Goal: Transaction & Acquisition: Purchase product/service

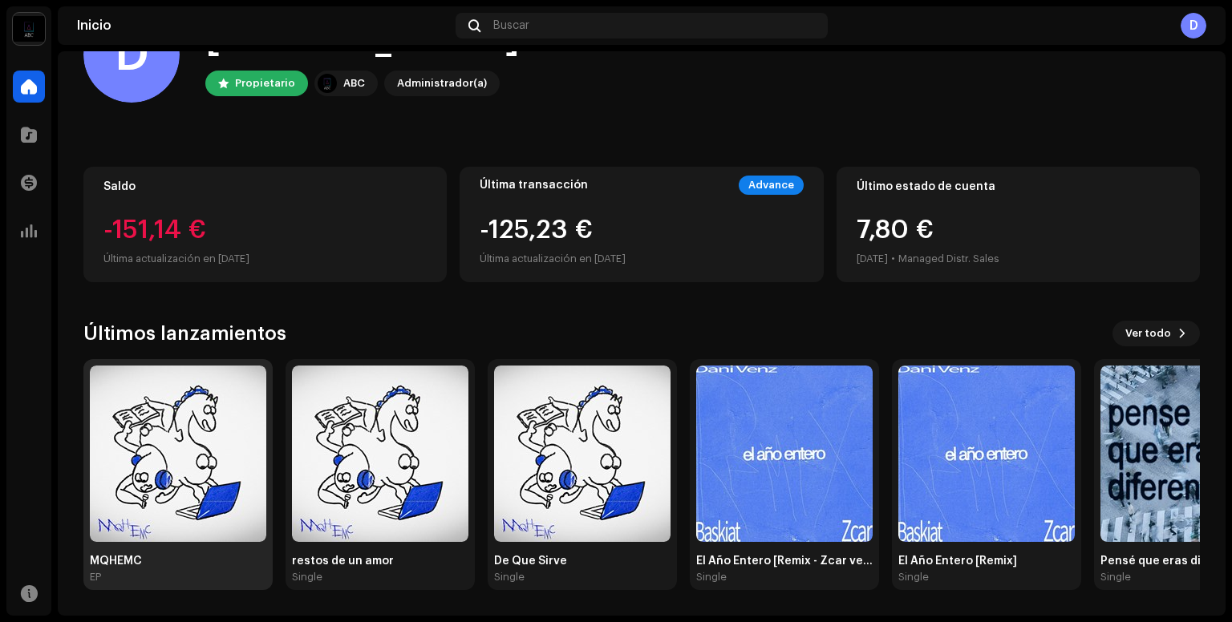
click at [223, 426] on img at bounding box center [178, 454] width 176 height 176
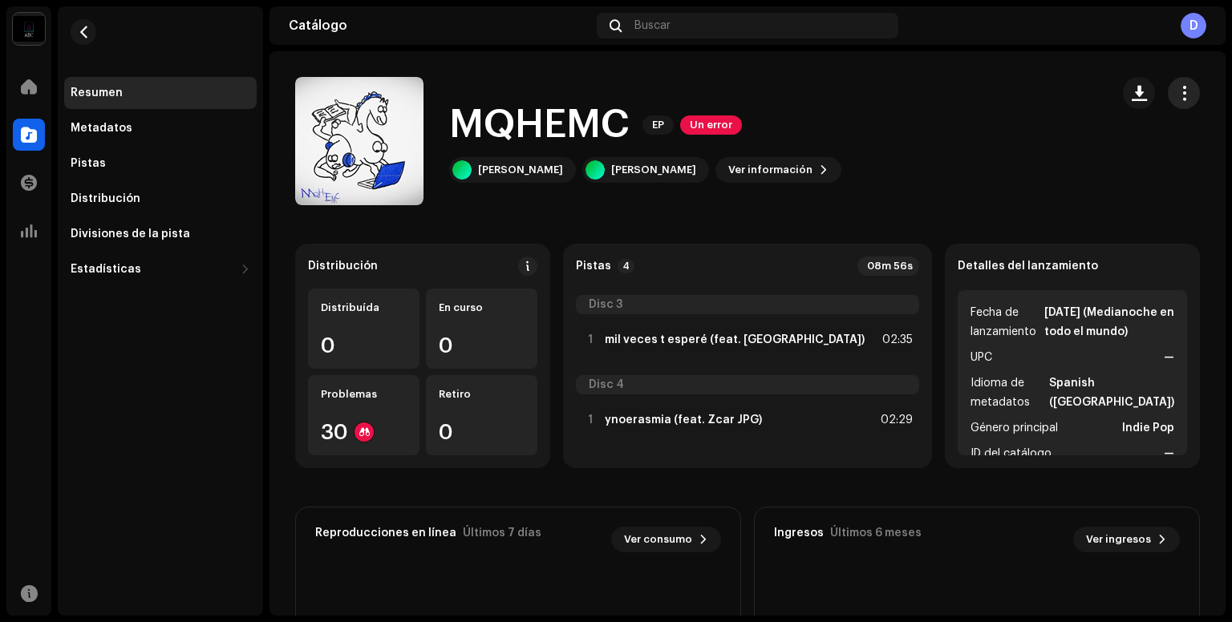
click at [1187, 91] on button "button" at bounding box center [1183, 93] width 32 height 32
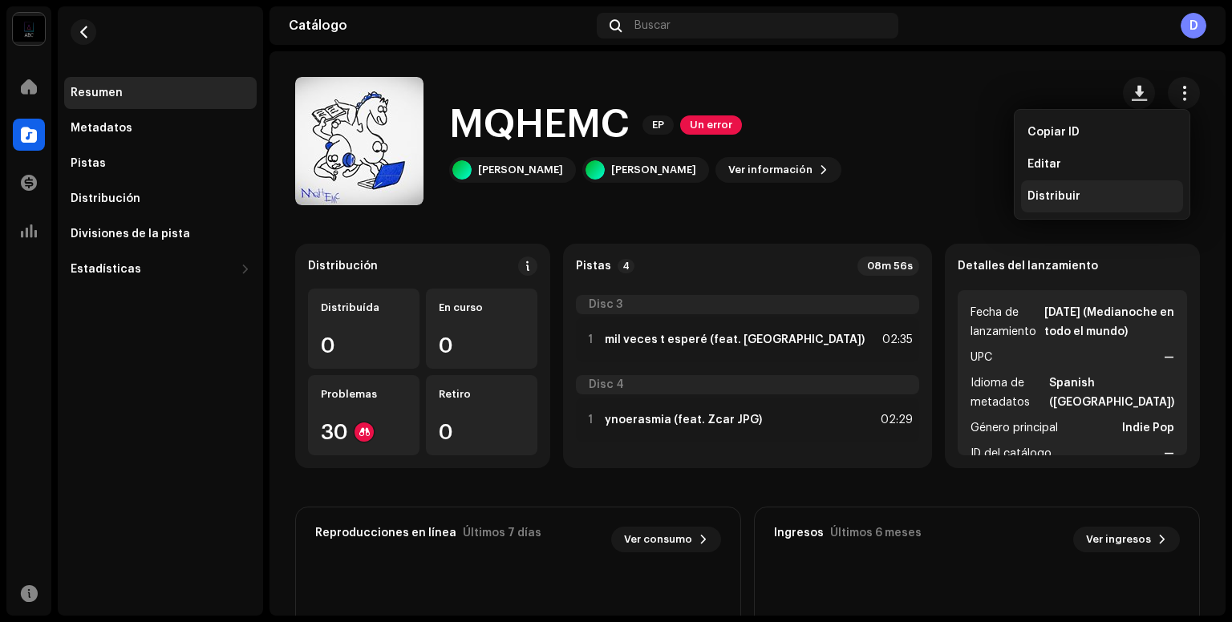
click at [1122, 192] on div "Distribuir" at bounding box center [1101, 196] width 149 height 13
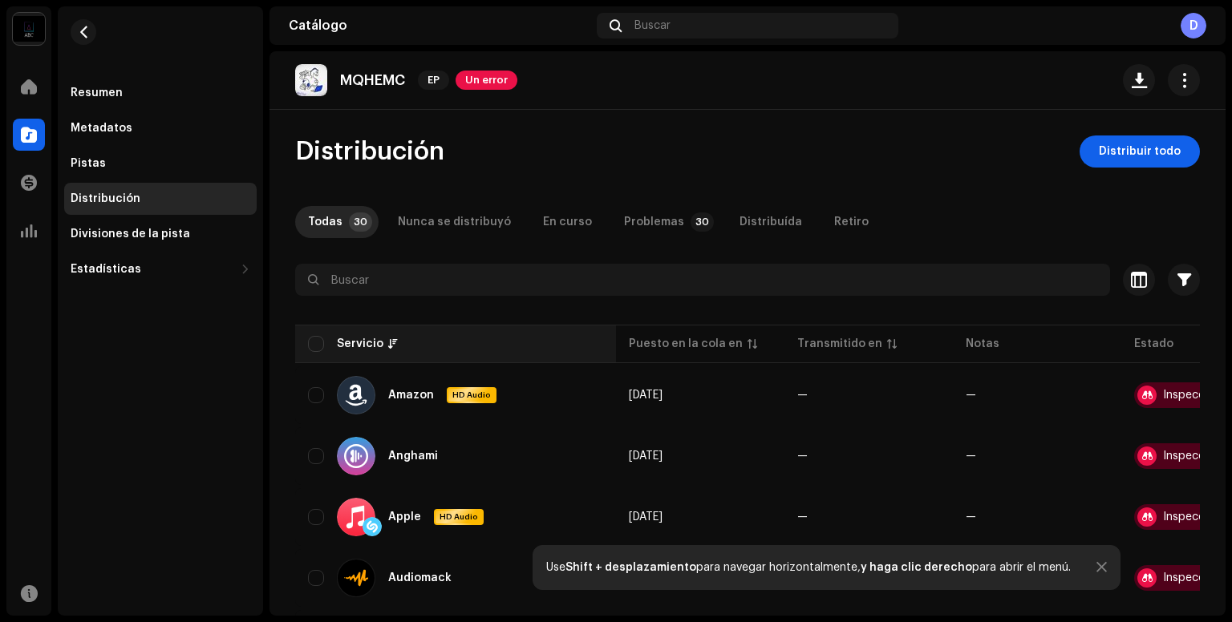
click at [324, 334] on th "Servicio" at bounding box center [455, 344] width 321 height 38
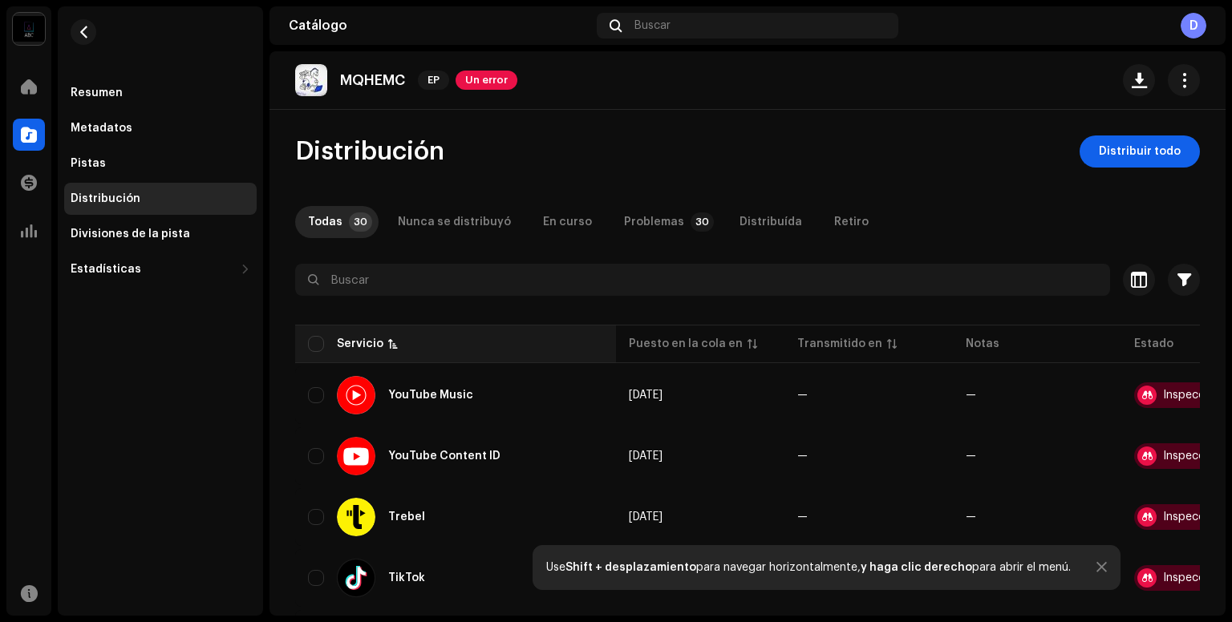
click at [316, 351] on th "Servicio" at bounding box center [455, 344] width 321 height 38
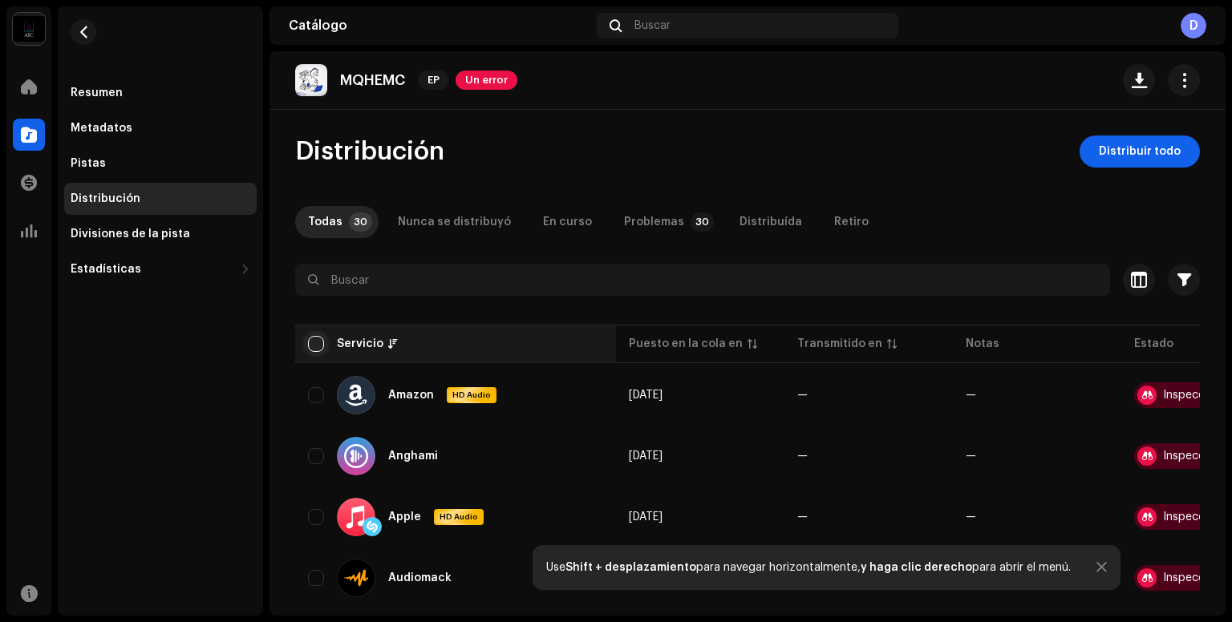
click at [313, 345] on input "checkbox" at bounding box center [316, 344] width 16 height 16
checkbox input "true"
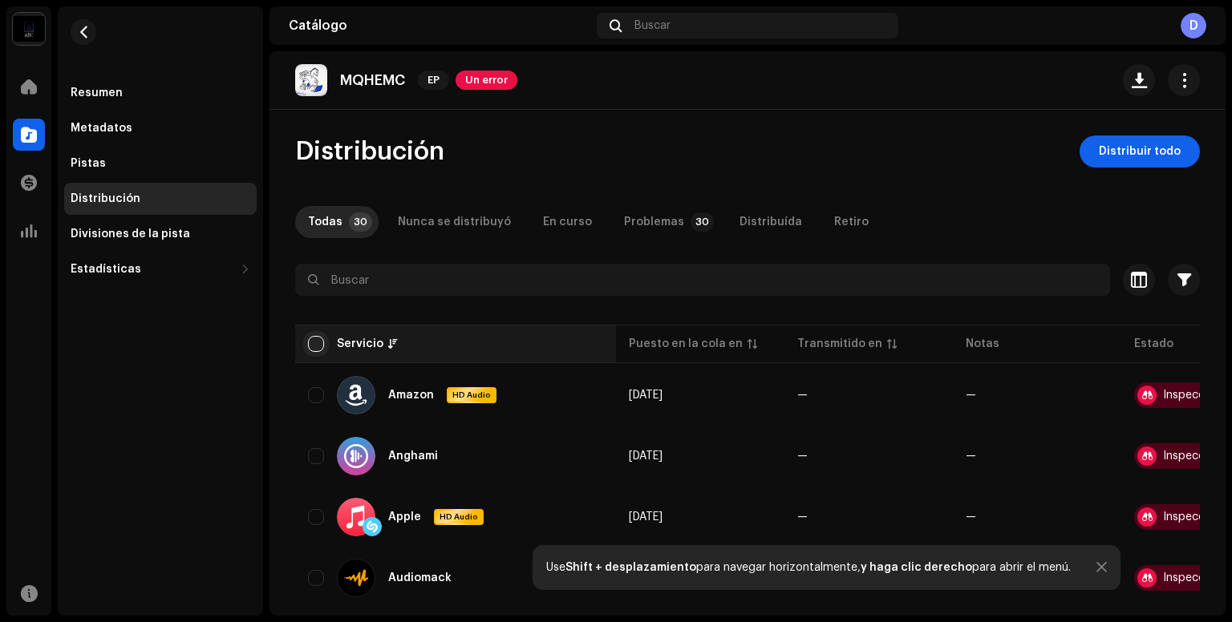
checkbox input "true"
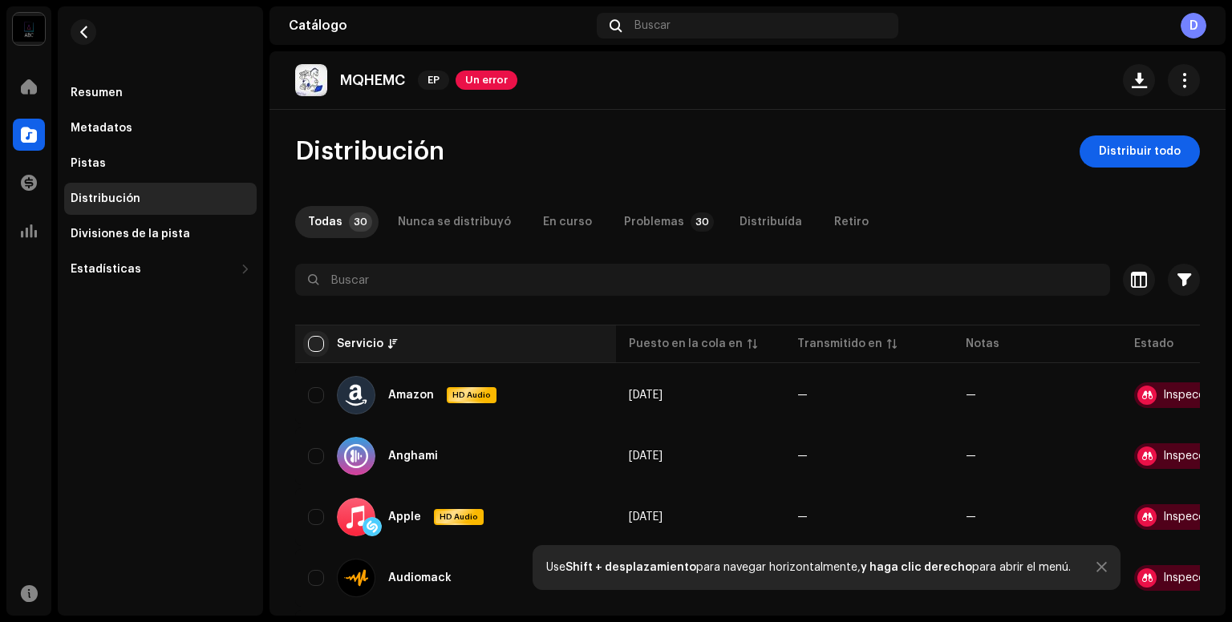
checkbox input "true"
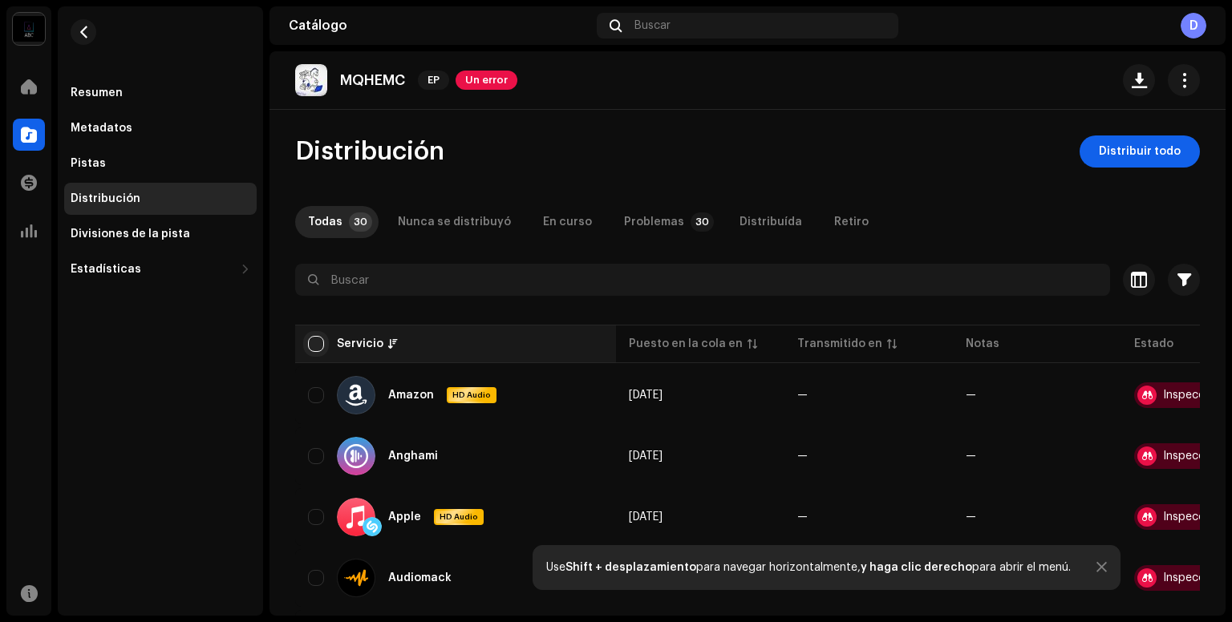
checkbox input "true"
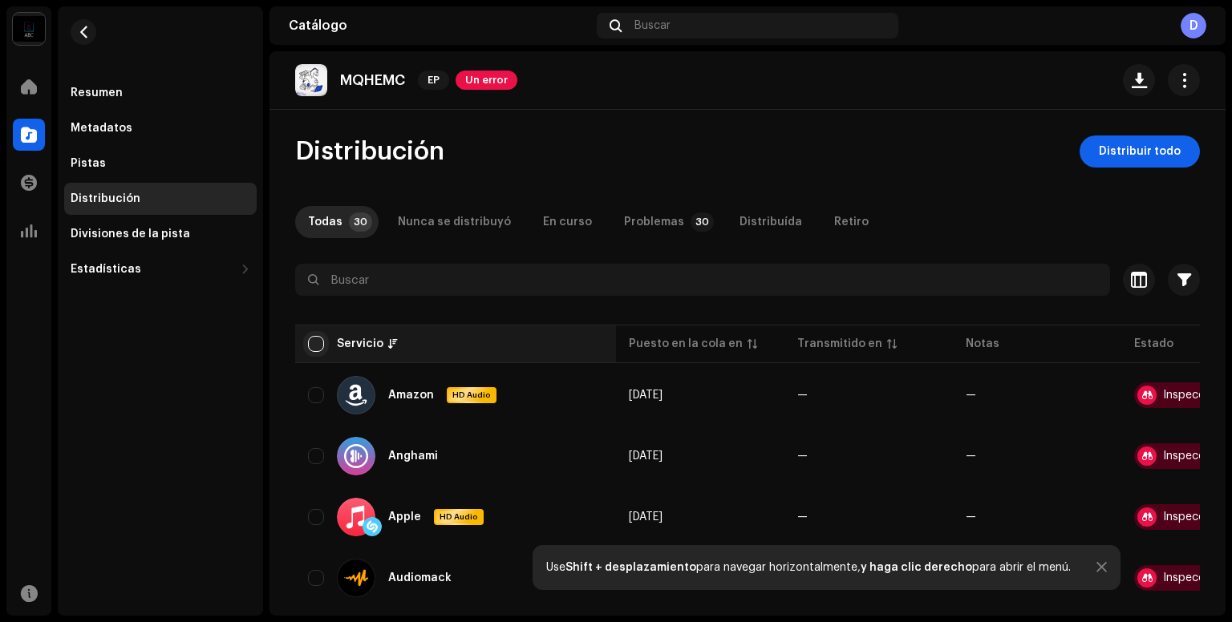
checkbox input "true"
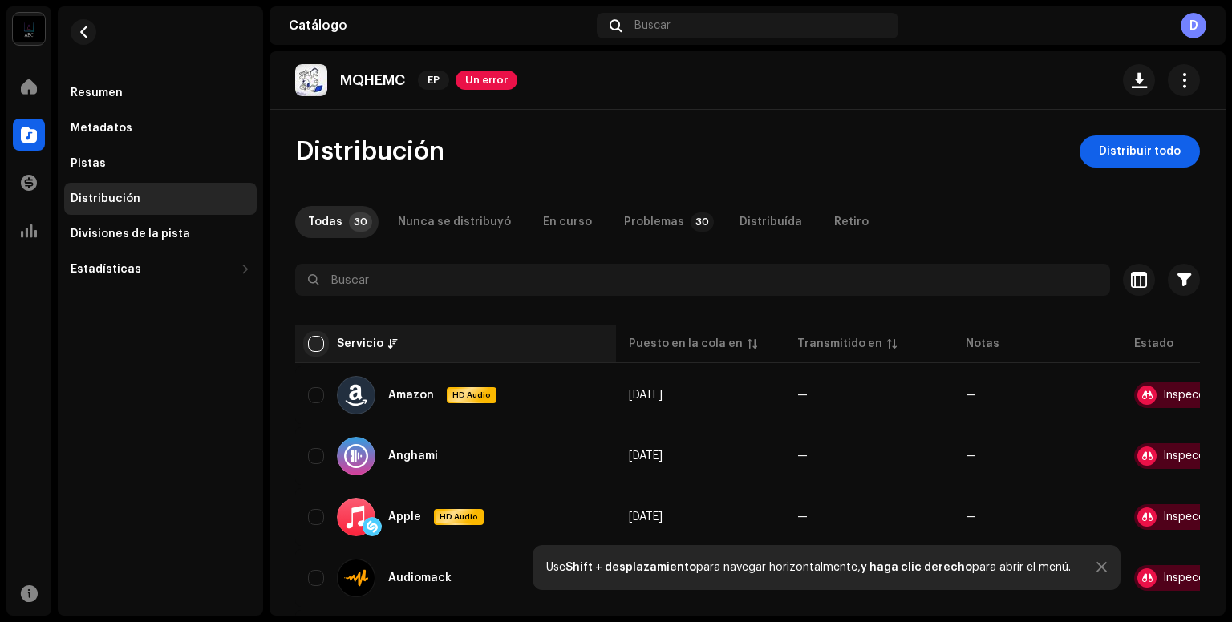
checkbox input "true"
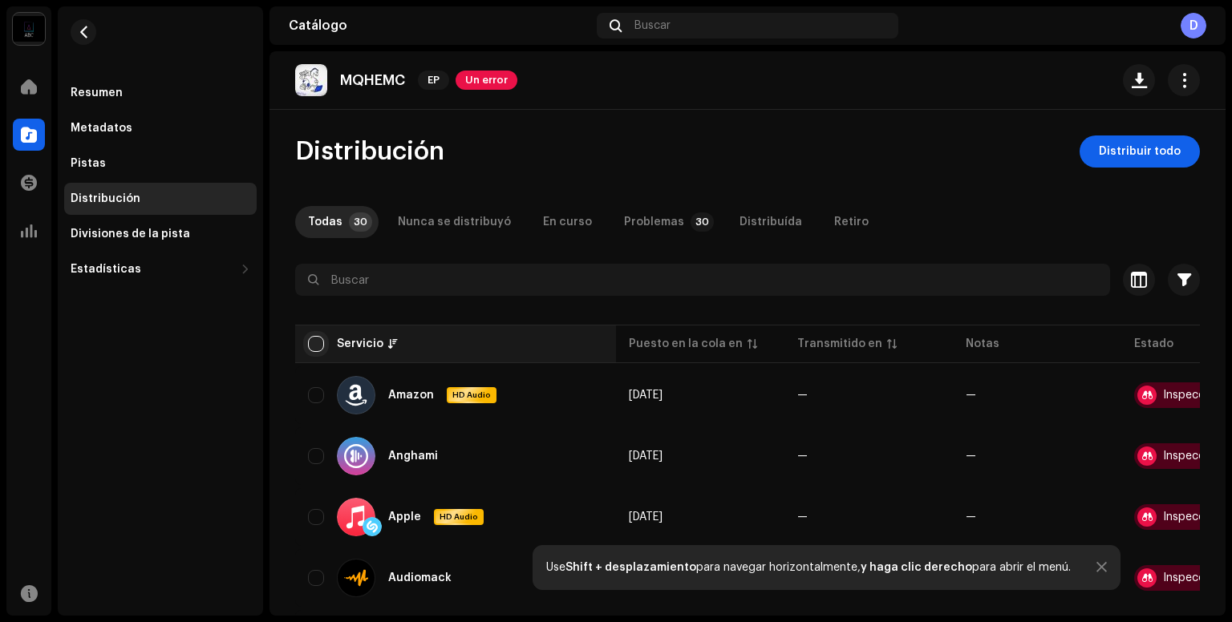
checkbox input "true"
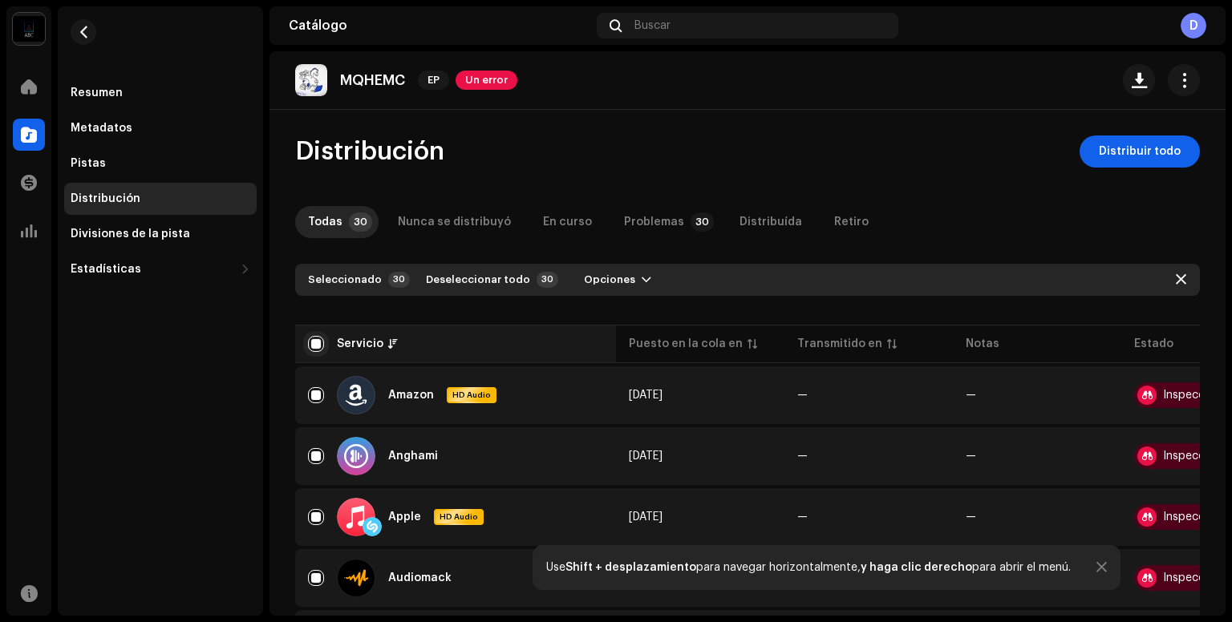
click at [313, 345] on input "checkbox" at bounding box center [316, 344] width 16 height 16
checkbox input "false"
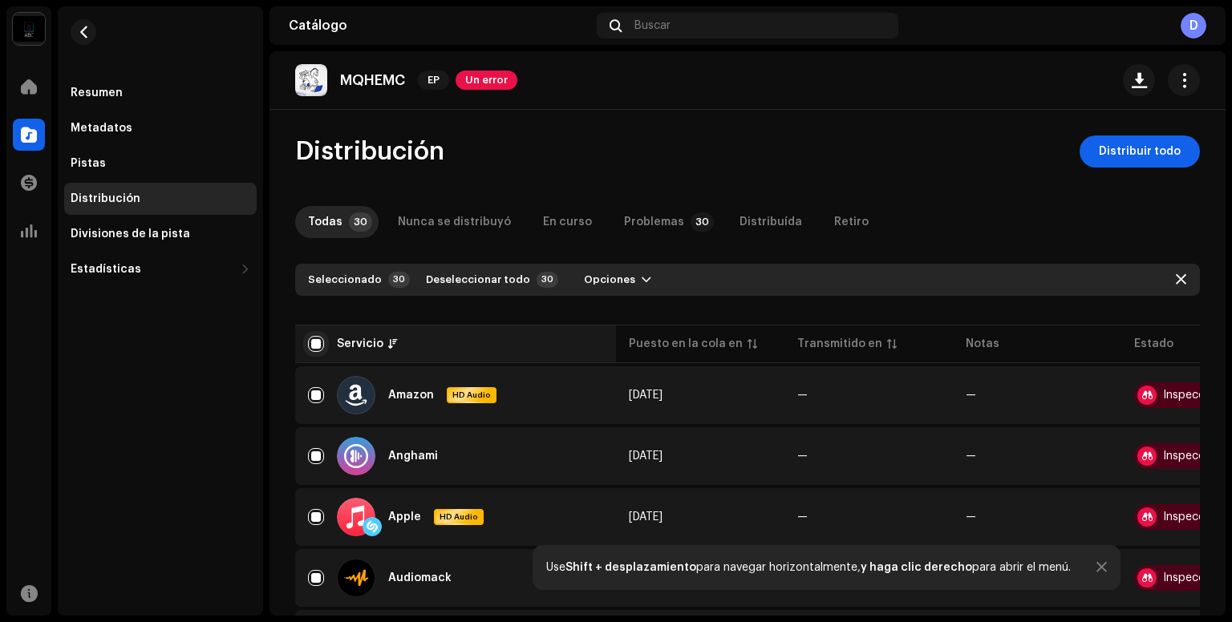
checkbox input "false"
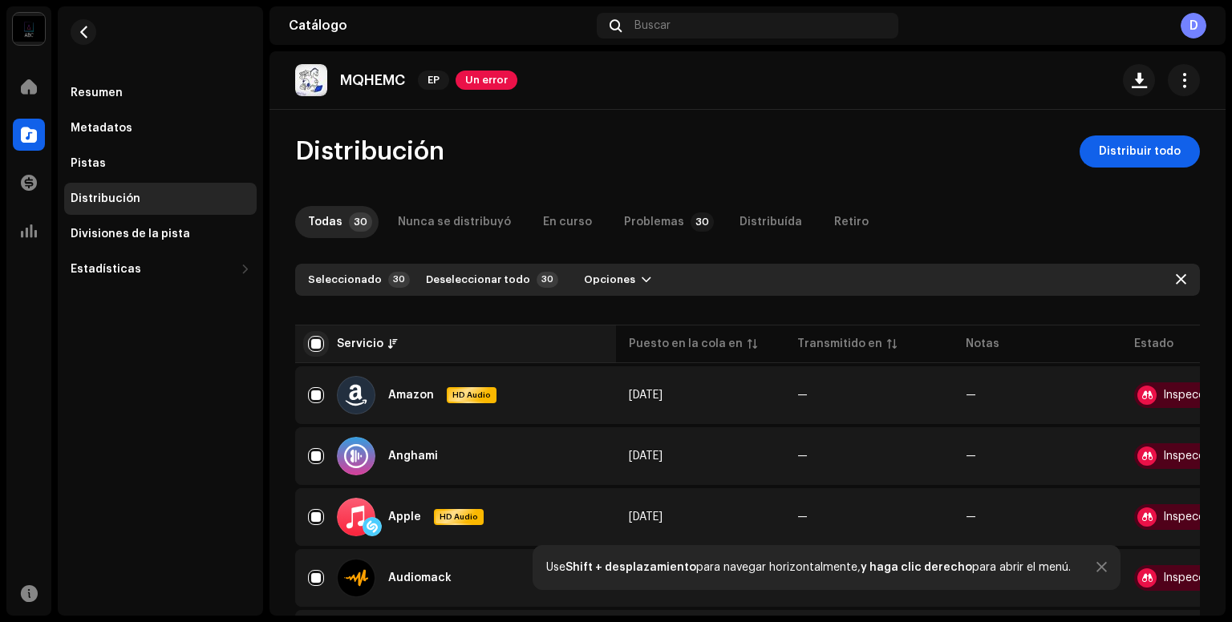
checkbox input "false"
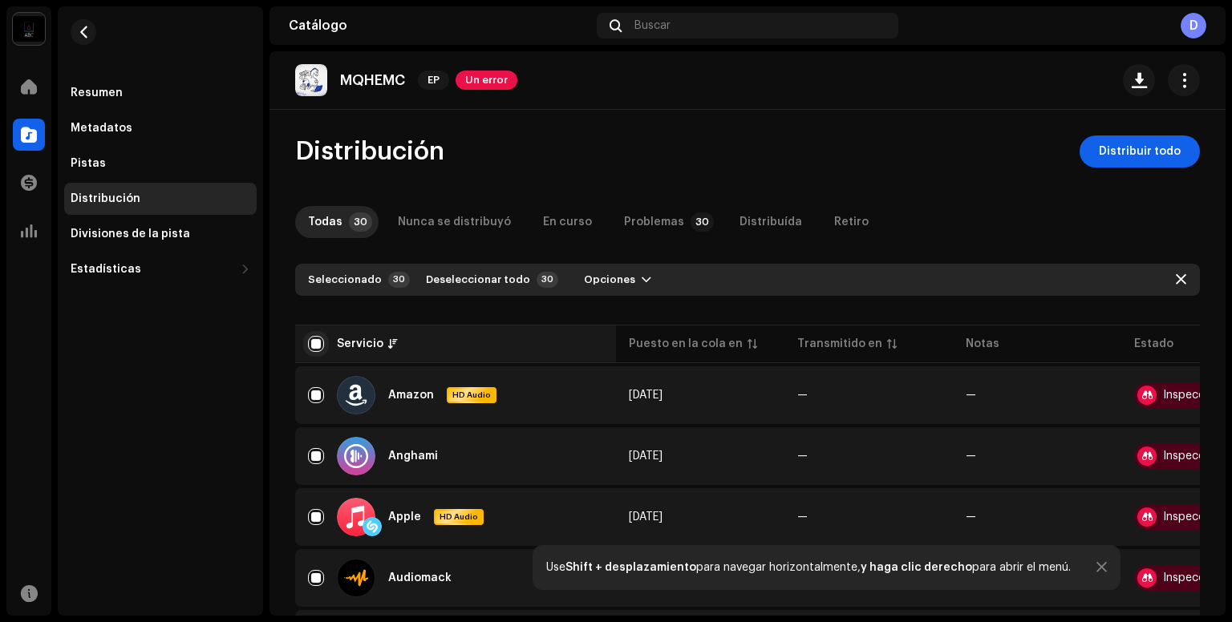
checkbox input "false"
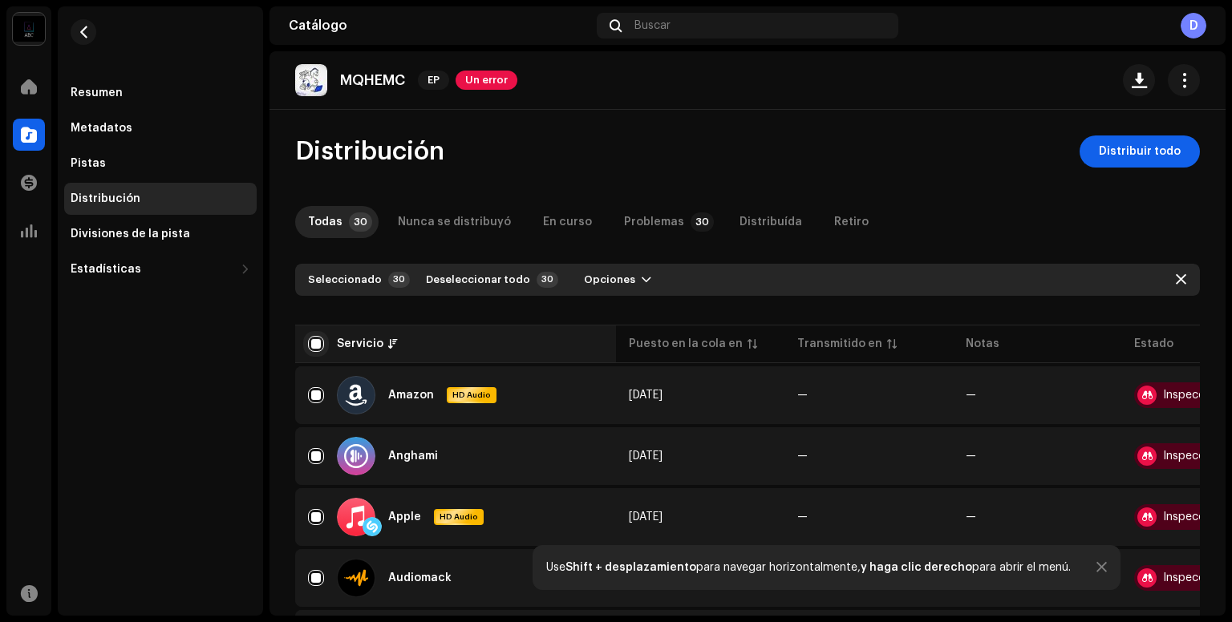
checkbox input "false"
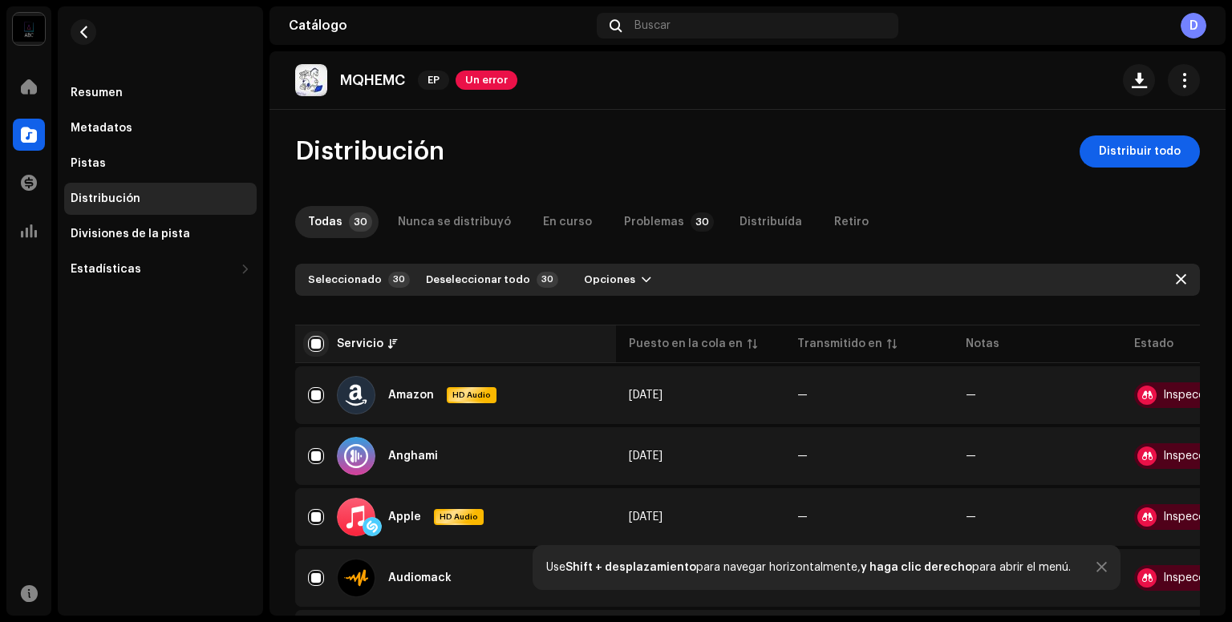
checkbox input "false"
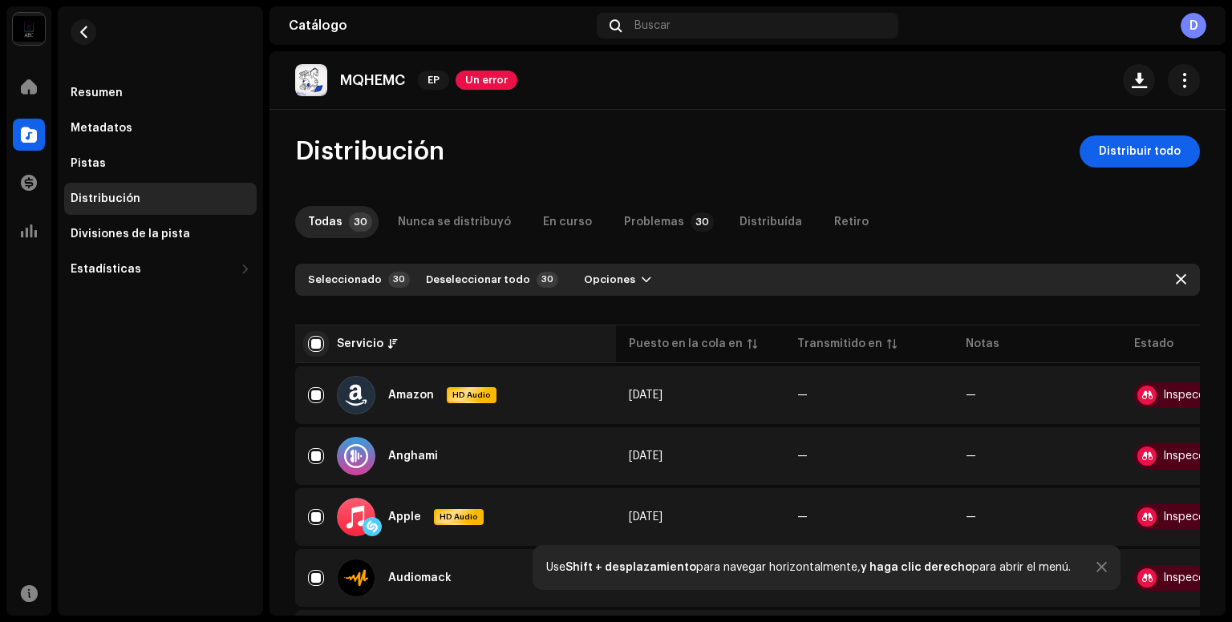
checkbox input "false"
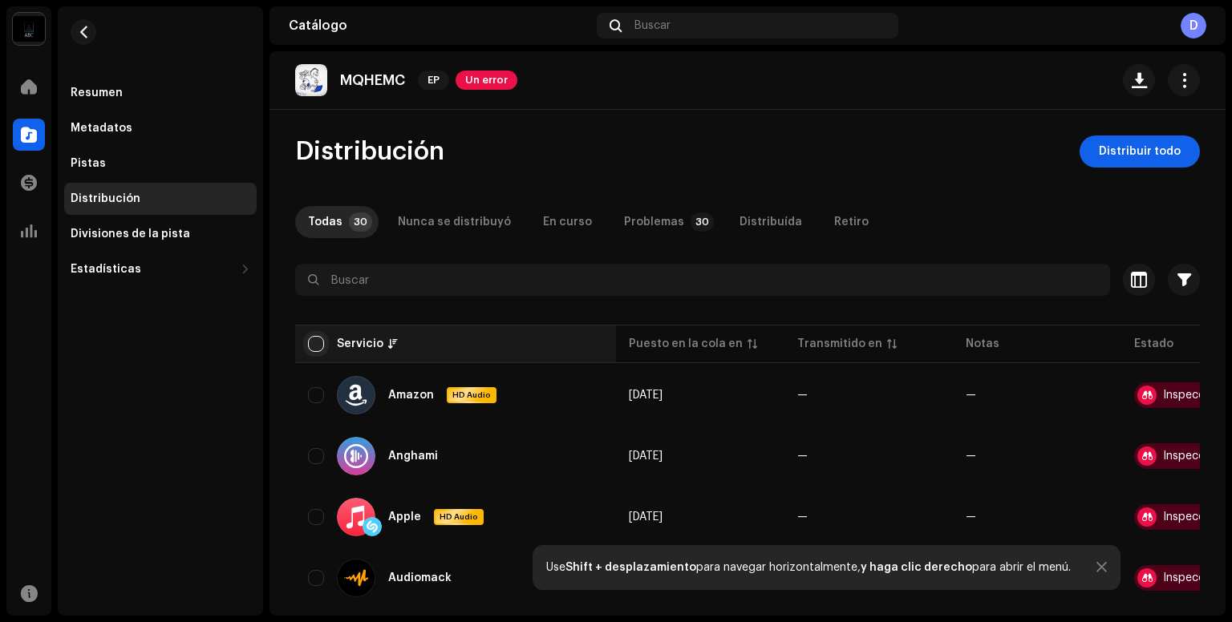
click at [313, 345] on input "checkbox" at bounding box center [316, 344] width 16 height 16
checkbox input "true"
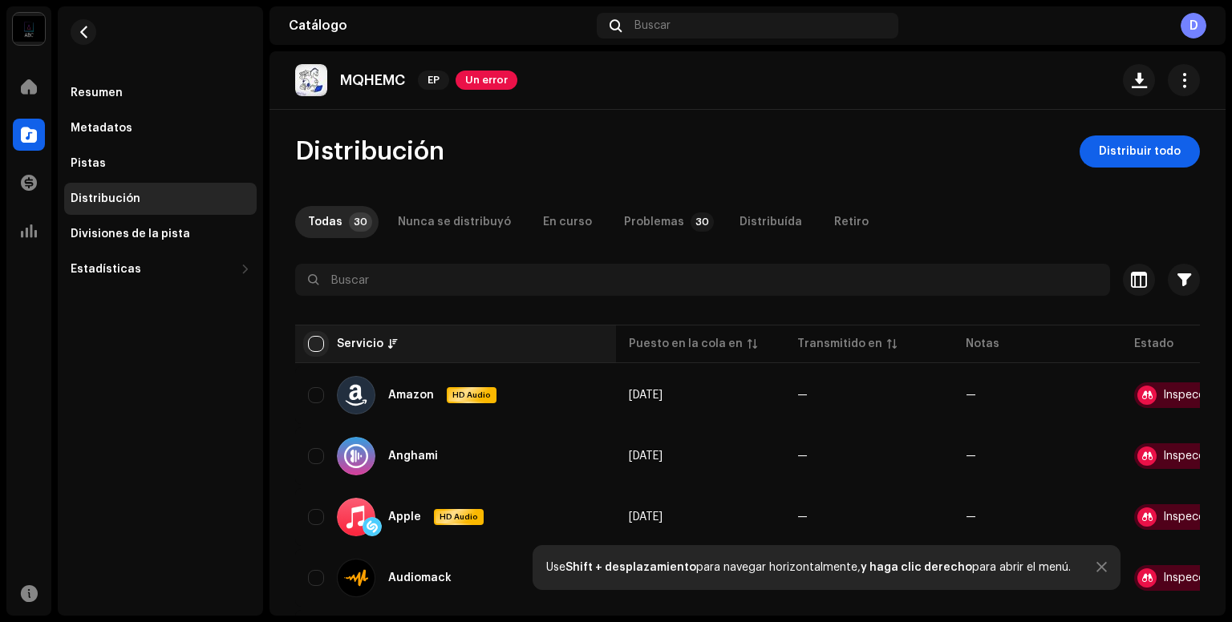
checkbox input "true"
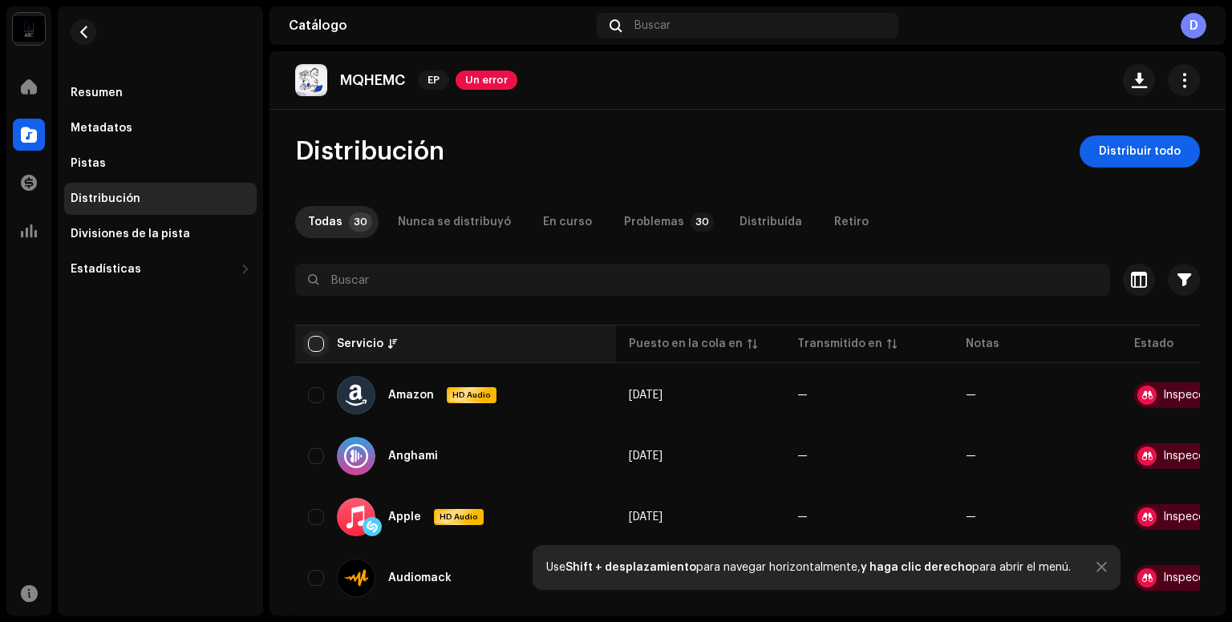
checkbox input "true"
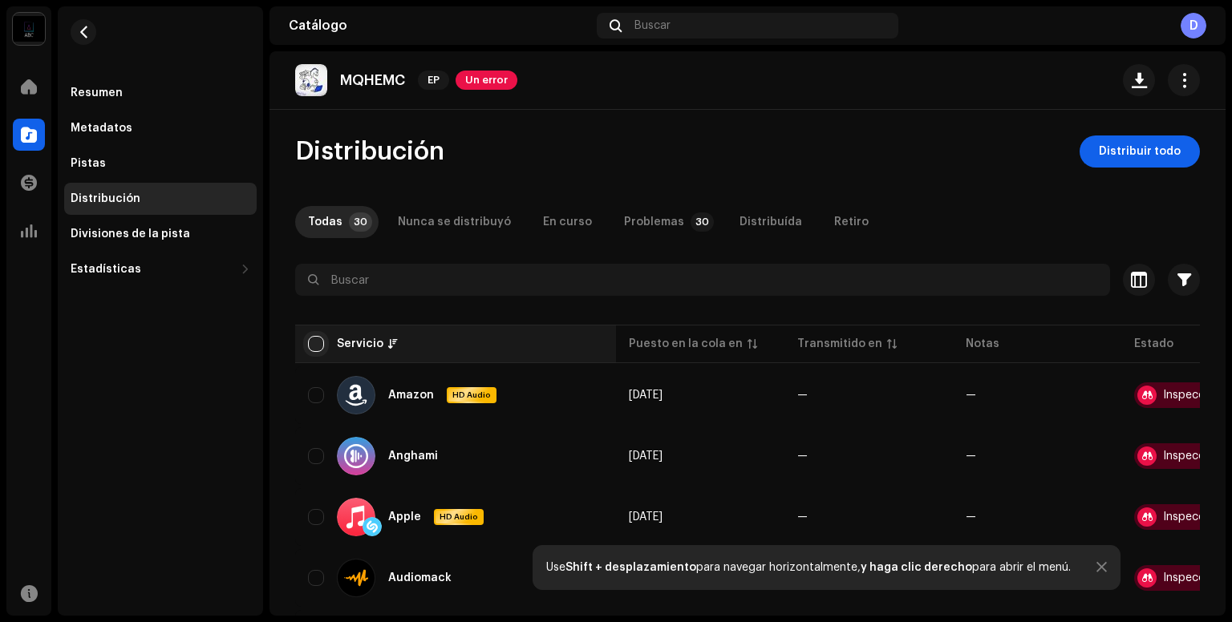
checkbox input "true"
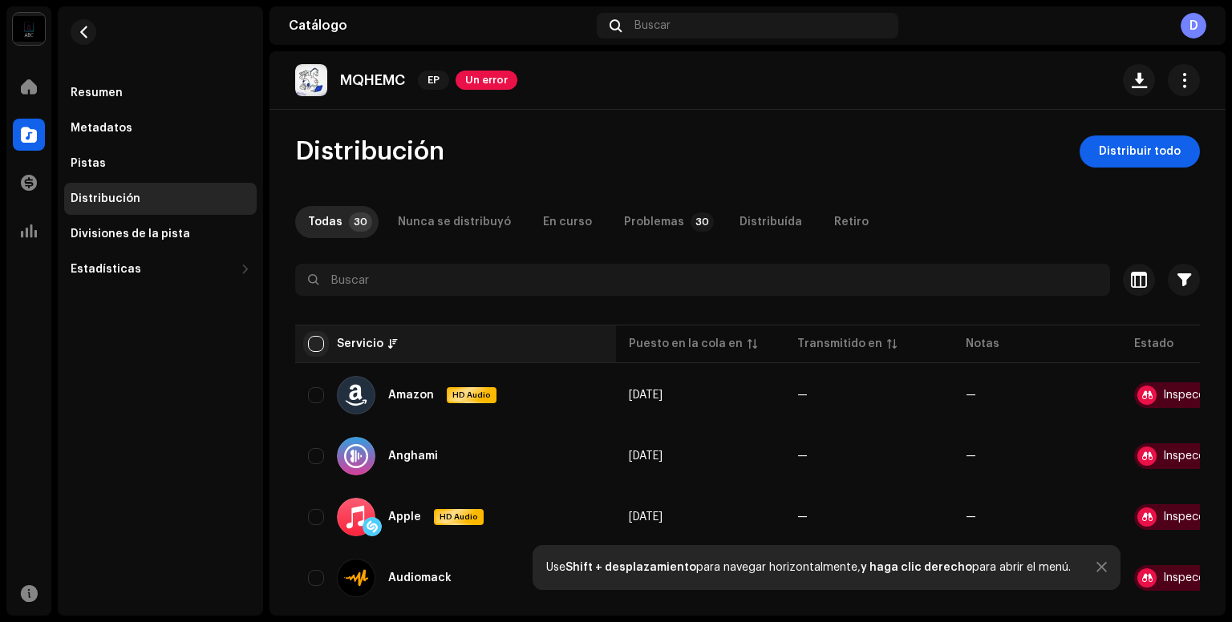
checkbox input "true"
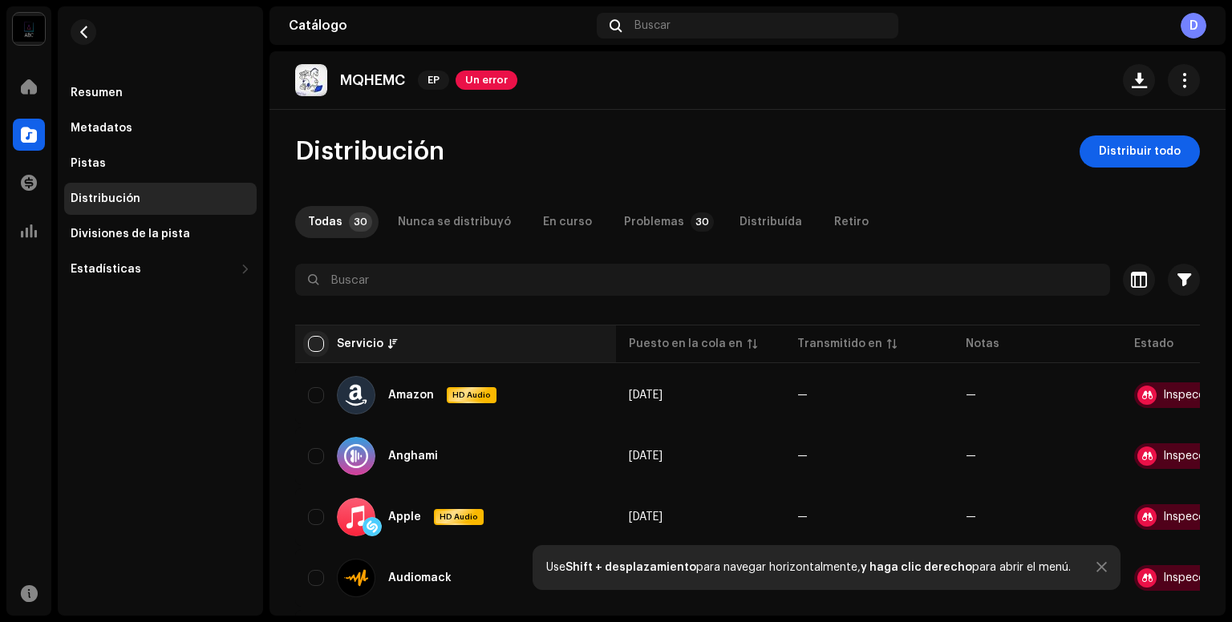
checkbox input "true"
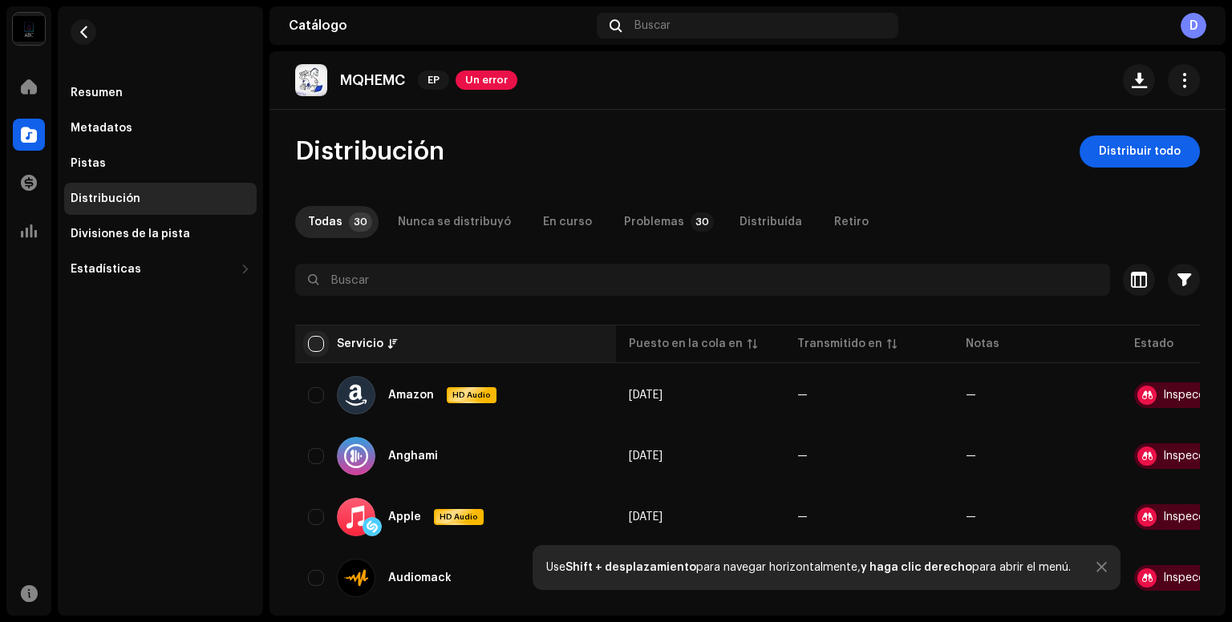
checkbox input "true"
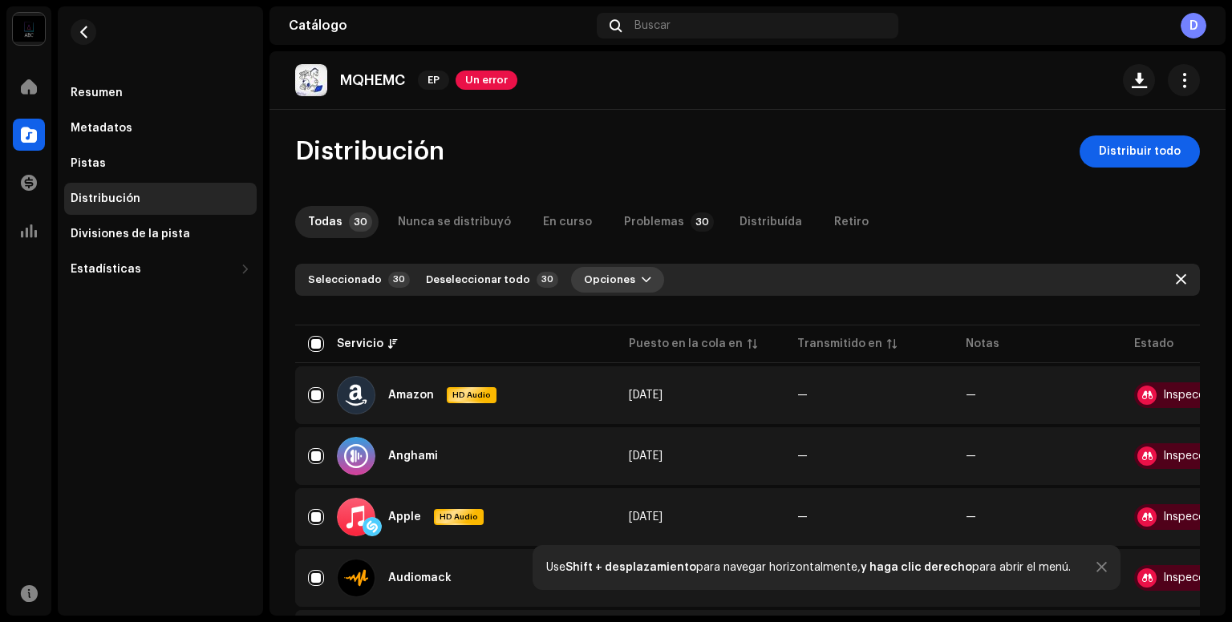
click at [641, 277] on span "button" at bounding box center [646, 279] width 10 height 13
click at [638, 308] on div "Distribuir" at bounding box center [645, 316] width 162 height 32
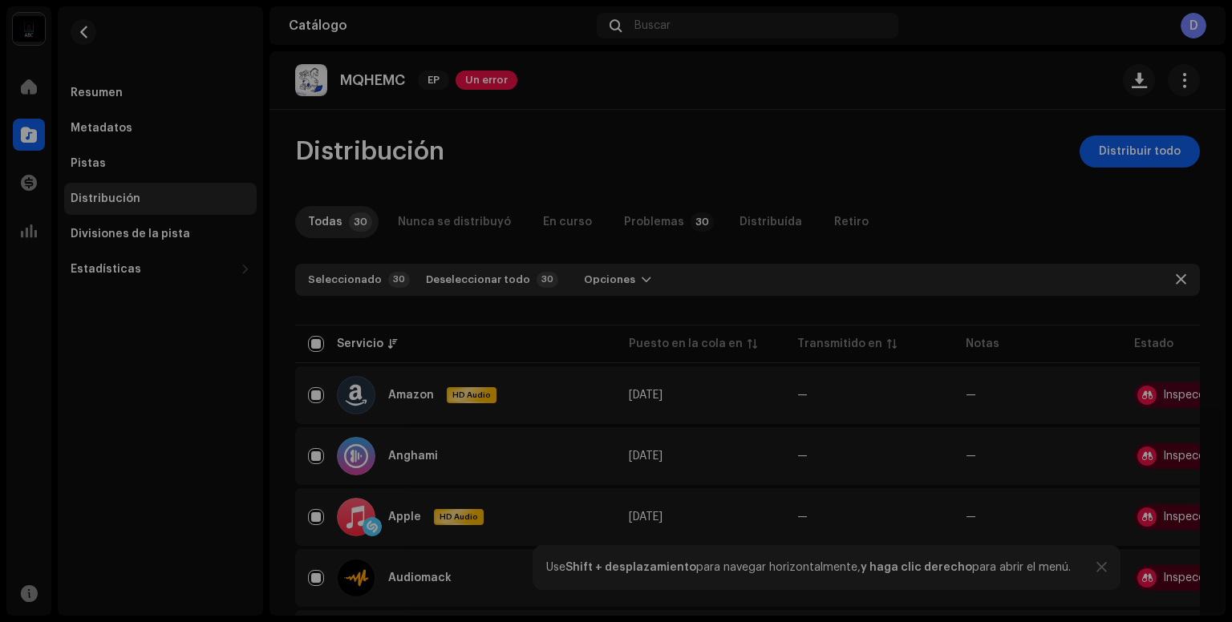
click at [893, 176] on div "Errores de distribución Seleccionó servicios con un estado de lanzamiento pendi…" at bounding box center [616, 311] width 1232 height 622
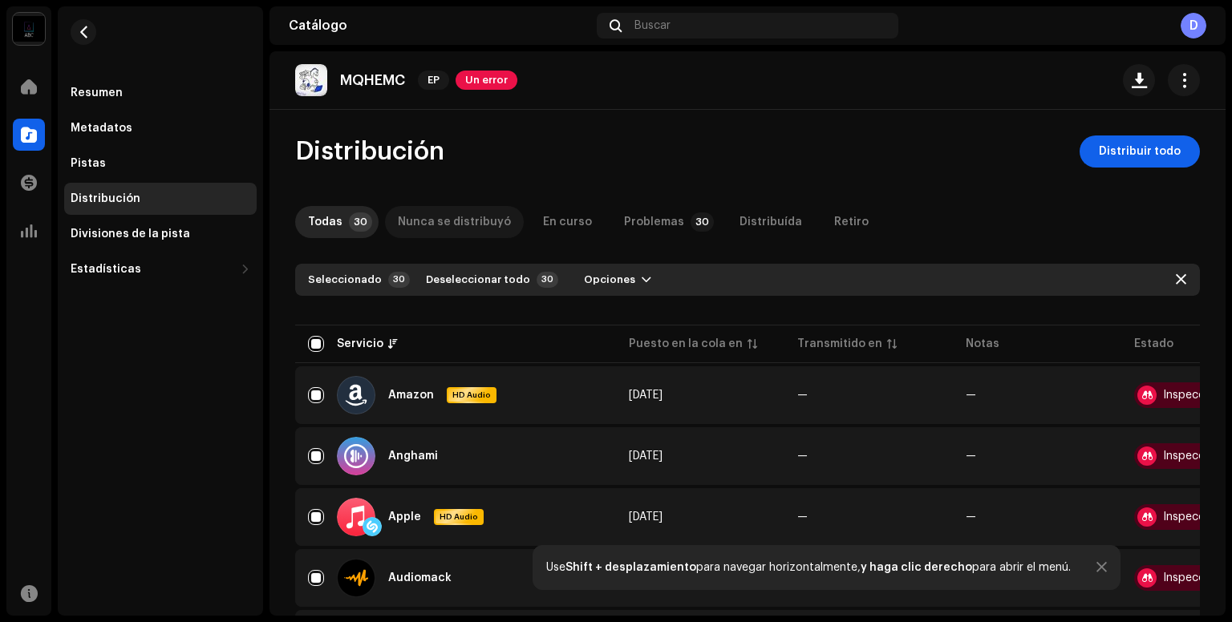
click at [439, 216] on div "Nunca se distribuyó" at bounding box center [454, 222] width 113 height 32
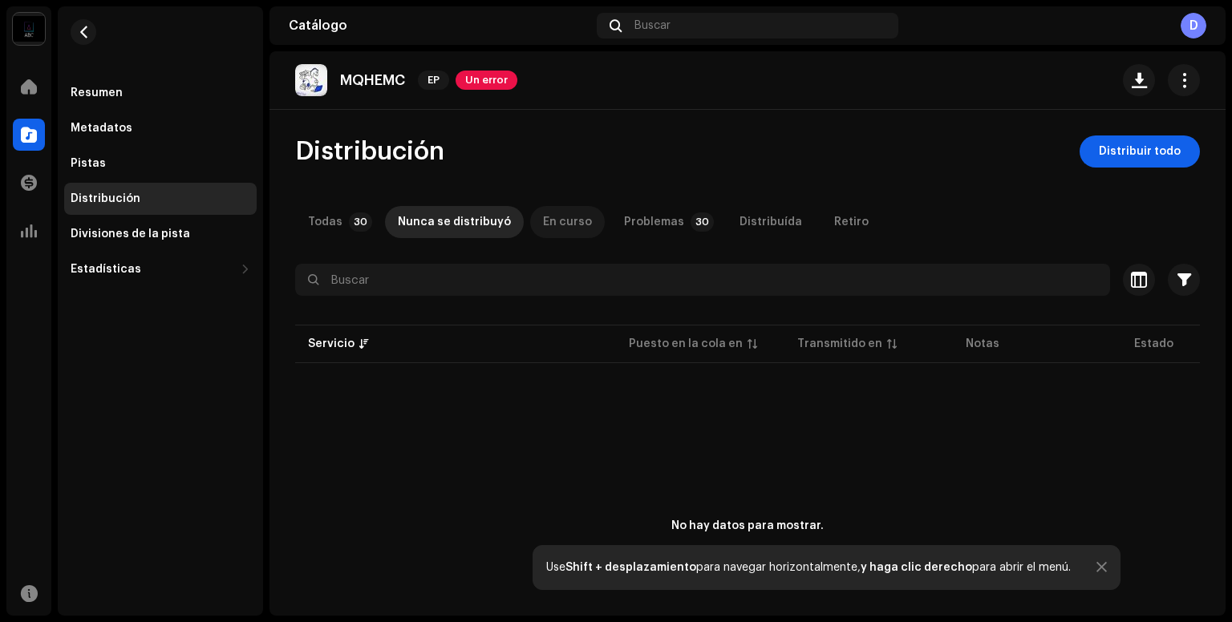
click at [573, 222] on div "En curso" at bounding box center [567, 222] width 49 height 32
click at [611, 219] on p-tab "Problemas 30" at bounding box center [665, 222] width 109 height 32
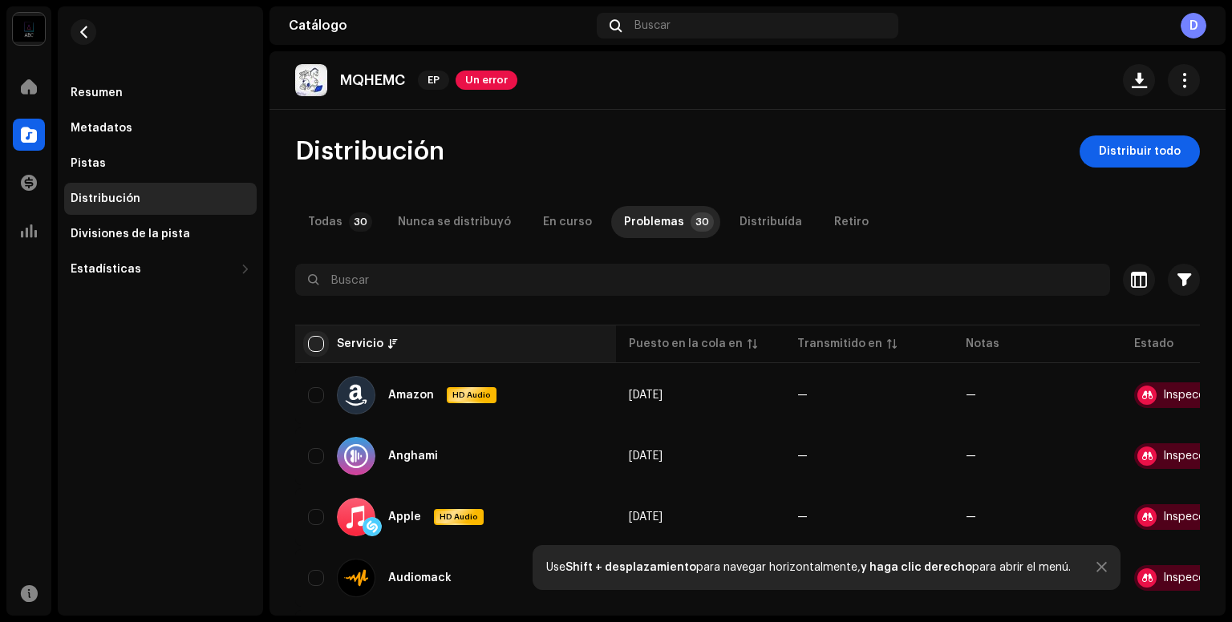
click at [317, 342] on input "checkbox" at bounding box center [316, 344] width 16 height 16
checkbox input "true"
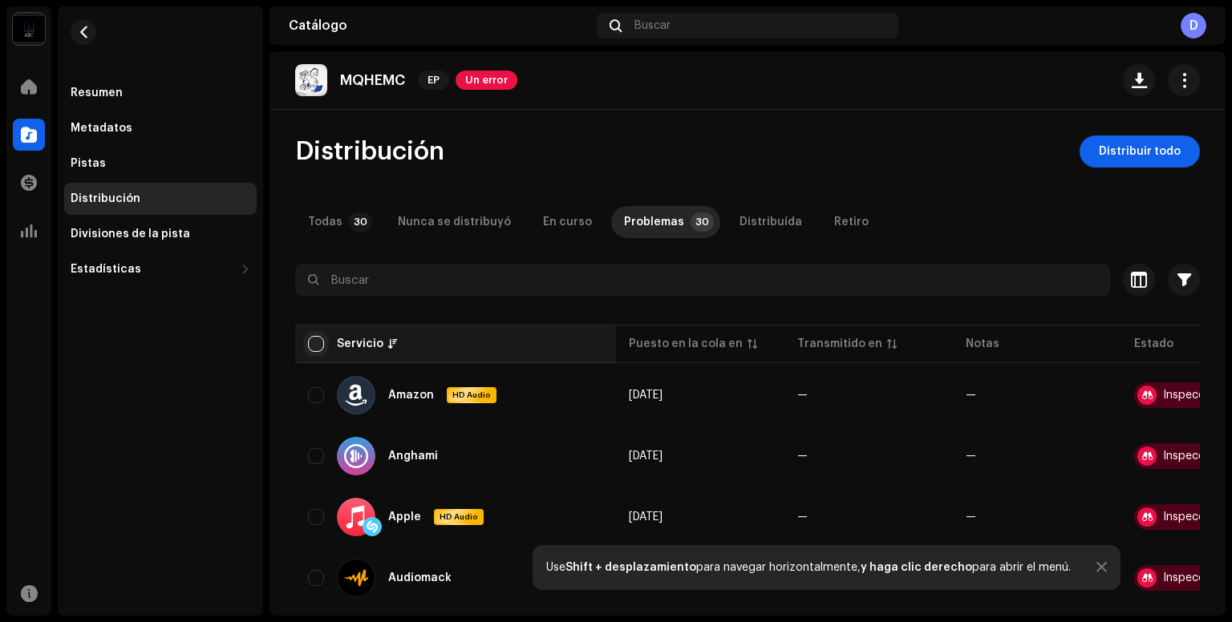
checkbox input "true"
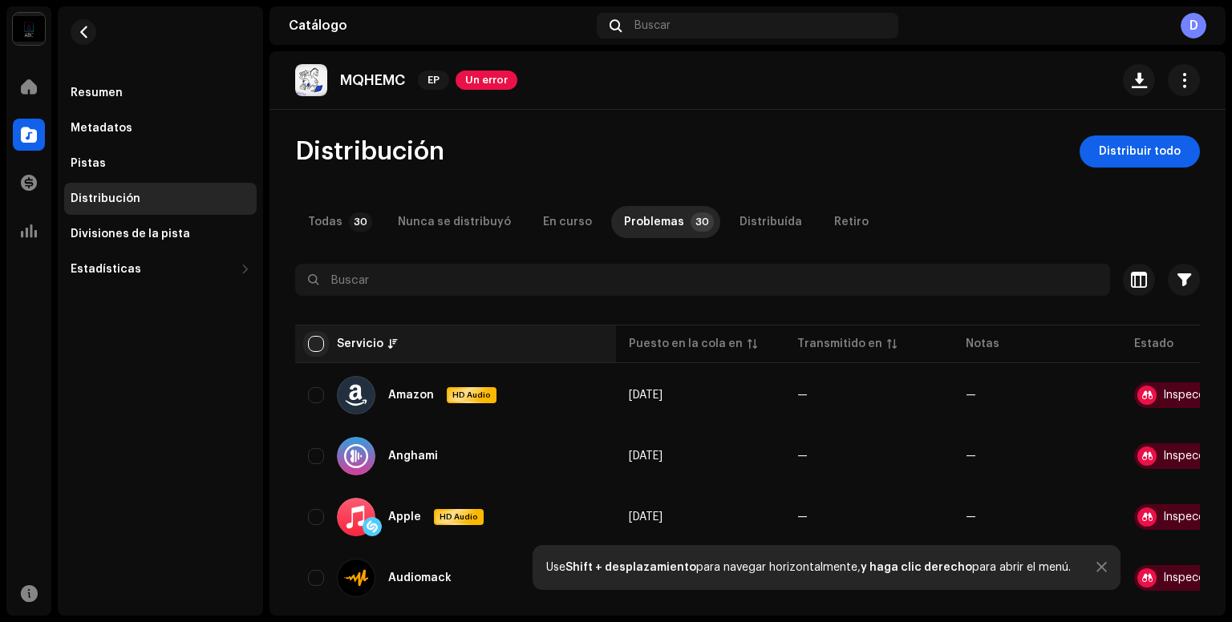
checkbox input "true"
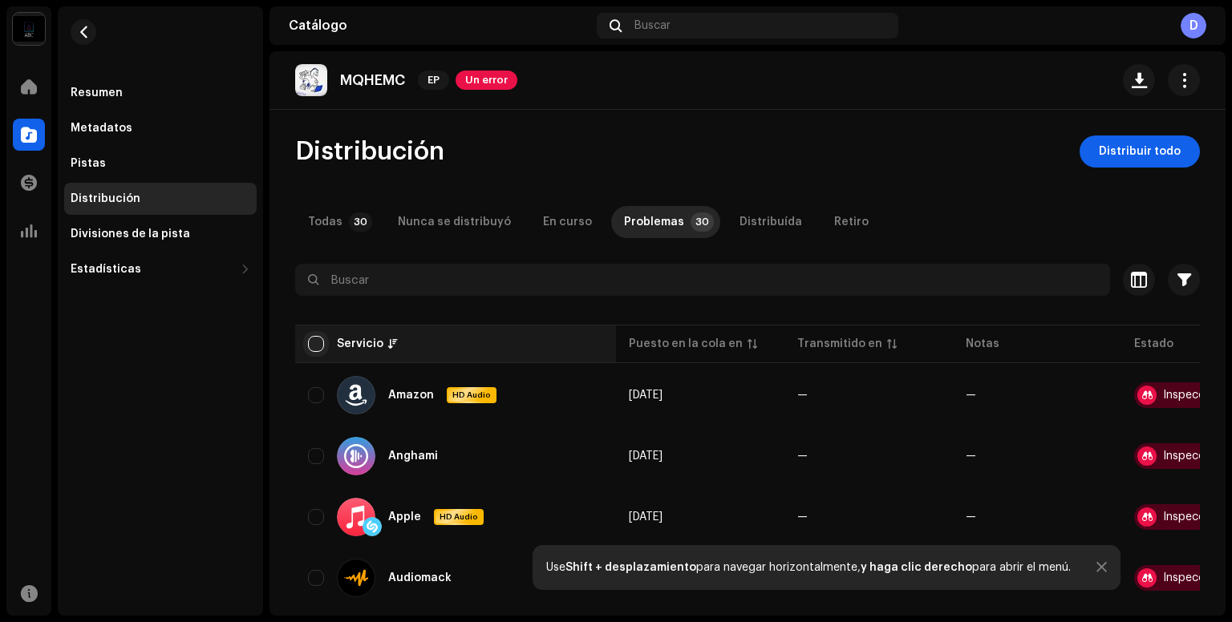
checkbox input "true"
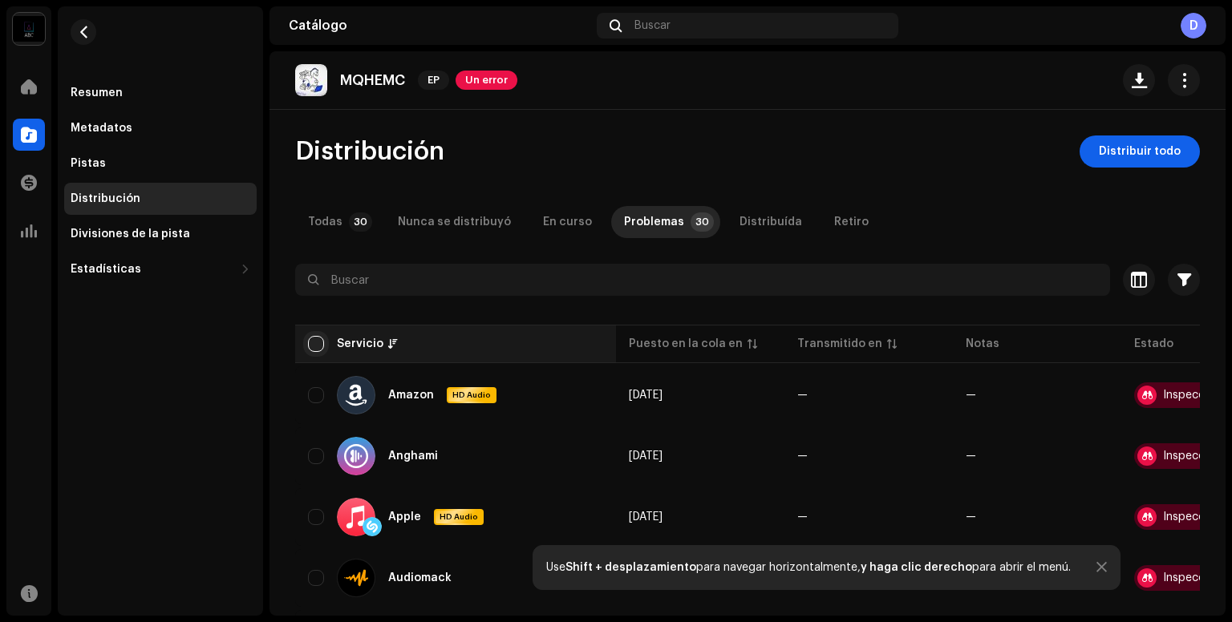
checkbox input "true"
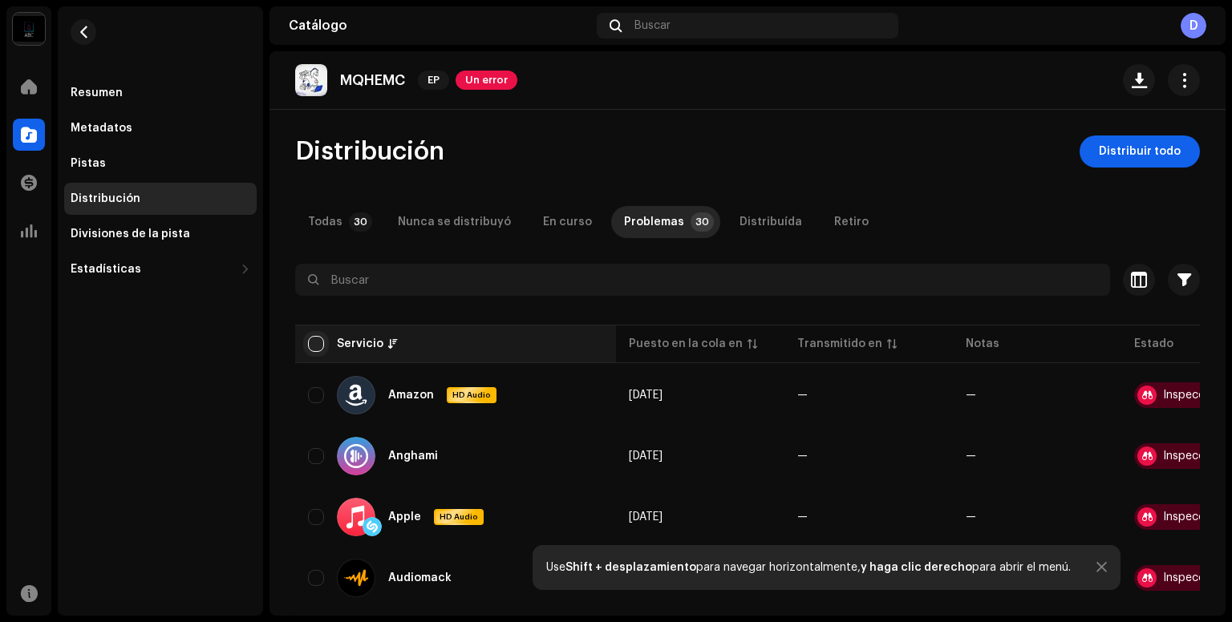
checkbox input "true"
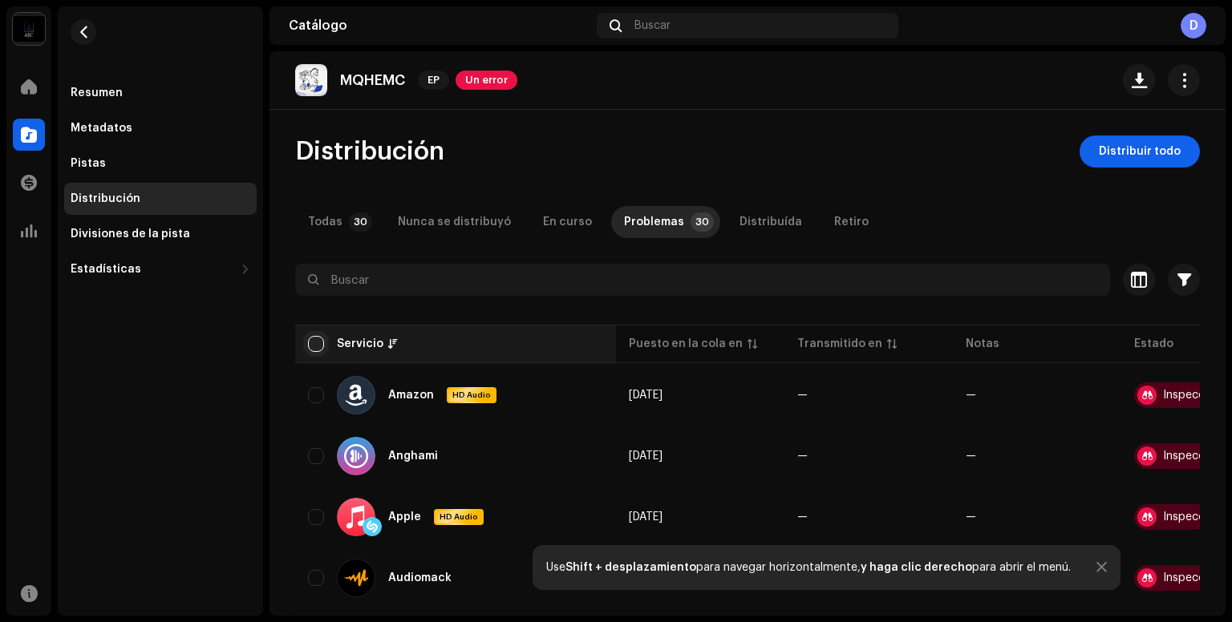
checkbox input "true"
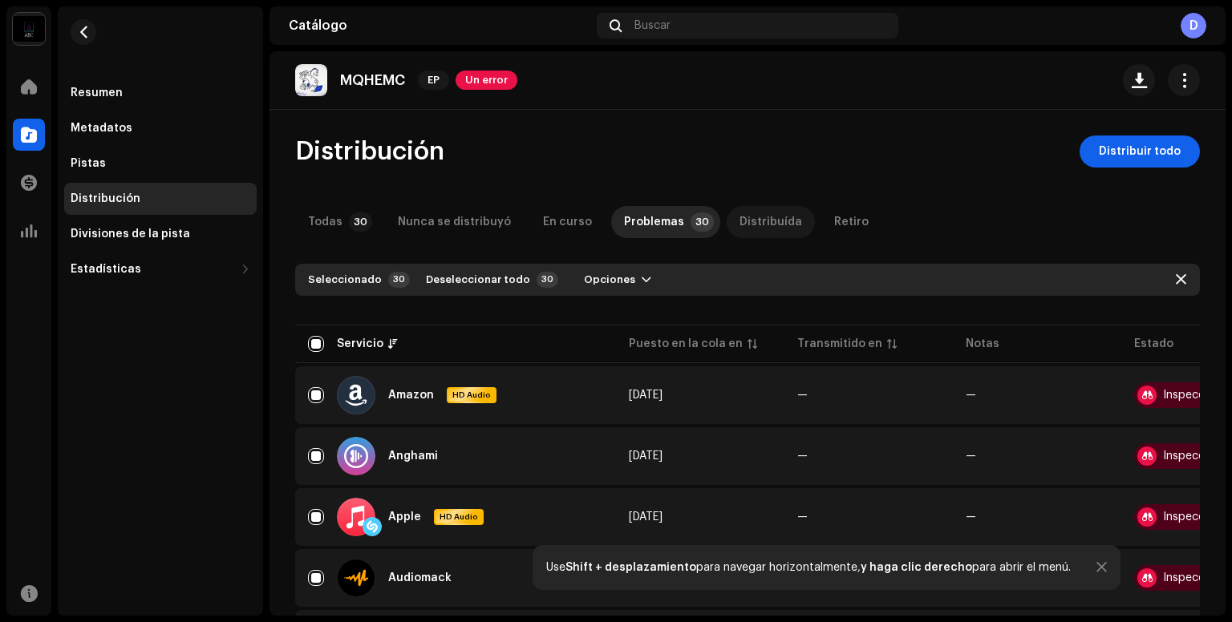
click at [739, 229] on div "Distribuída" at bounding box center [770, 222] width 63 height 32
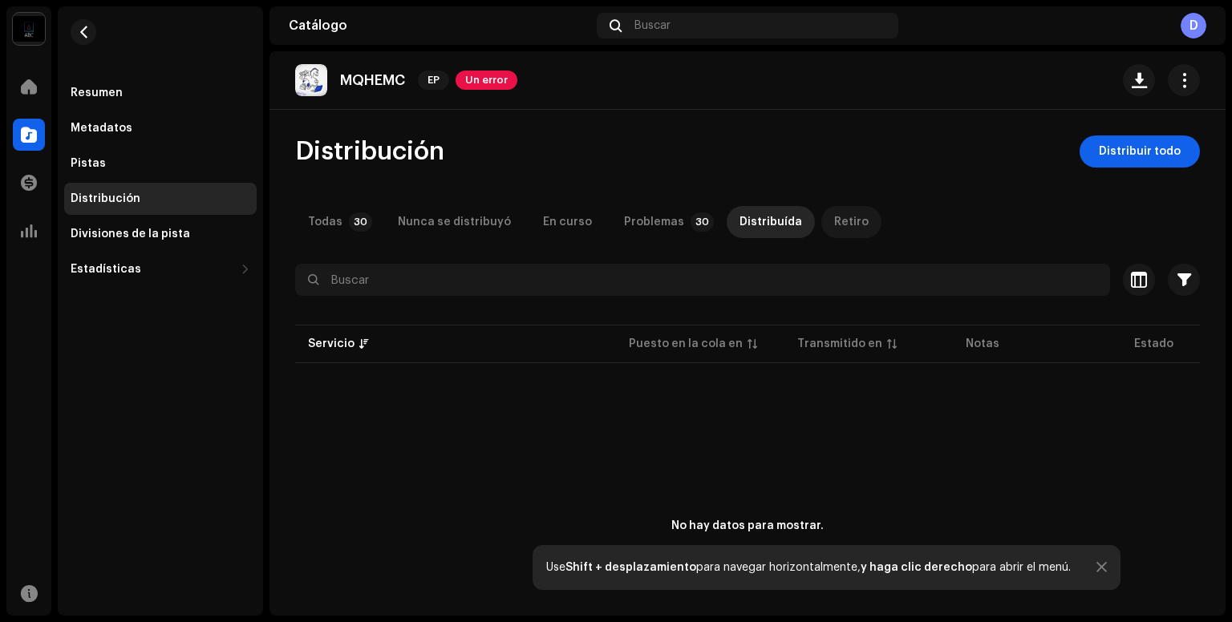
drag, startPoint x: 798, startPoint y: 224, endPoint x: 811, endPoint y: 224, distance: 12.8
click at [801, 224] on div "Todas 30 Nunca se distribuyó En curso Problemas 30 Distribuída Retiro" at bounding box center [747, 222] width 904 height 32
click at [834, 223] on div "Retiro" at bounding box center [851, 222] width 34 height 32
click at [322, 216] on div "Todas" at bounding box center [325, 222] width 34 height 32
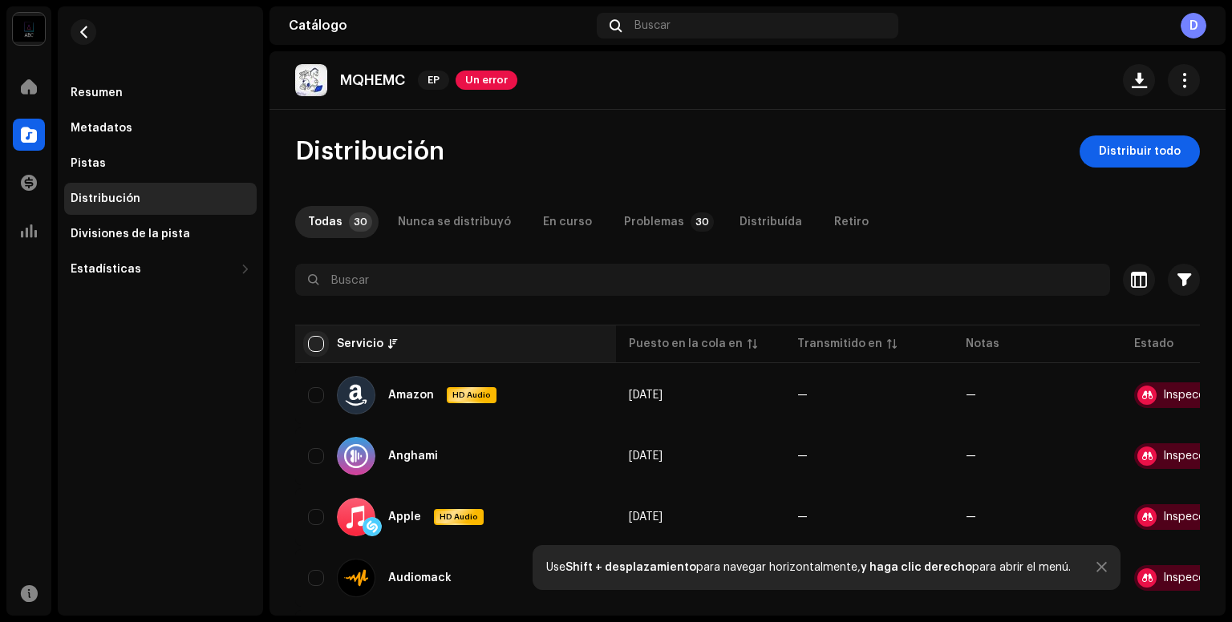
click at [314, 340] on input "checkbox" at bounding box center [316, 344] width 16 height 16
checkbox input "true"
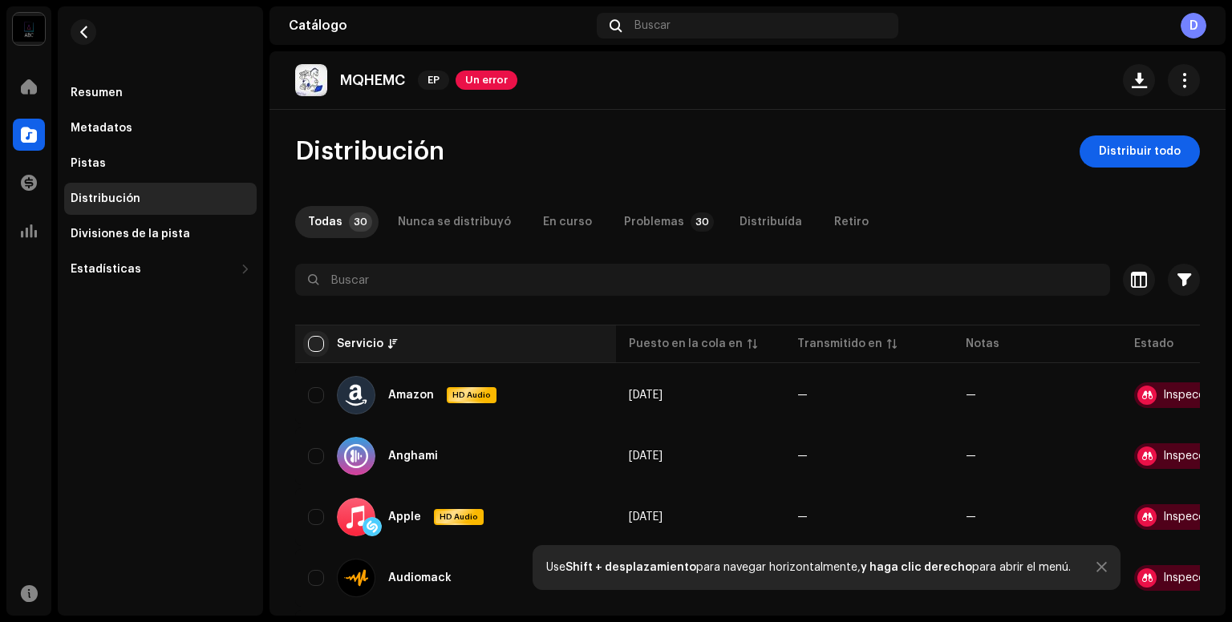
checkbox input "true"
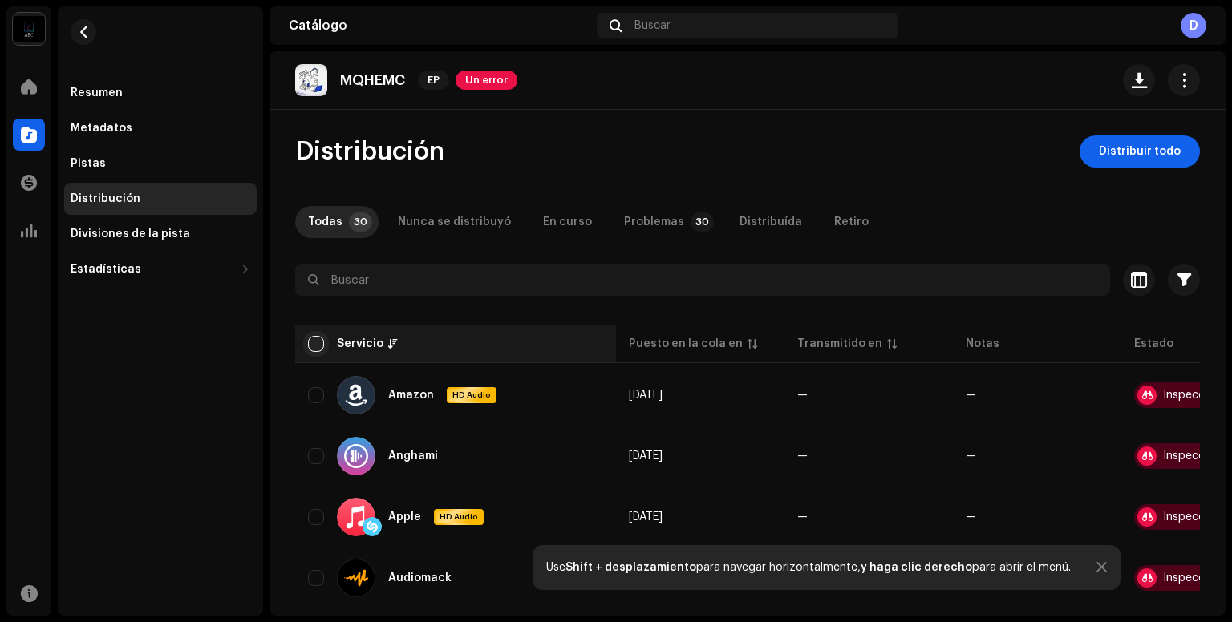
checkbox input "true"
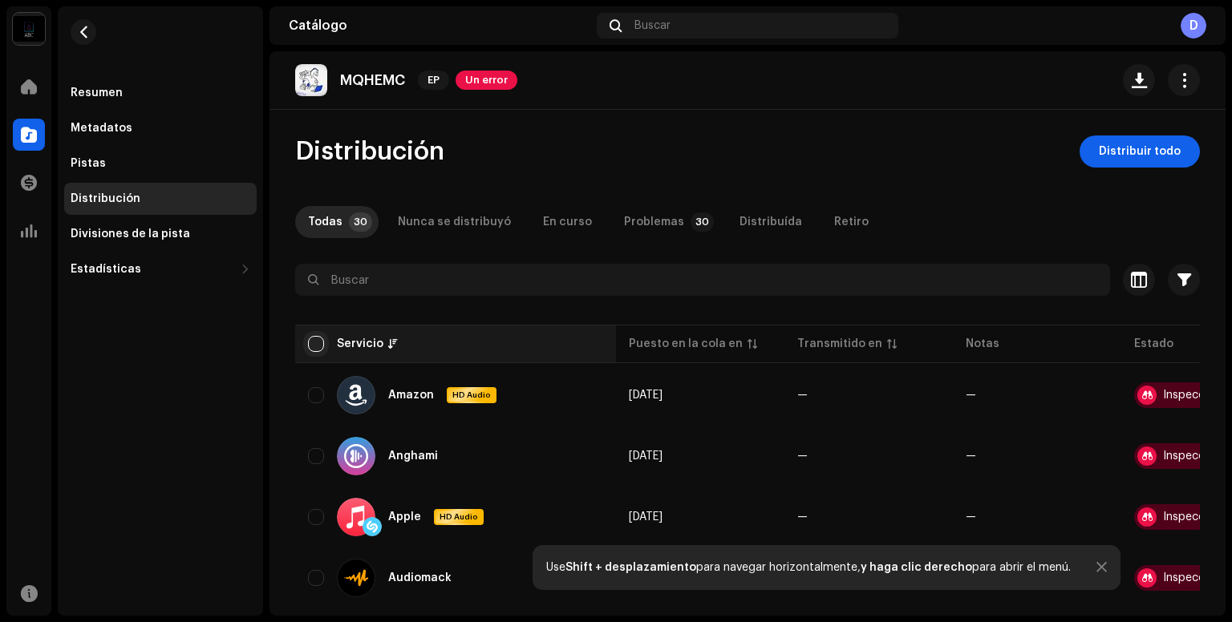
checkbox input "true"
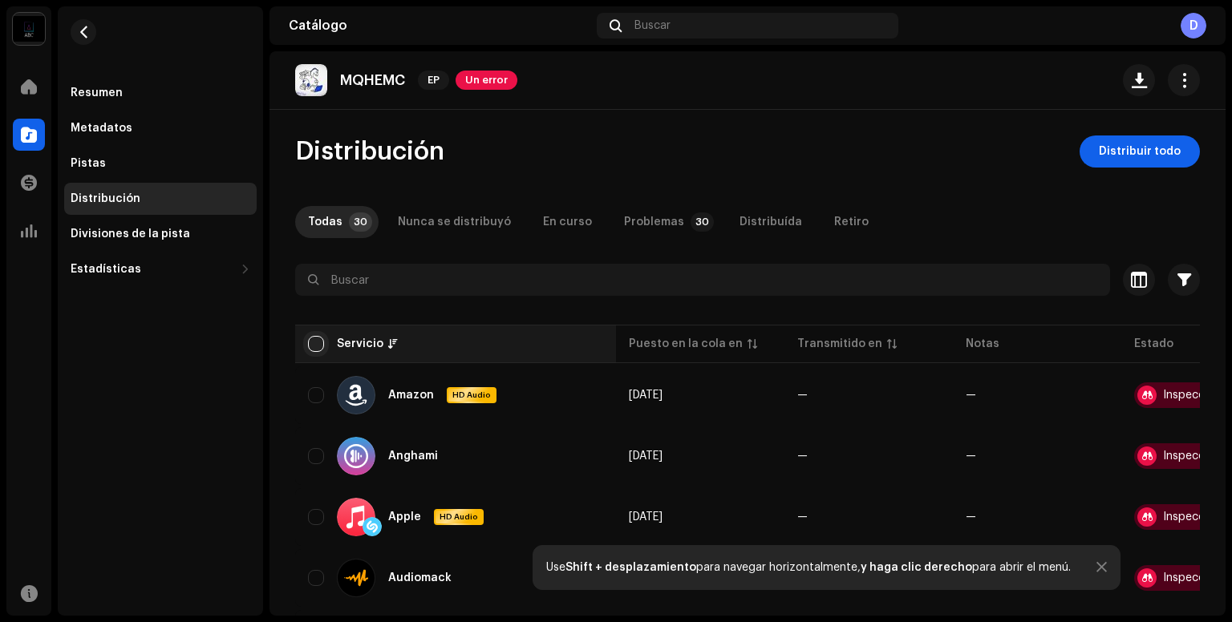
checkbox input "true"
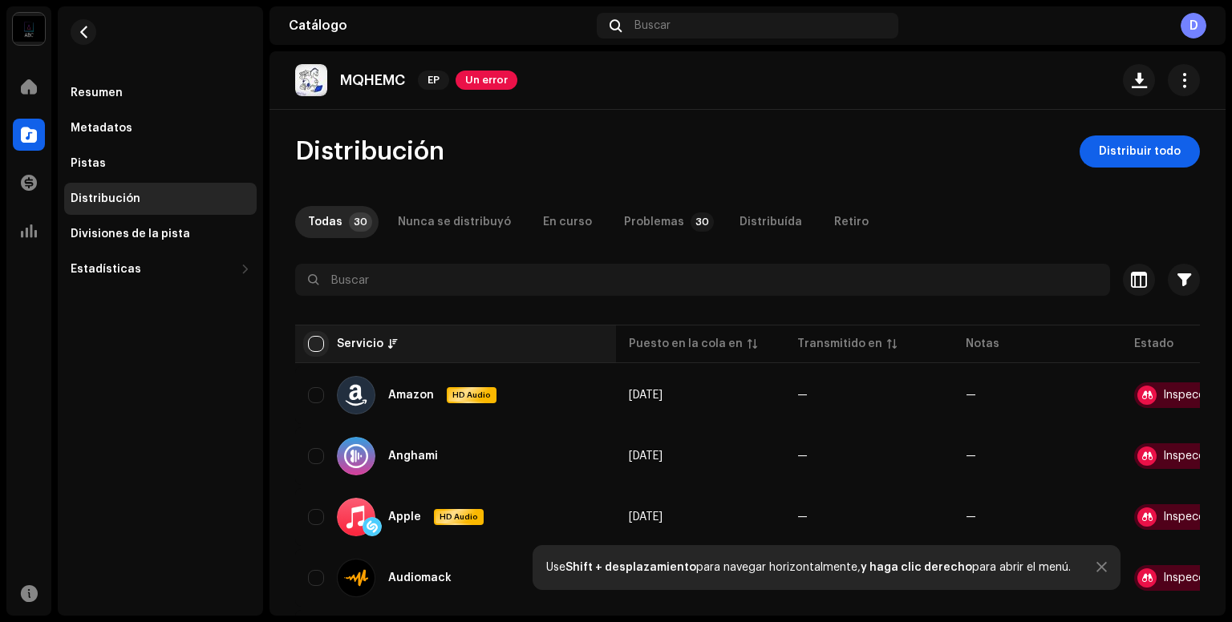
checkbox input "true"
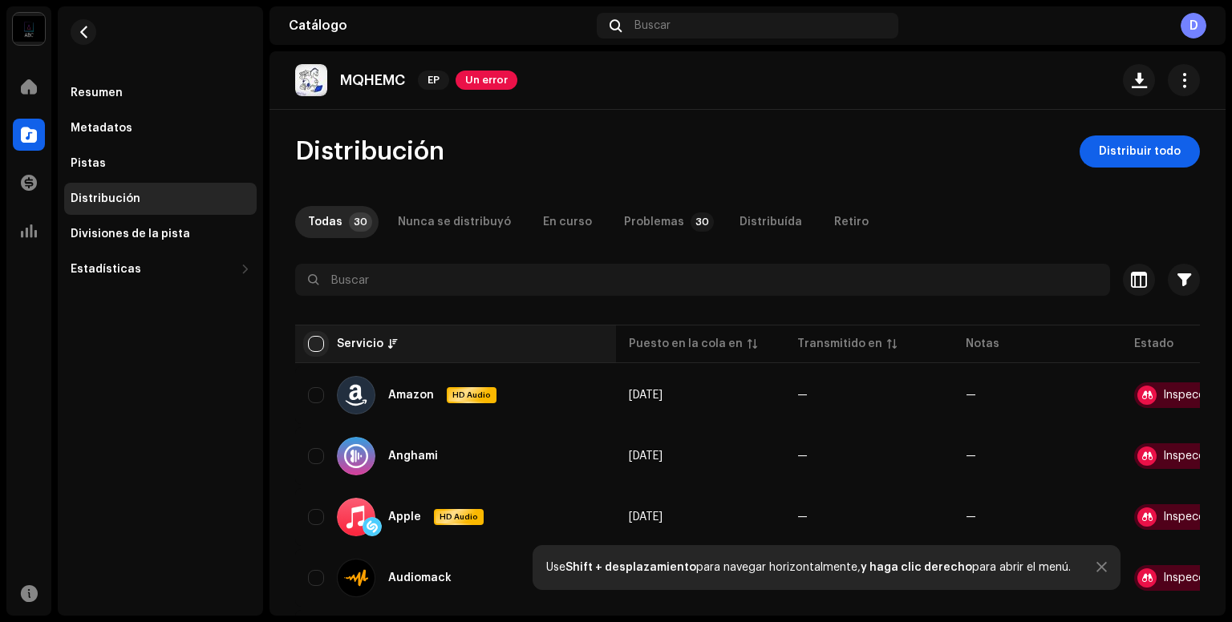
checkbox input "true"
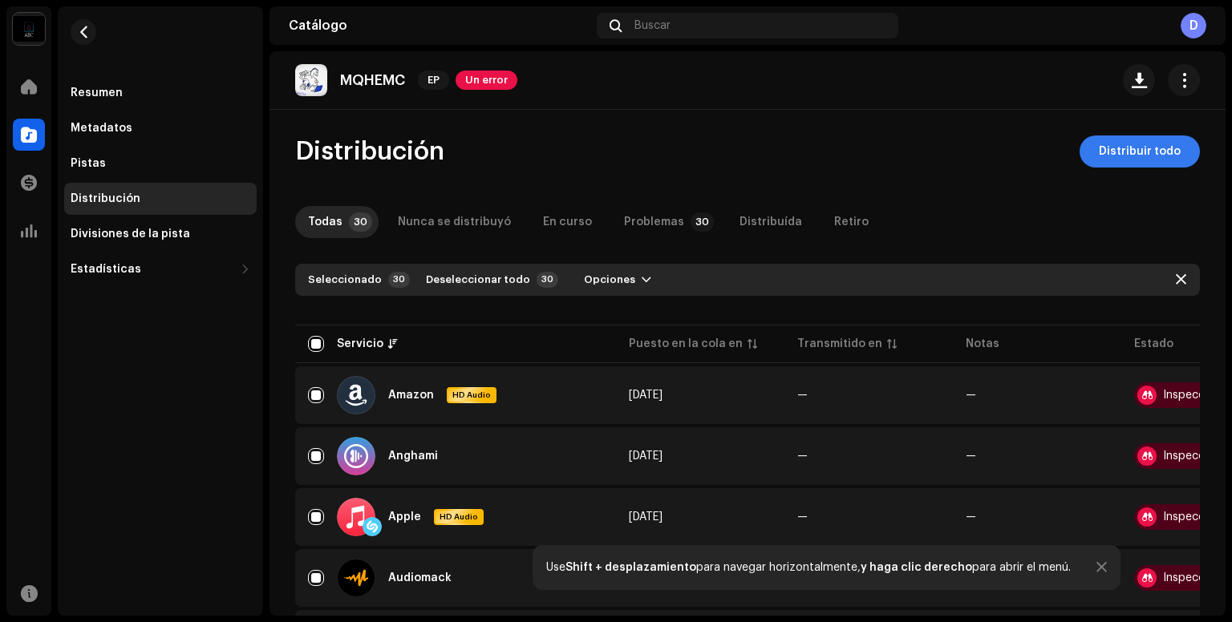
click at [1153, 163] on span "Distribuir todo" at bounding box center [1139, 151] width 82 height 32
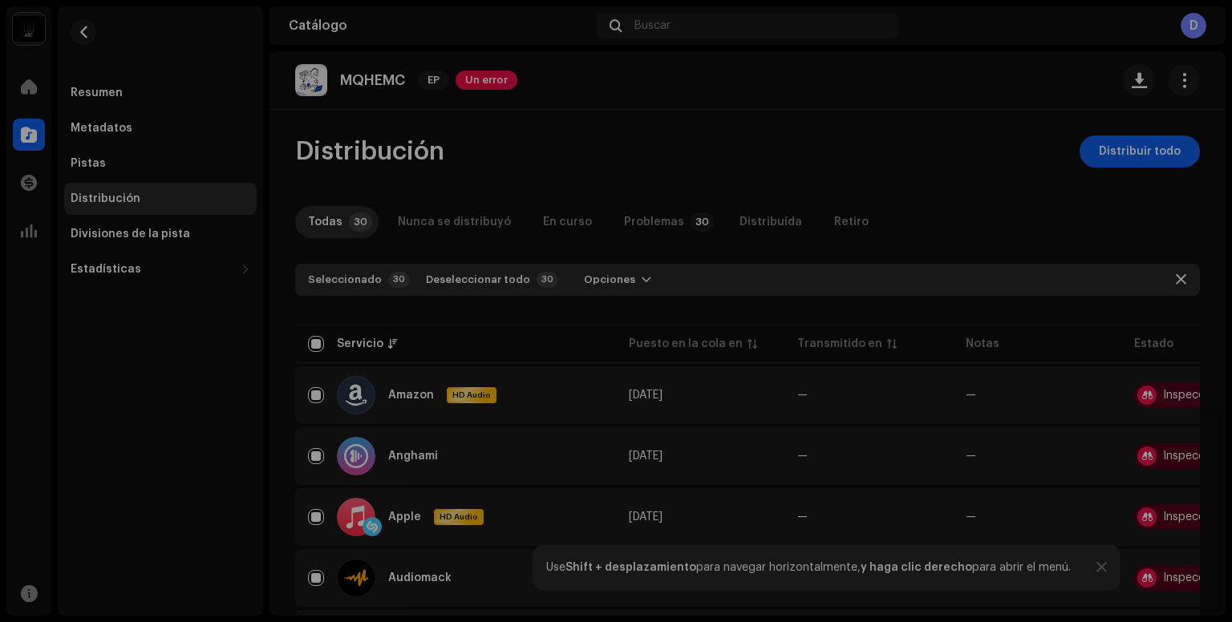
drag, startPoint x: 944, startPoint y: 226, endPoint x: 917, endPoint y: 305, distance: 83.9
click at [944, 237] on div "Errores de distribución Seleccionó servicios con un estado de lanzamiento pendi…" at bounding box center [616, 311] width 1232 height 622
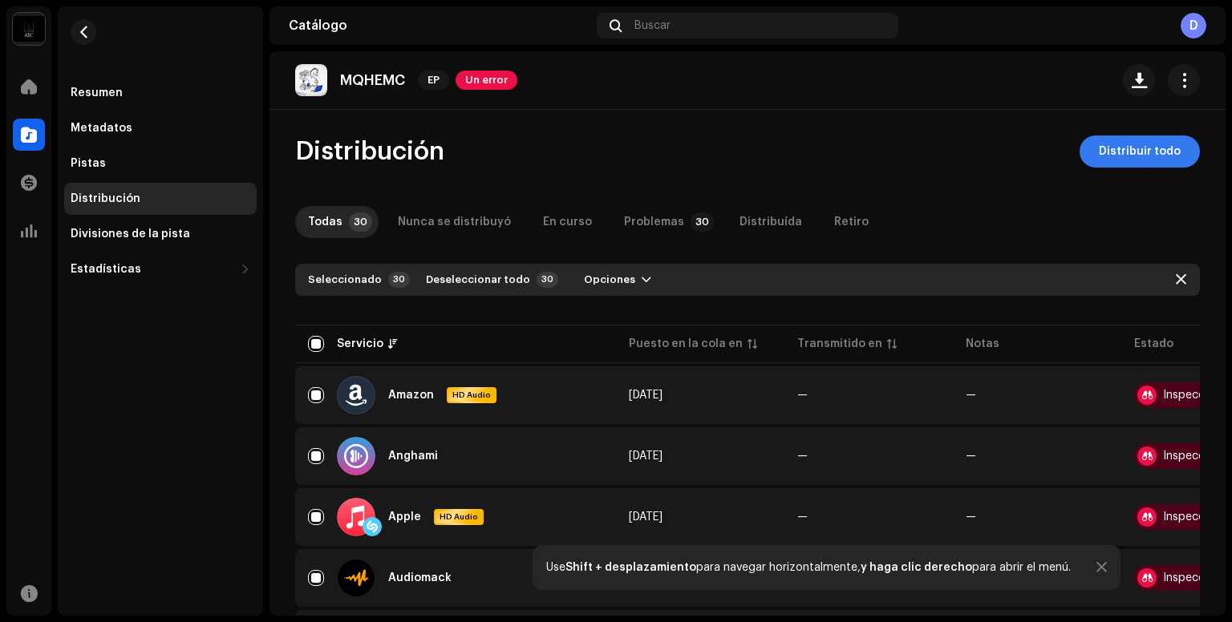
click at [1116, 156] on span "Distribuir todo" at bounding box center [1139, 151] width 82 height 32
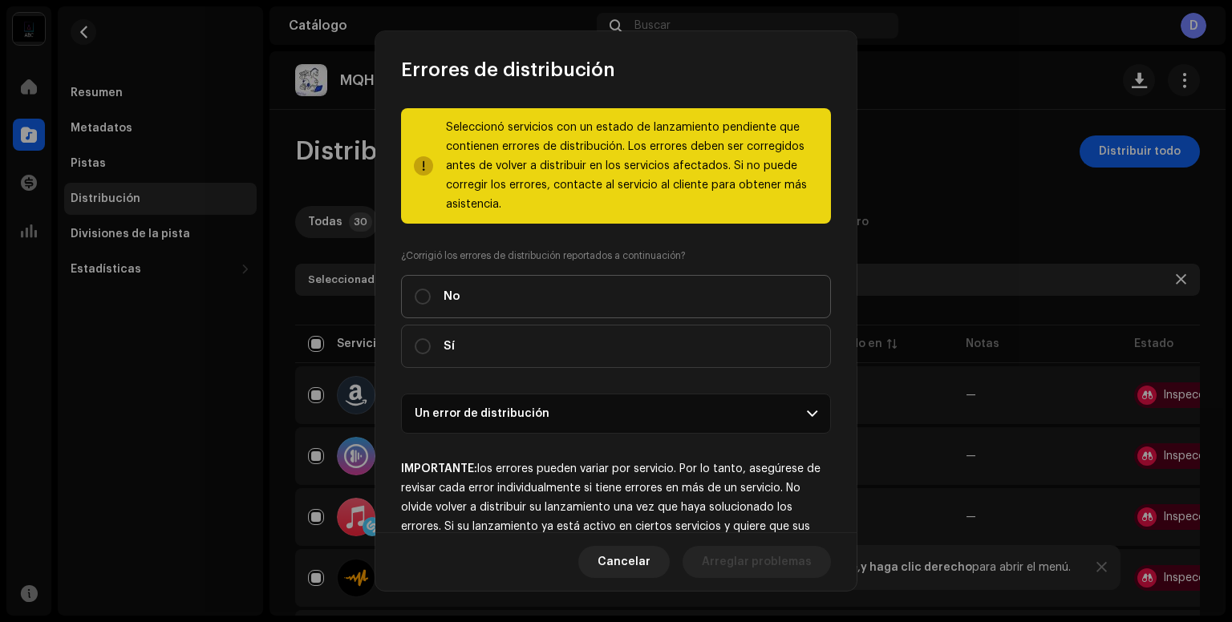
click at [691, 305] on label "No" at bounding box center [616, 296] width 430 height 43
click at [431, 305] on input "No" at bounding box center [423, 297] width 16 height 16
radio input "true"
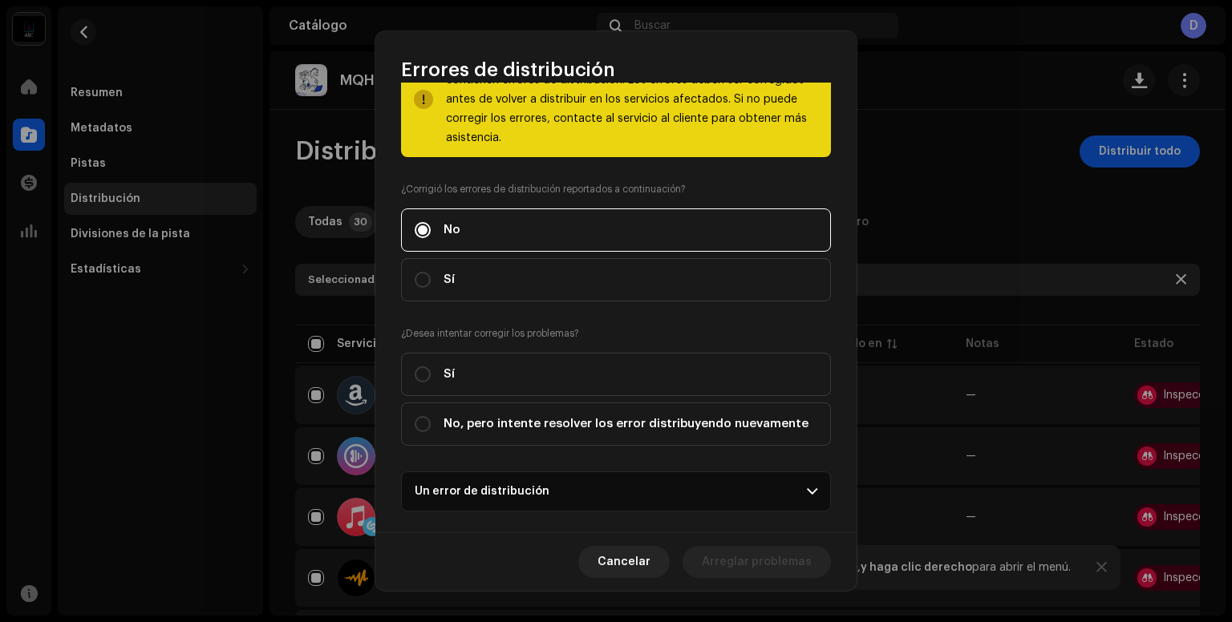
scroll to position [160, 0]
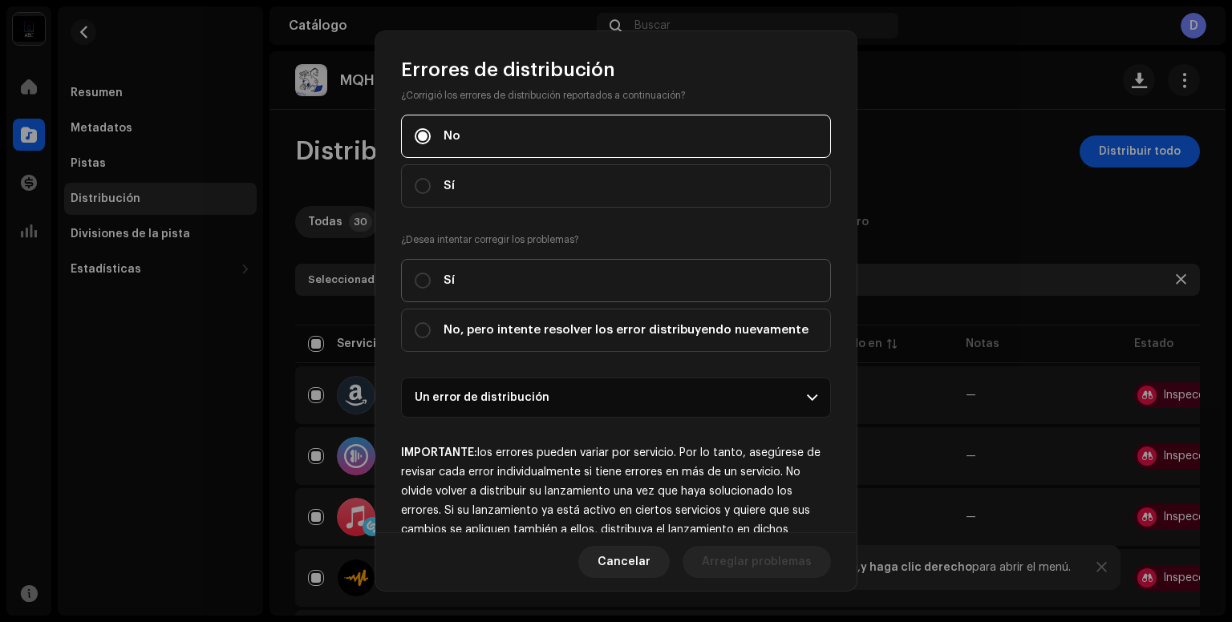
click at [679, 273] on label "Sí" at bounding box center [616, 280] width 430 height 43
click at [431, 273] on input "Sí" at bounding box center [423, 281] width 16 height 16
radio input "true"
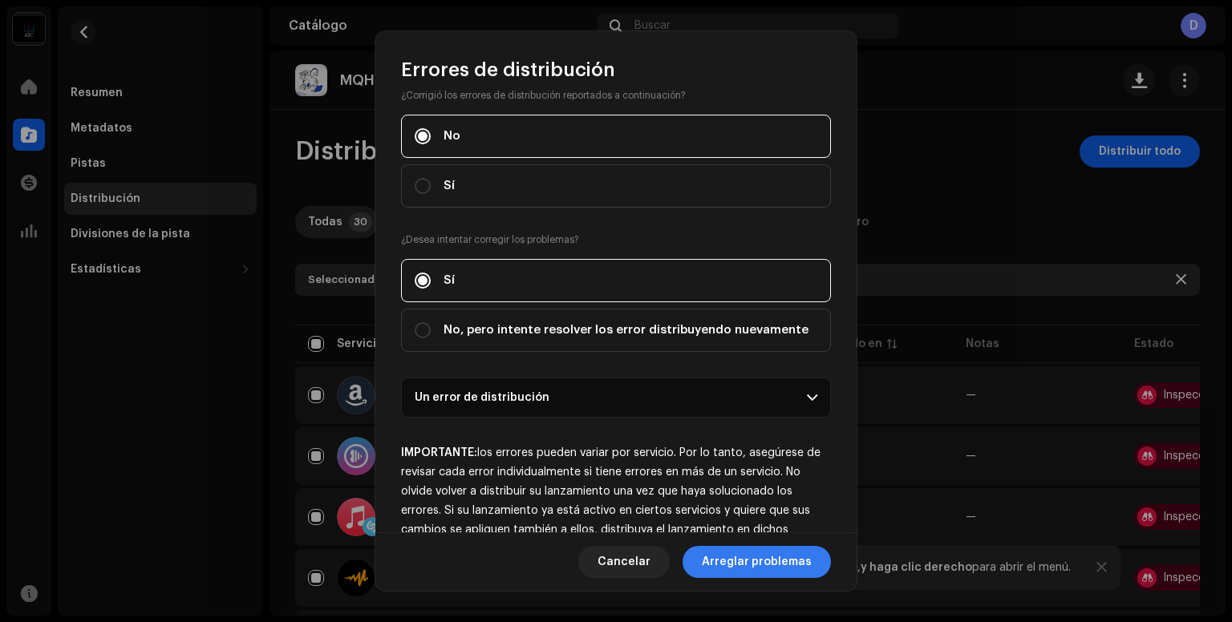
click at [758, 561] on span "Arreglar problemas" at bounding box center [757, 562] width 110 height 32
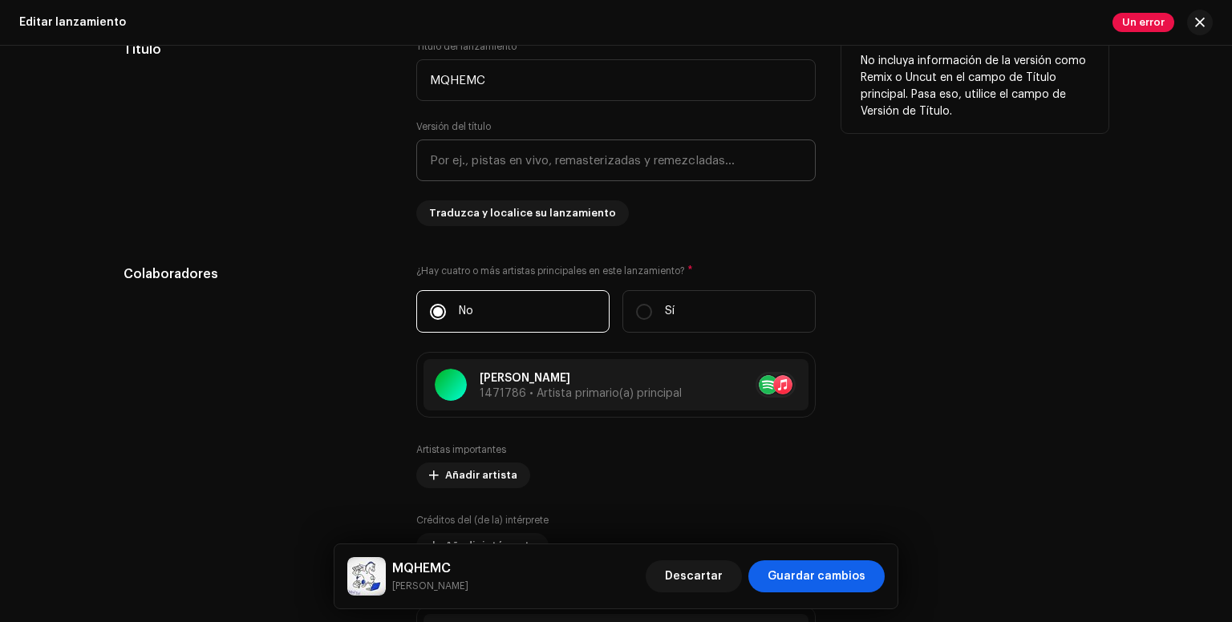
scroll to position [1853, 0]
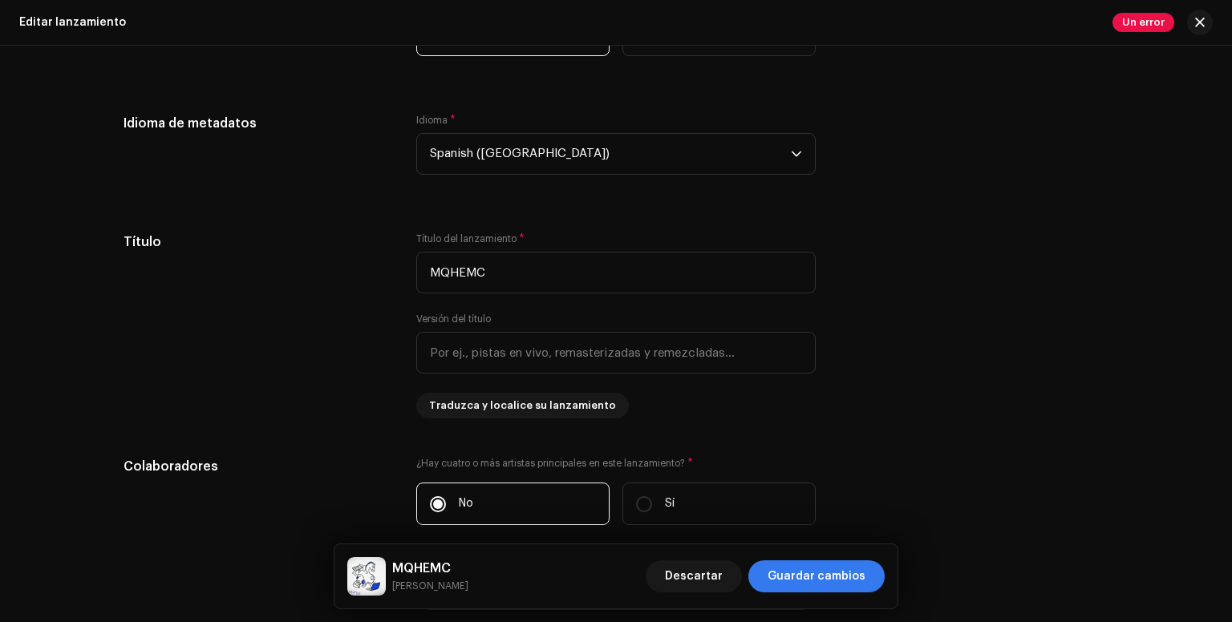
click at [809, 584] on span "Guardar cambios" at bounding box center [816, 576] width 98 height 32
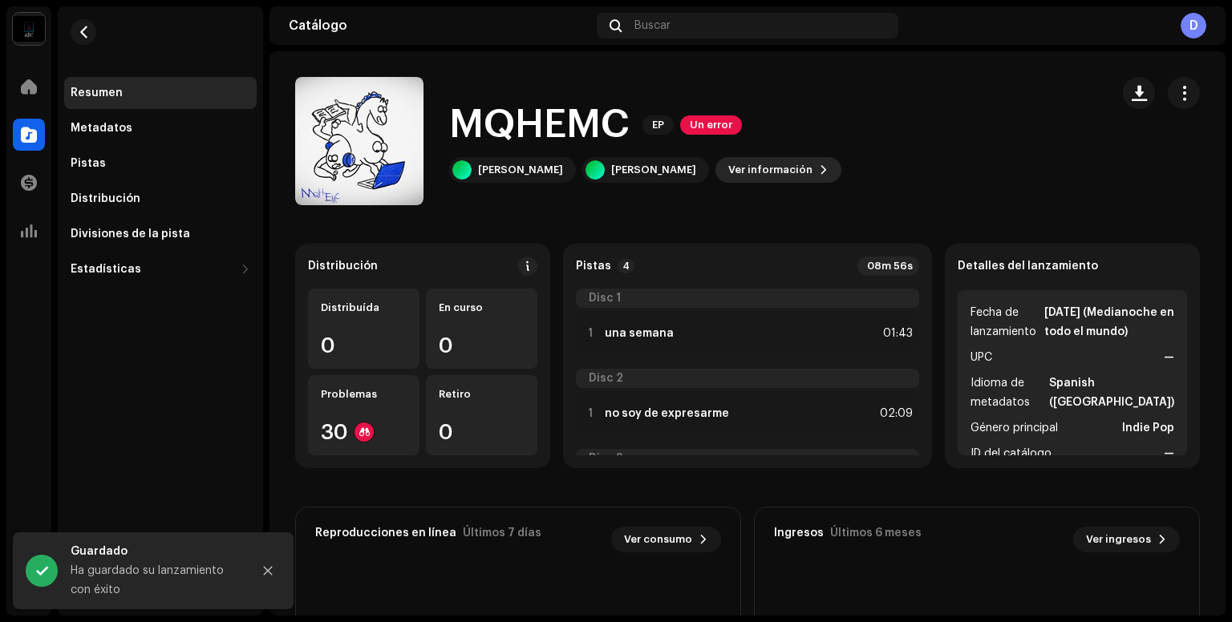
click at [728, 165] on span "Ver información" at bounding box center [770, 170] width 84 height 32
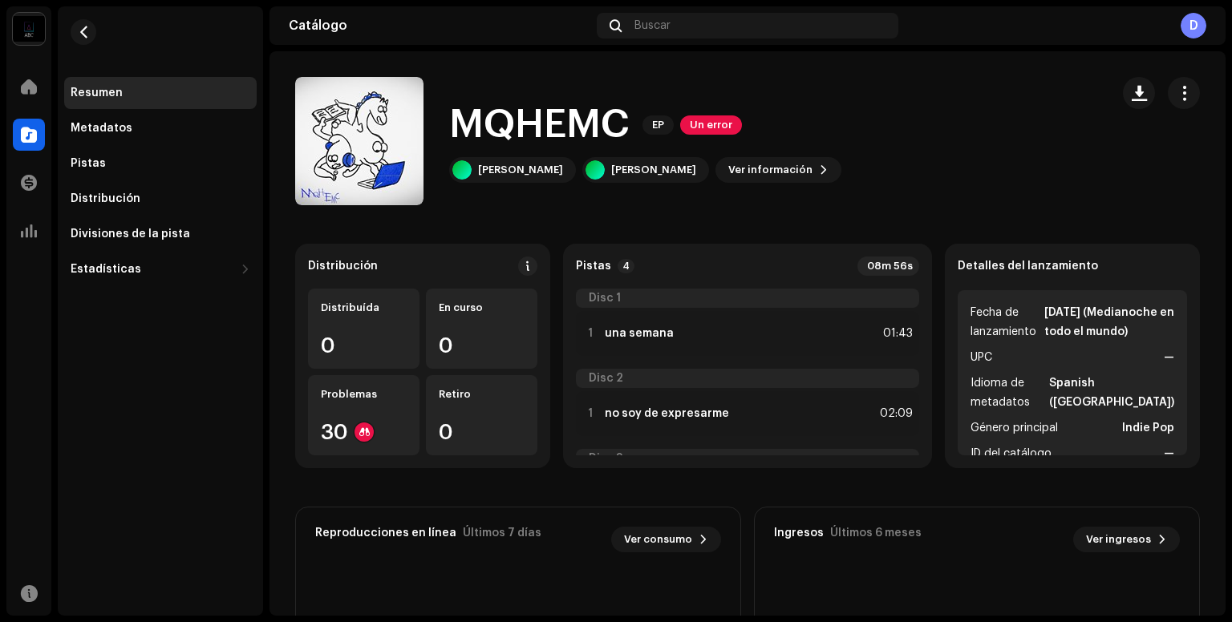
click at [924, 171] on div "MQHEMC 3047772 Metadatos Distribución Idioma de metadatos Spanish ([GEOGRAPHIC_…" at bounding box center [616, 311] width 1232 height 622
click at [1180, 91] on span "button" at bounding box center [1183, 93] width 15 height 13
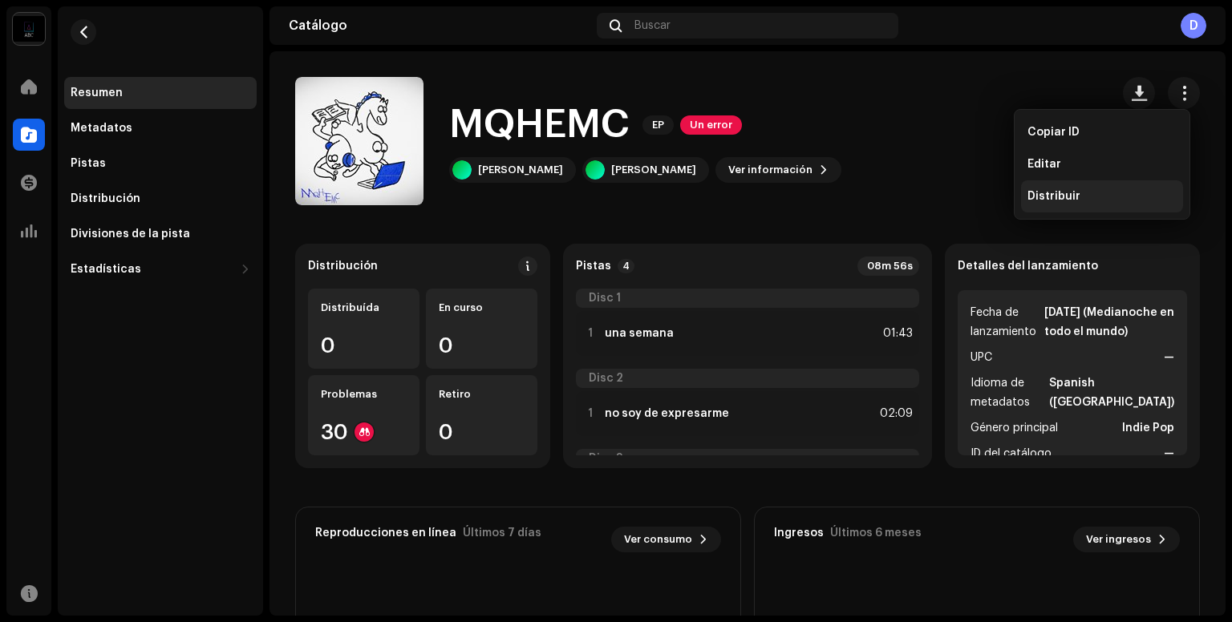
click at [1098, 194] on div "Distribuir" at bounding box center [1101, 196] width 149 height 13
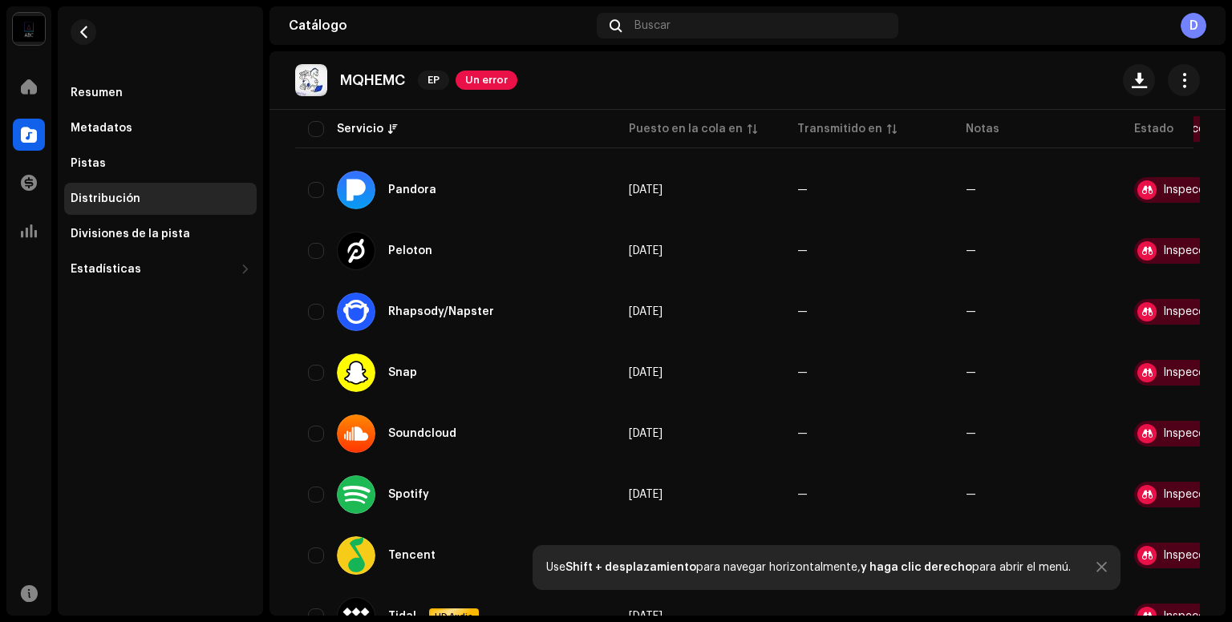
scroll to position [905, 0]
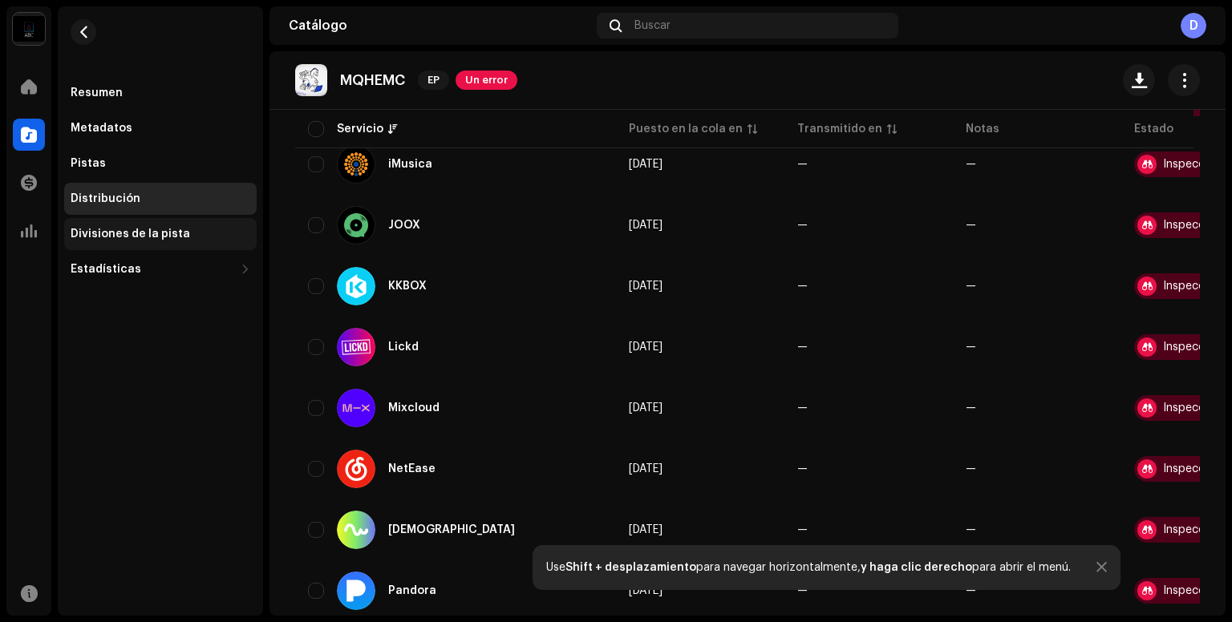
click at [215, 246] on div "Divisiones de la pista" at bounding box center [160, 234] width 192 height 32
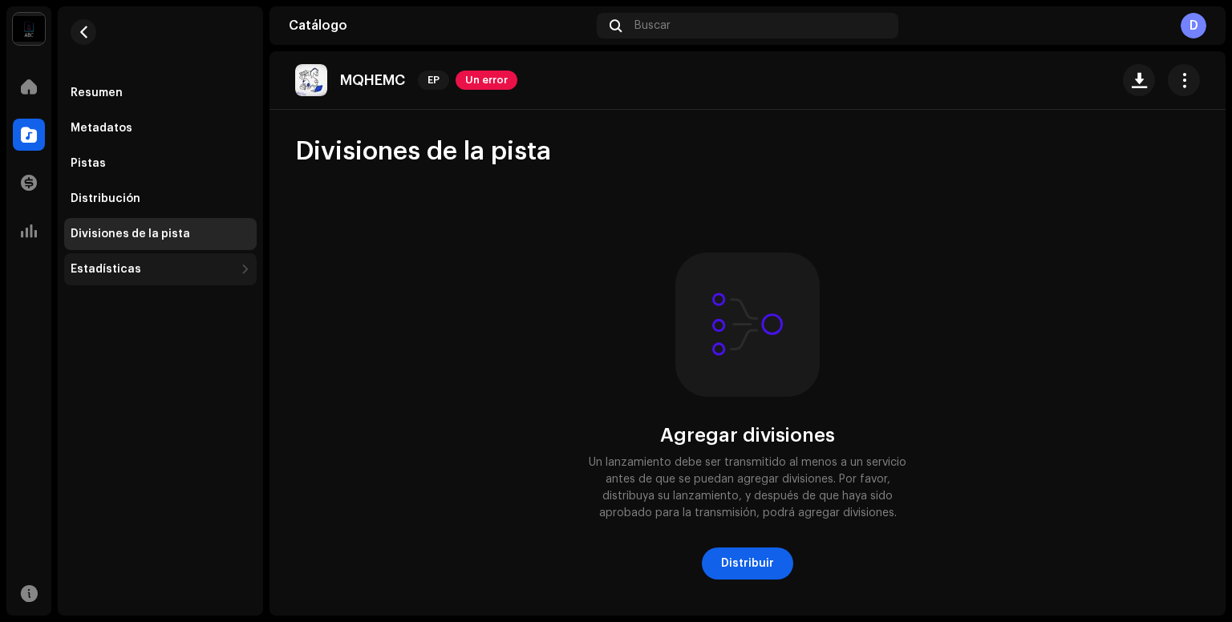
click at [214, 259] on div "Estadísticas" at bounding box center [160, 269] width 192 height 32
click at [215, 174] on div "Pistas" at bounding box center [160, 164] width 192 height 32
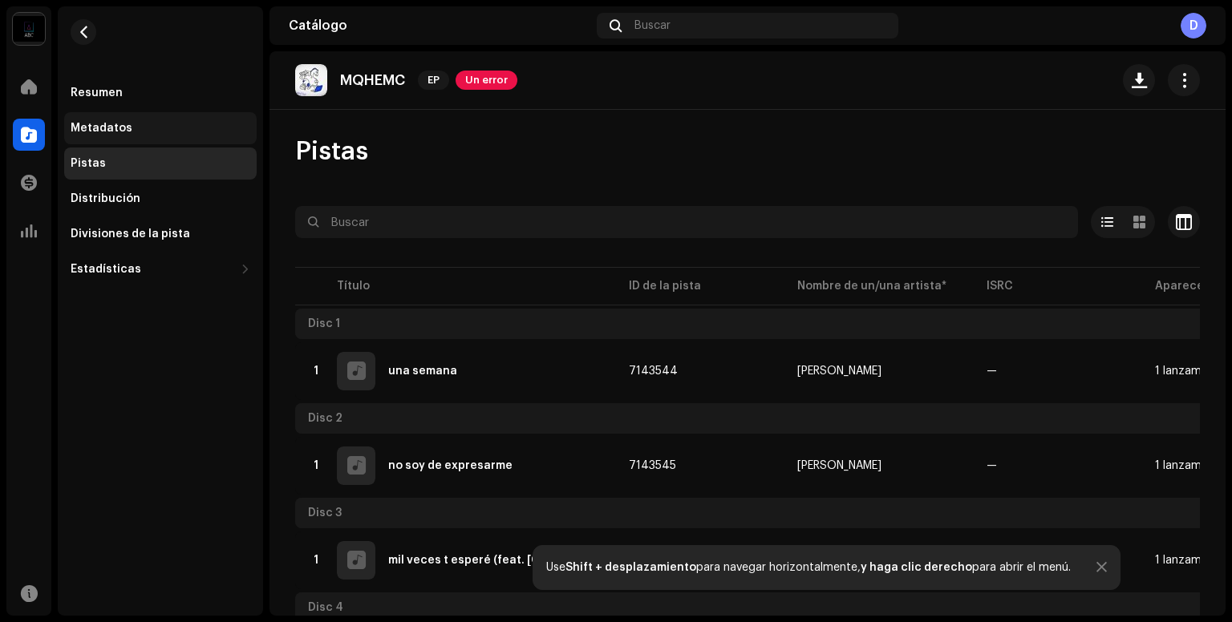
click at [214, 142] on div "Metadatos" at bounding box center [160, 128] width 192 height 32
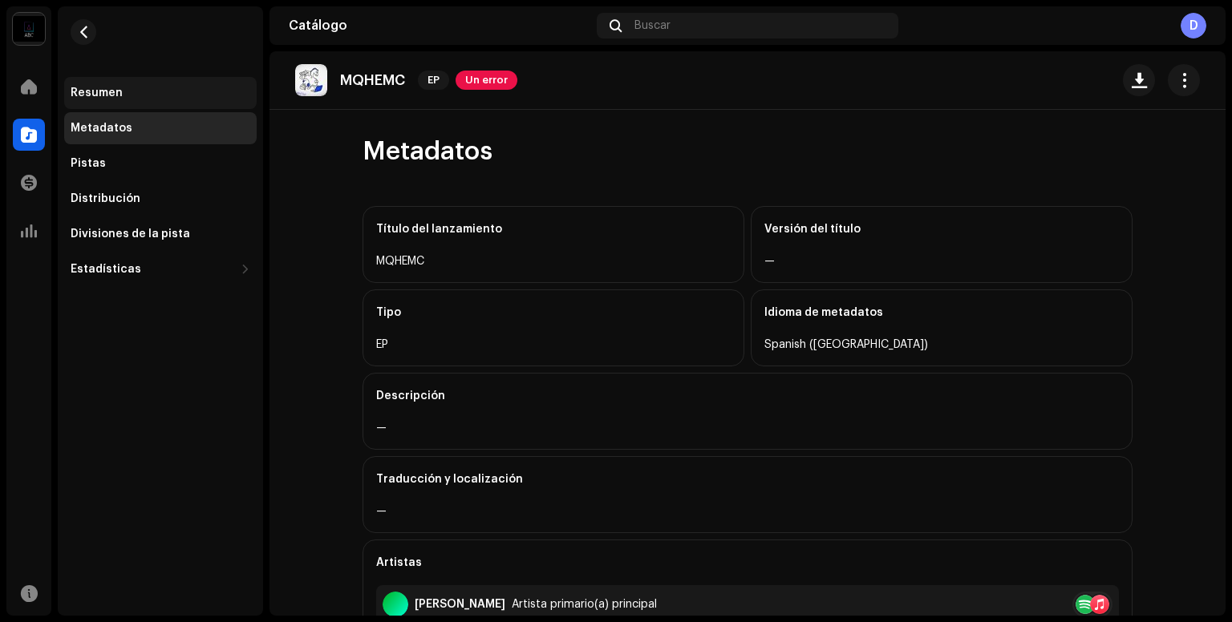
click at [218, 92] on div "Resumen" at bounding box center [161, 93] width 180 height 13
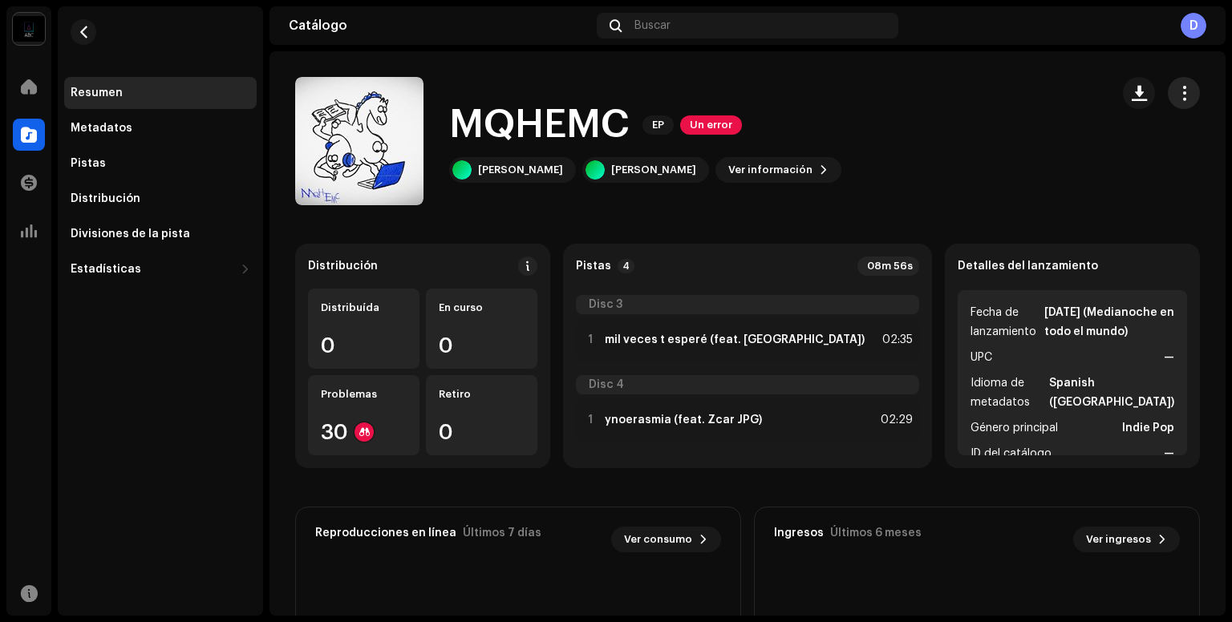
click at [1181, 102] on button "button" at bounding box center [1183, 93] width 32 height 32
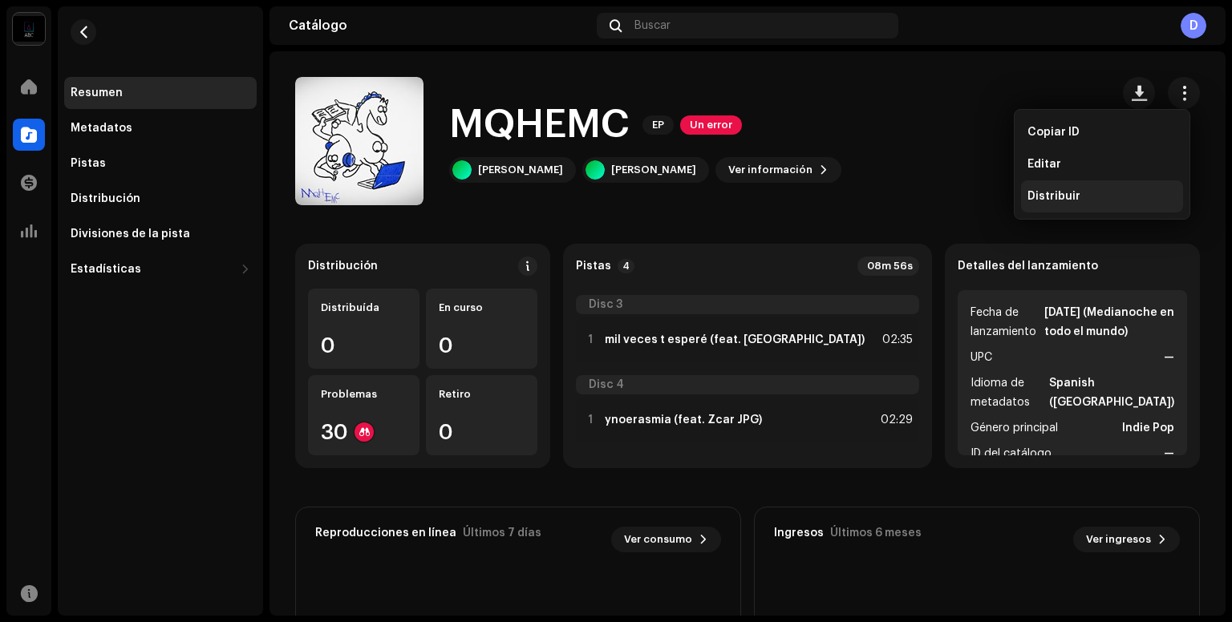
click at [1086, 193] on div "Distribuir" at bounding box center [1101, 196] width 149 height 13
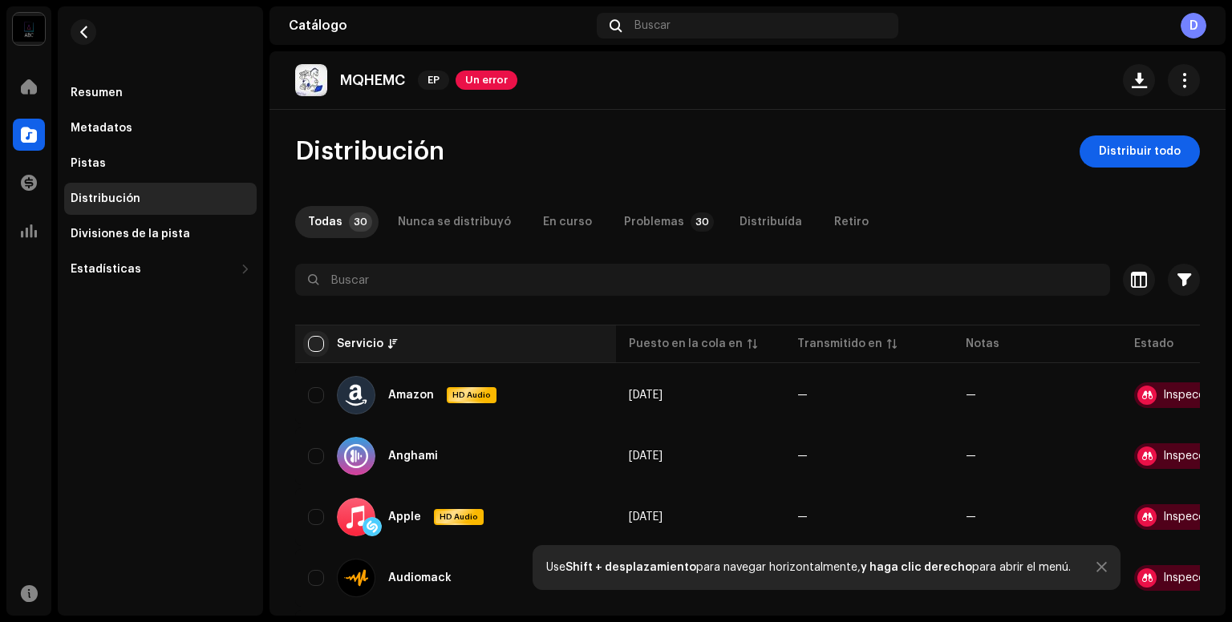
click at [317, 349] on input "checkbox" at bounding box center [316, 344] width 16 height 16
checkbox input "true"
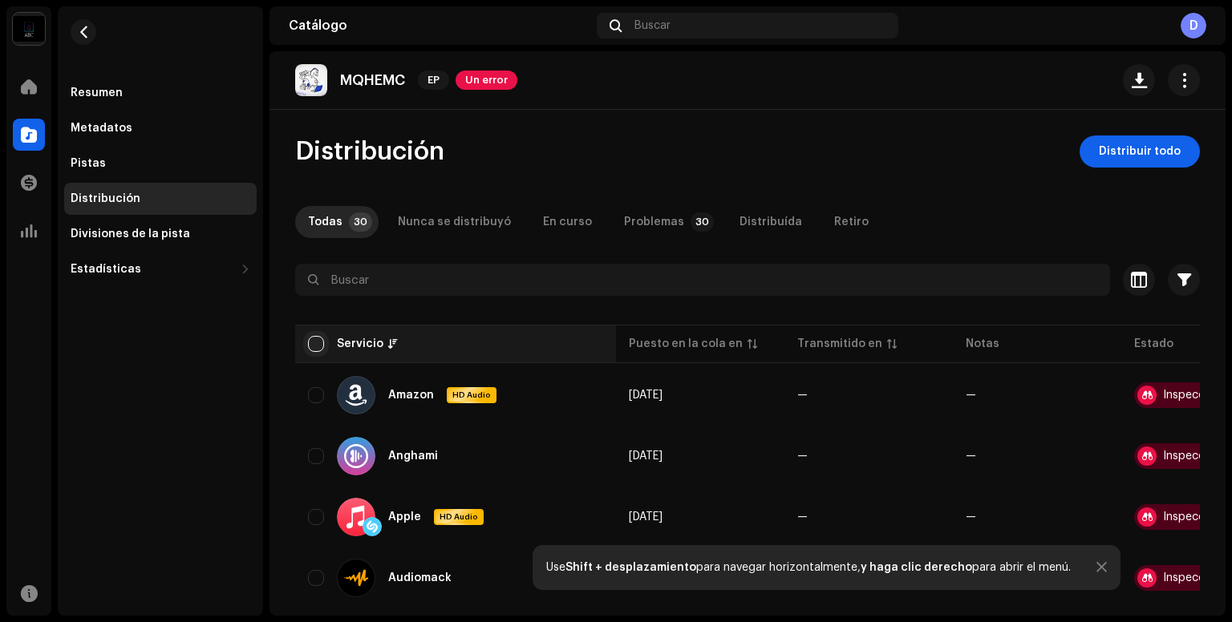
checkbox input "true"
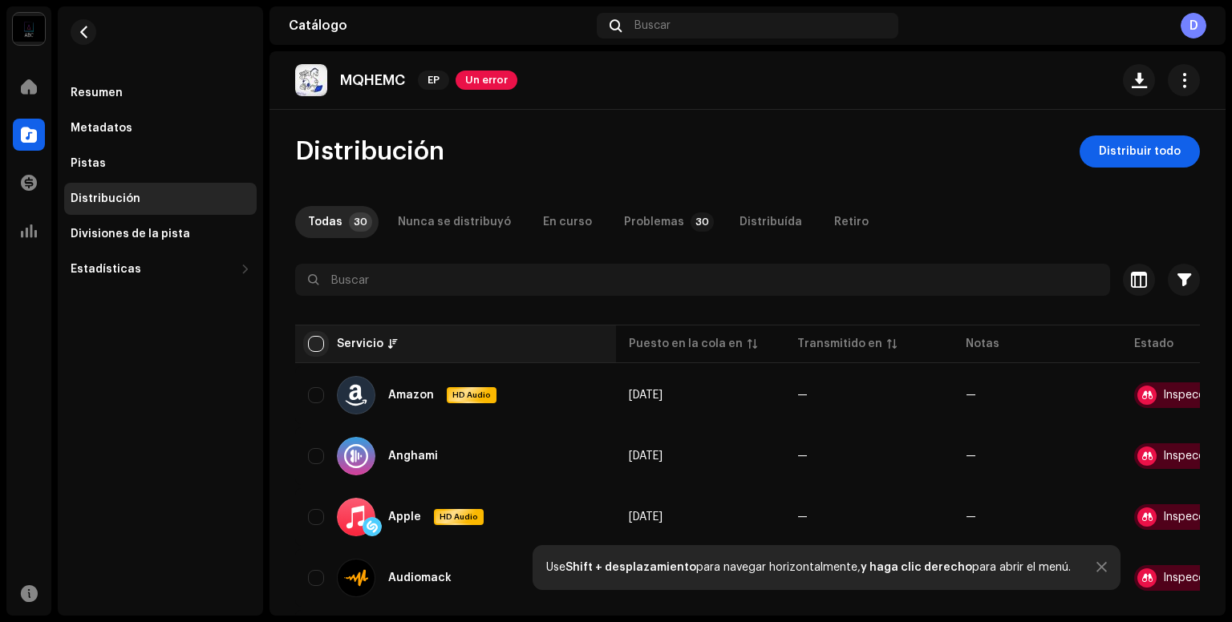
checkbox input "true"
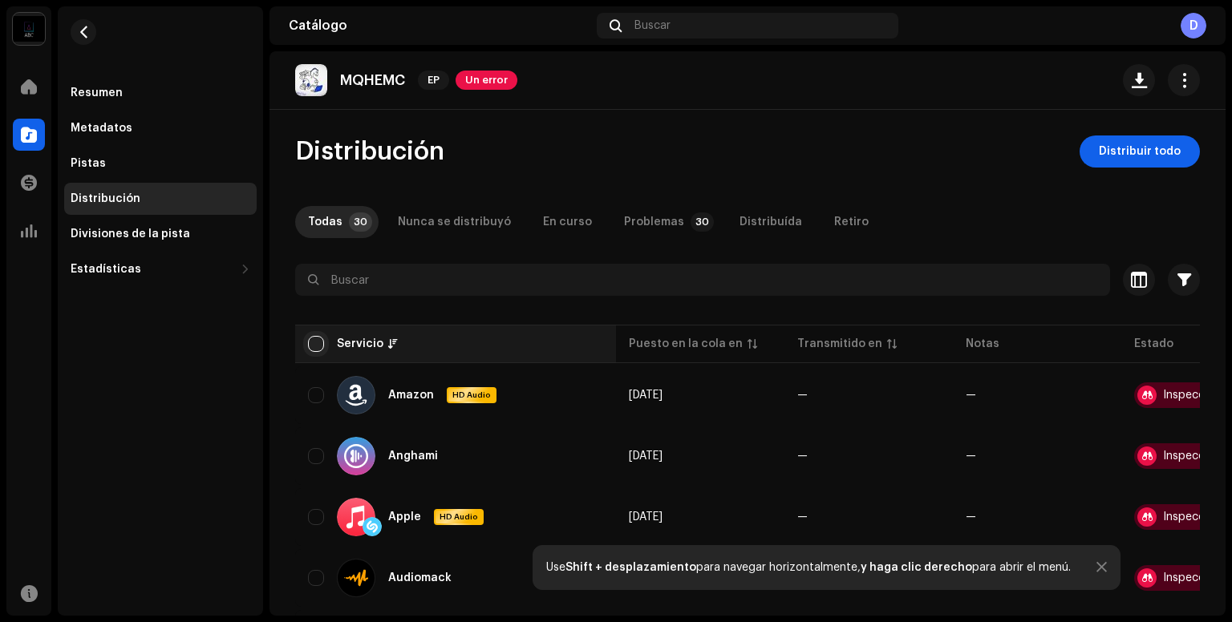
checkbox input "true"
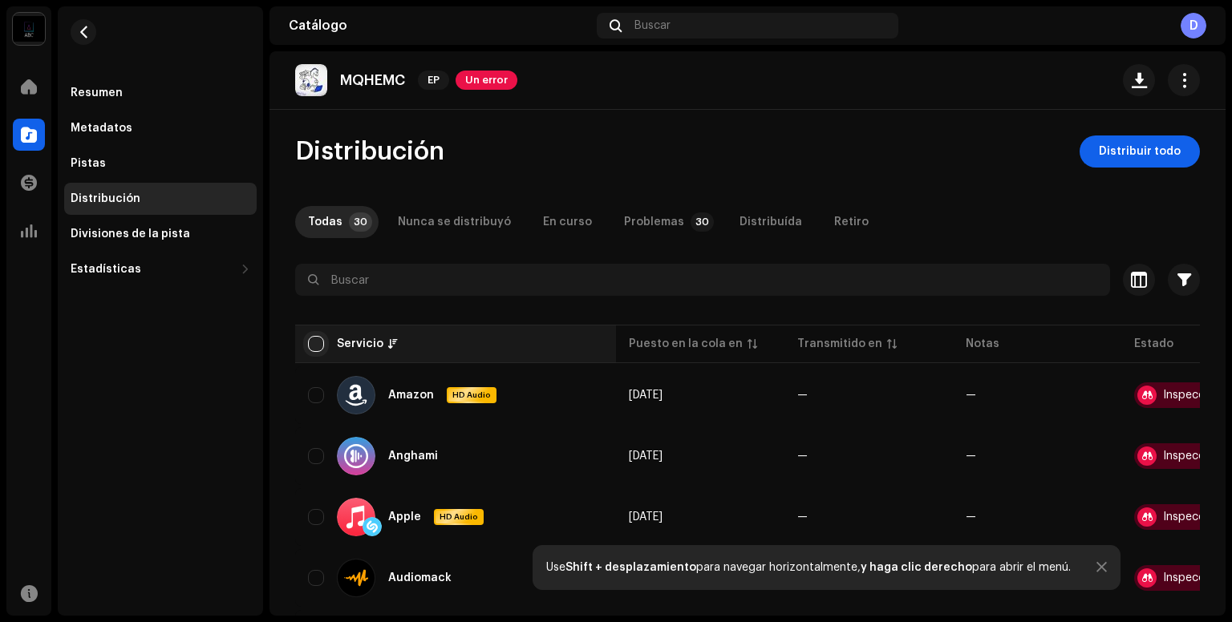
checkbox input "true"
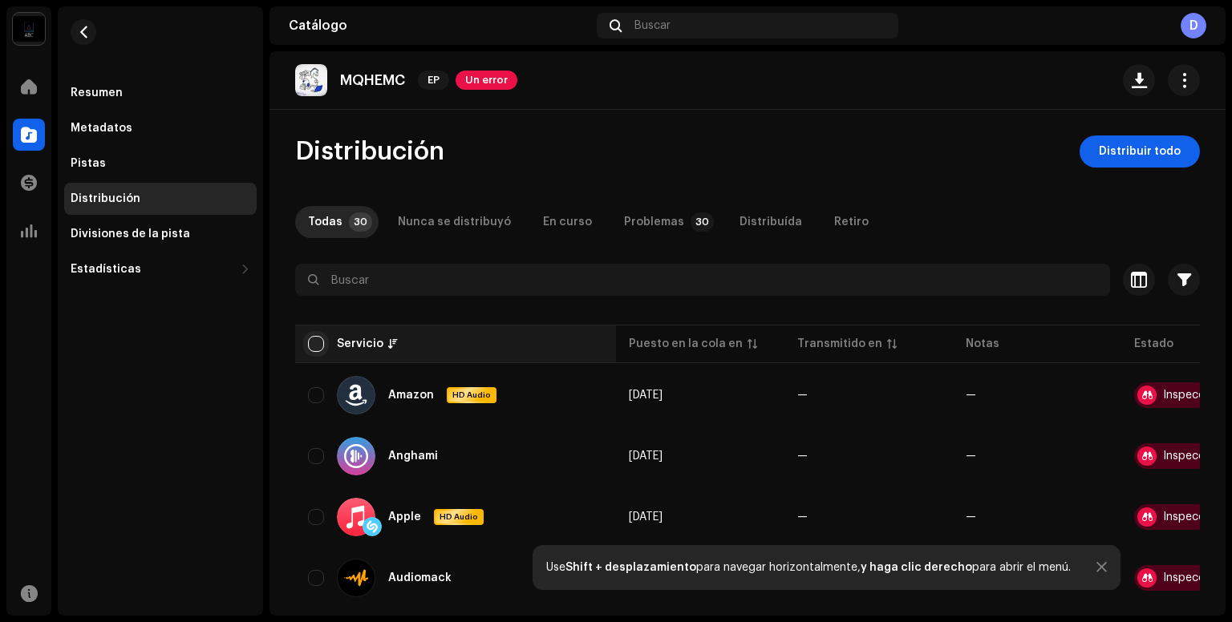
checkbox input "true"
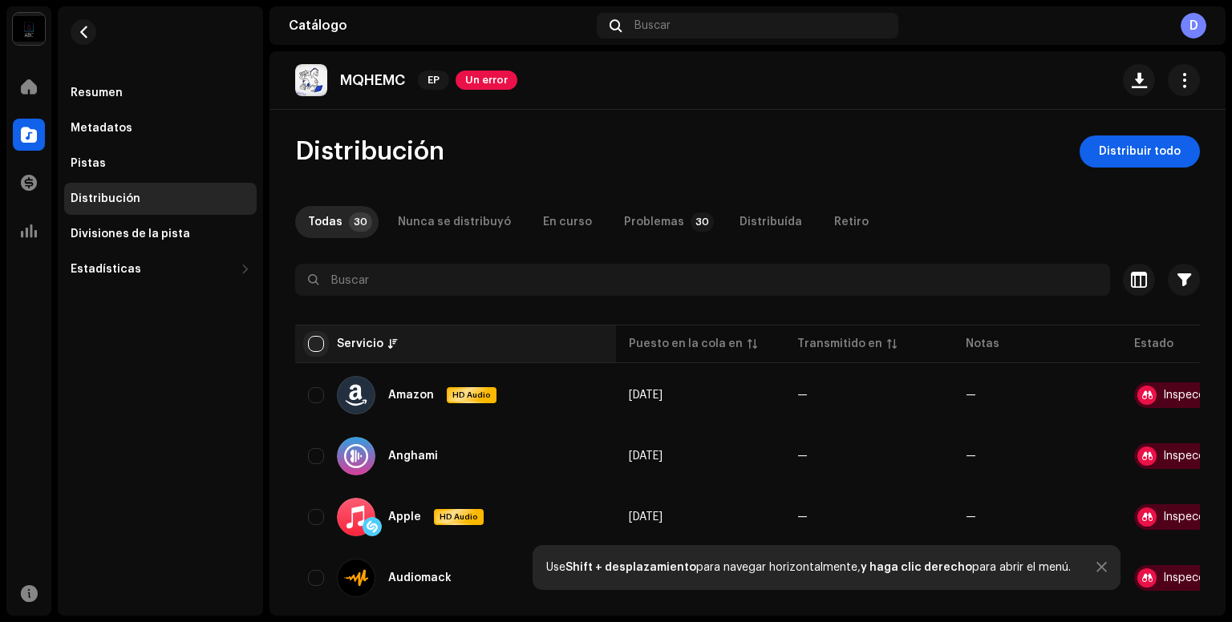
checkbox input "true"
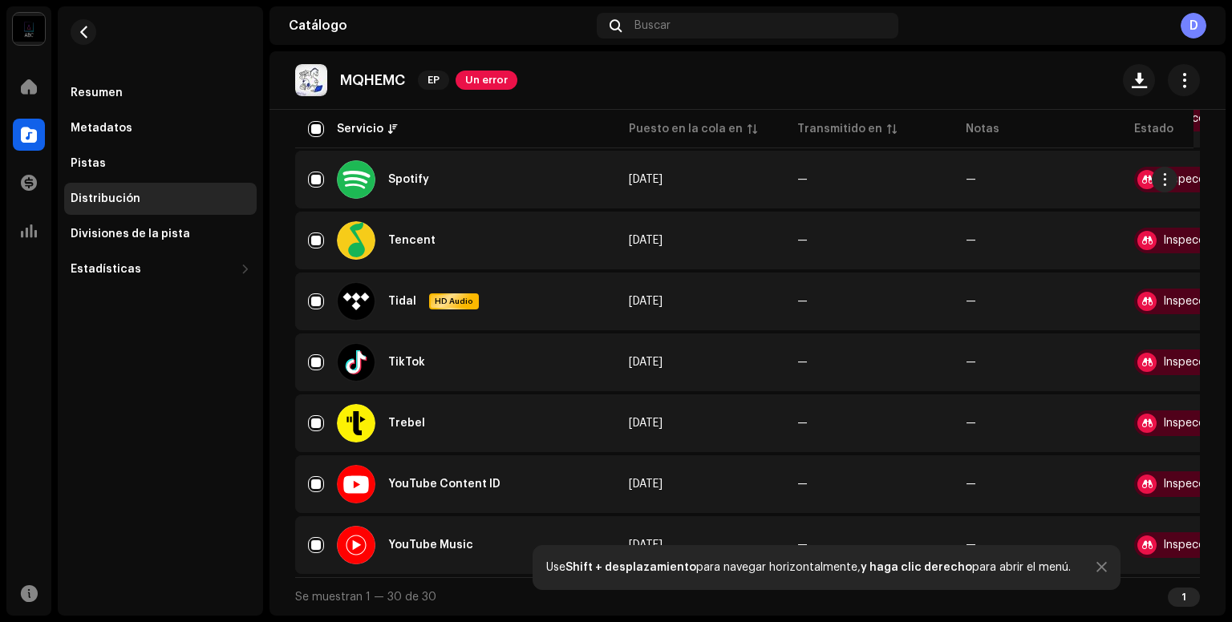
scroll to position [1627, 0]
drag, startPoint x: 449, startPoint y: 578, endPoint x: 539, endPoint y: 584, distance: 90.0
click at [475, 581] on div "Se muestran 1 — 30 de 30 1" at bounding box center [747, 596] width 904 height 38
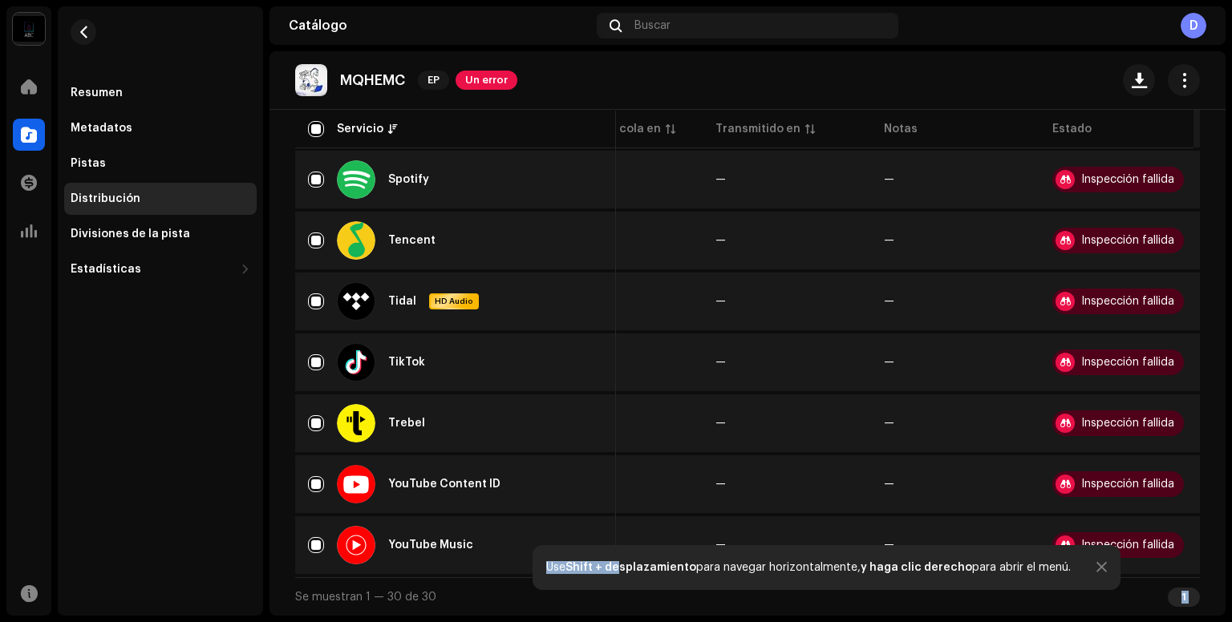
scroll to position [0, 96]
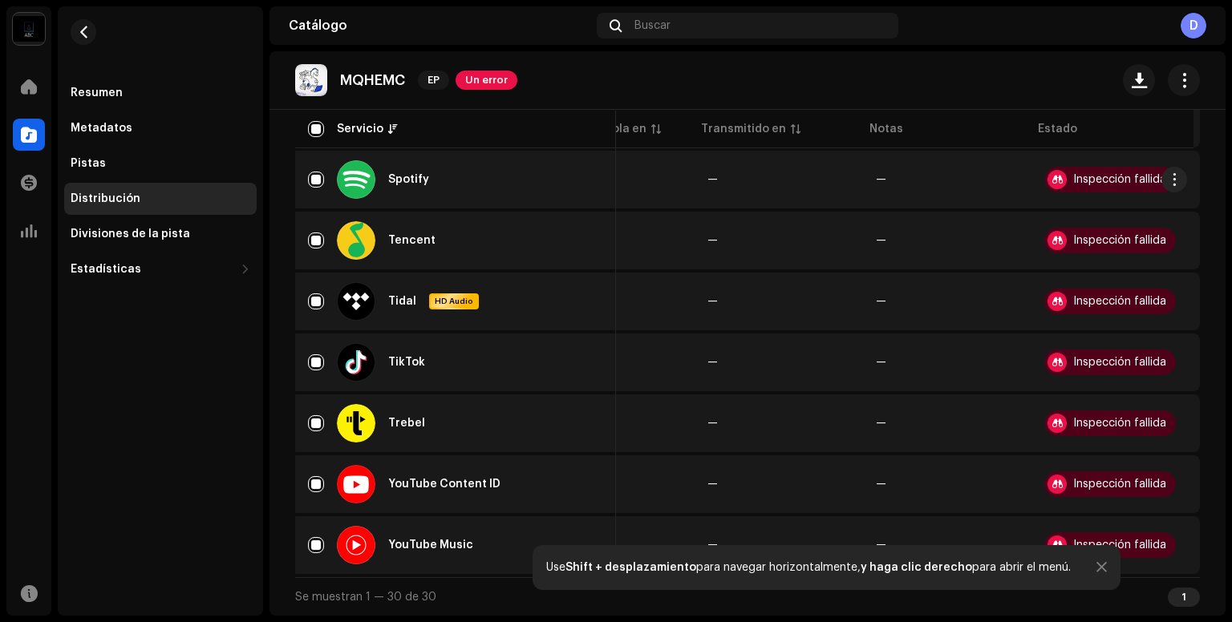
click at [1080, 174] on div "Inspección fallida" at bounding box center [1119, 179] width 93 height 11
click at [1168, 174] on span "button" at bounding box center [1174, 179] width 12 height 13
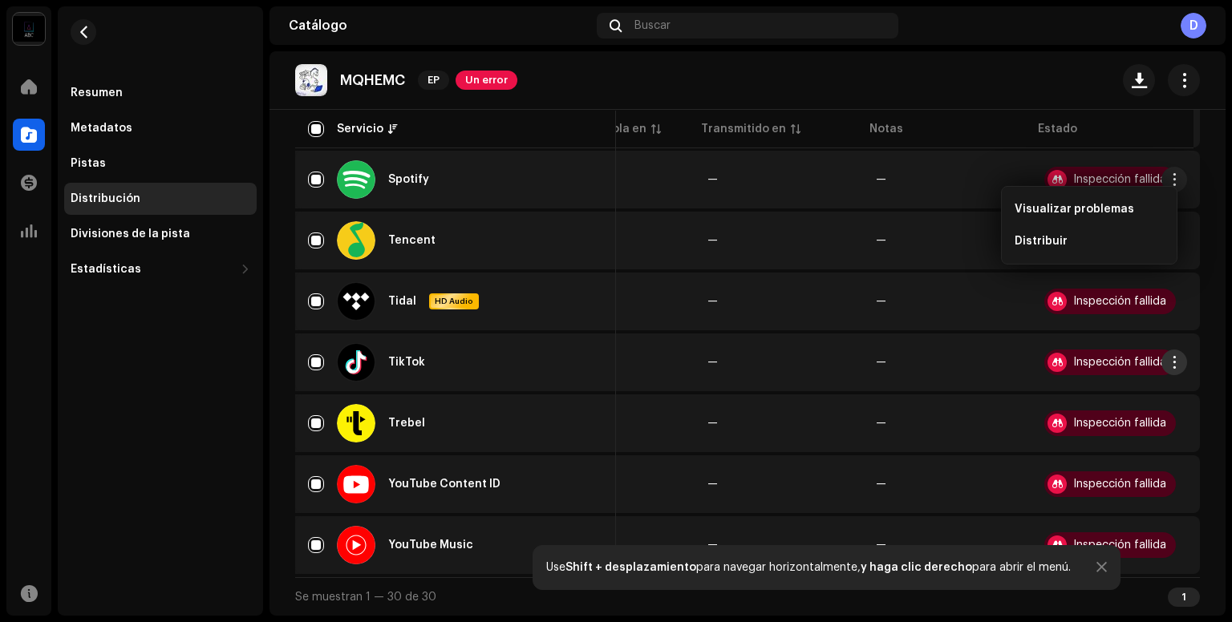
click at [1168, 360] on span "button" at bounding box center [1174, 362] width 12 height 13
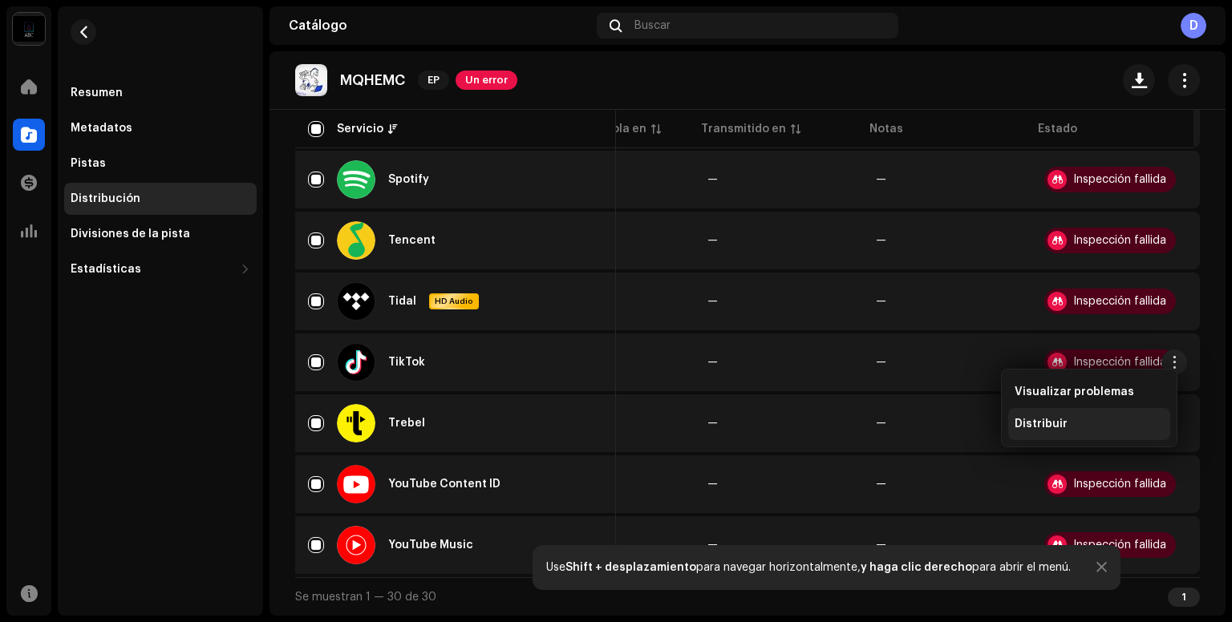
click at [1103, 422] on div "Distribuir" at bounding box center [1088, 424] width 149 height 13
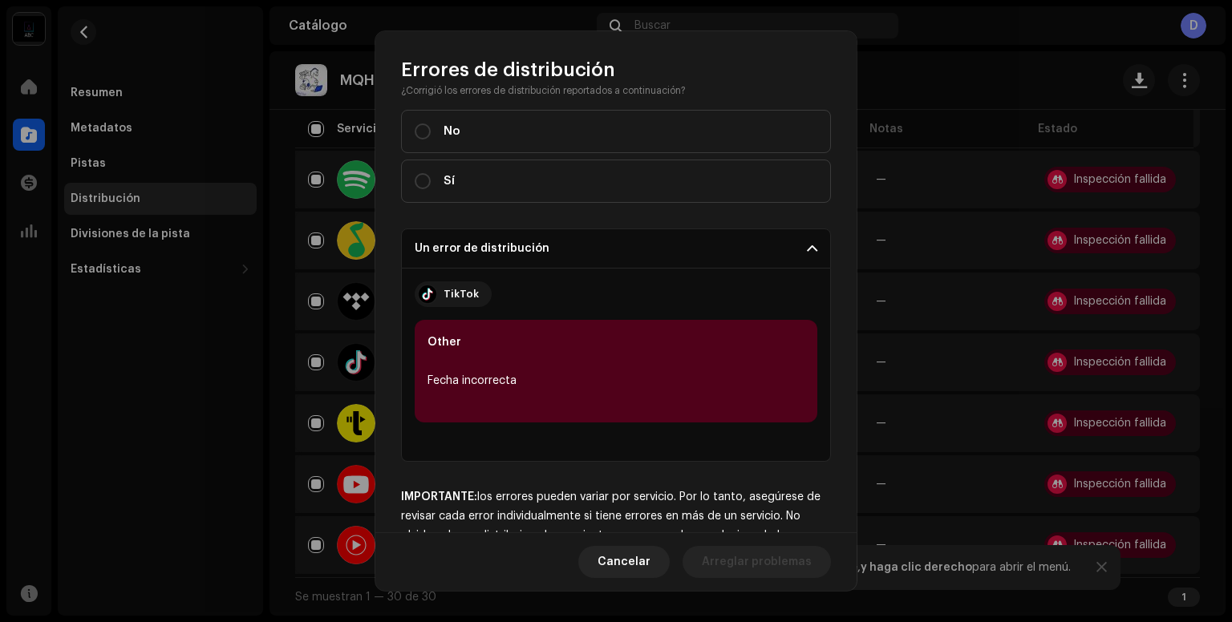
scroll to position [260, 0]
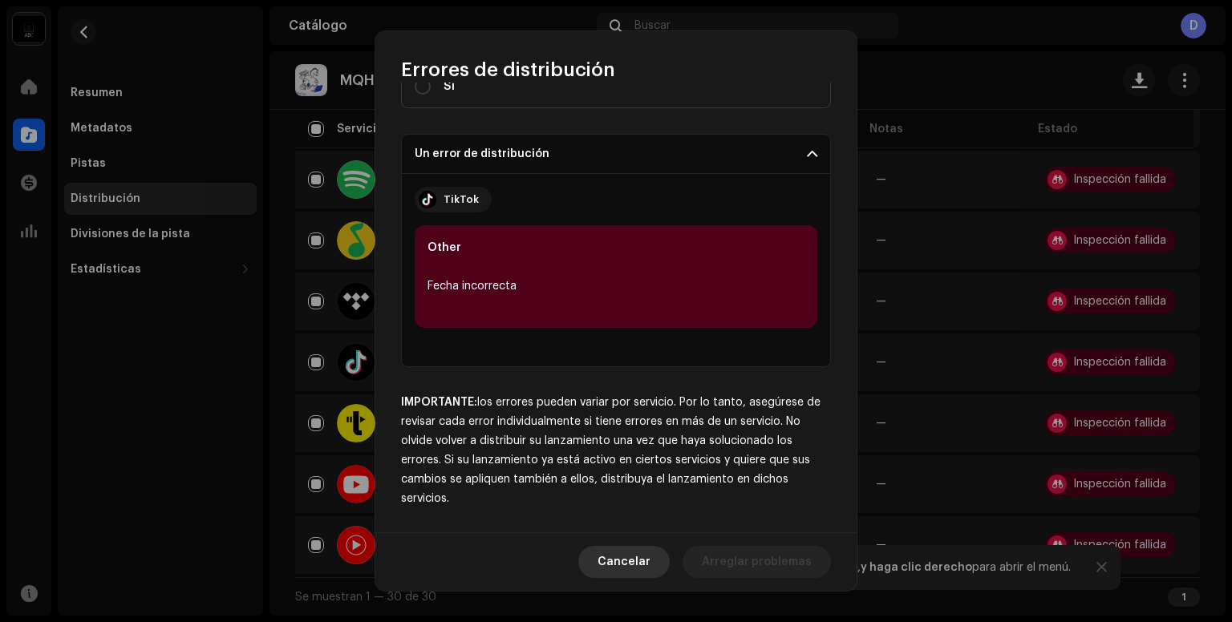
click at [618, 564] on span "Cancelar" at bounding box center [623, 562] width 53 height 32
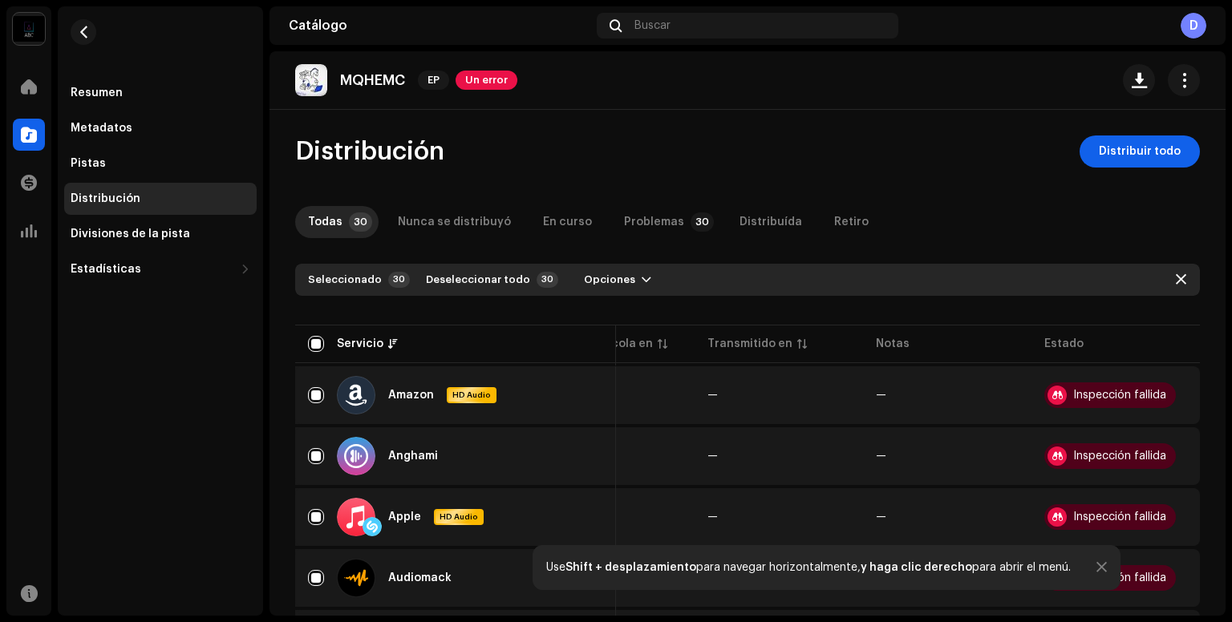
scroll to position [0, 0]
click at [981, 574] on div "Use Shift + desplazamiento para navegar horizontalmente, y haga clic derecho pa…" at bounding box center [826, 567] width 588 height 45
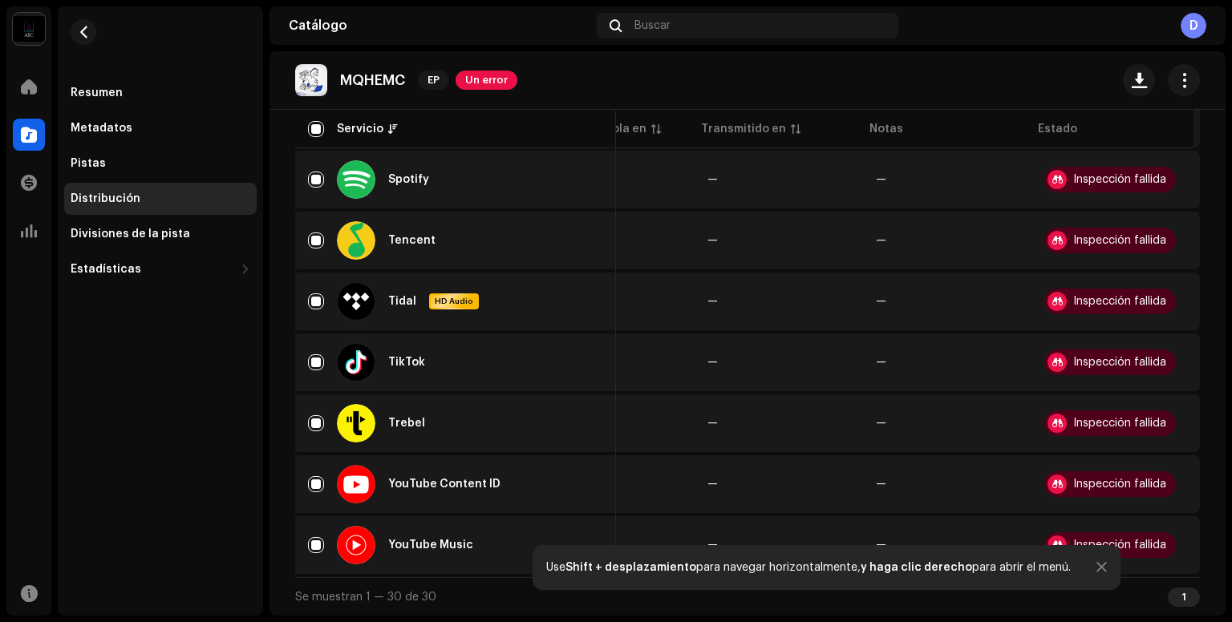
scroll to position [1627, 0]
click at [88, 39] on button "button" at bounding box center [84, 32] width 26 height 26
click at [1096, 563] on div at bounding box center [1101, 567] width 10 height 13
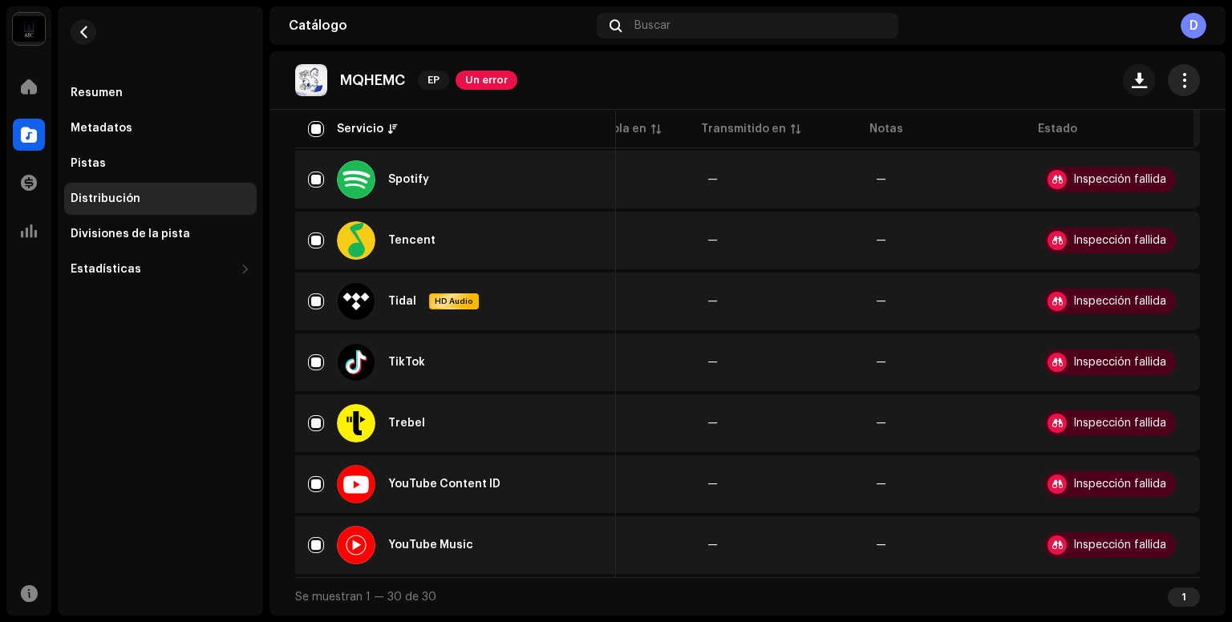
click at [1174, 92] on button "button" at bounding box center [1183, 80] width 32 height 32
click at [927, 71] on div "MQHEMC EP Un error" at bounding box center [747, 80] width 904 height 32
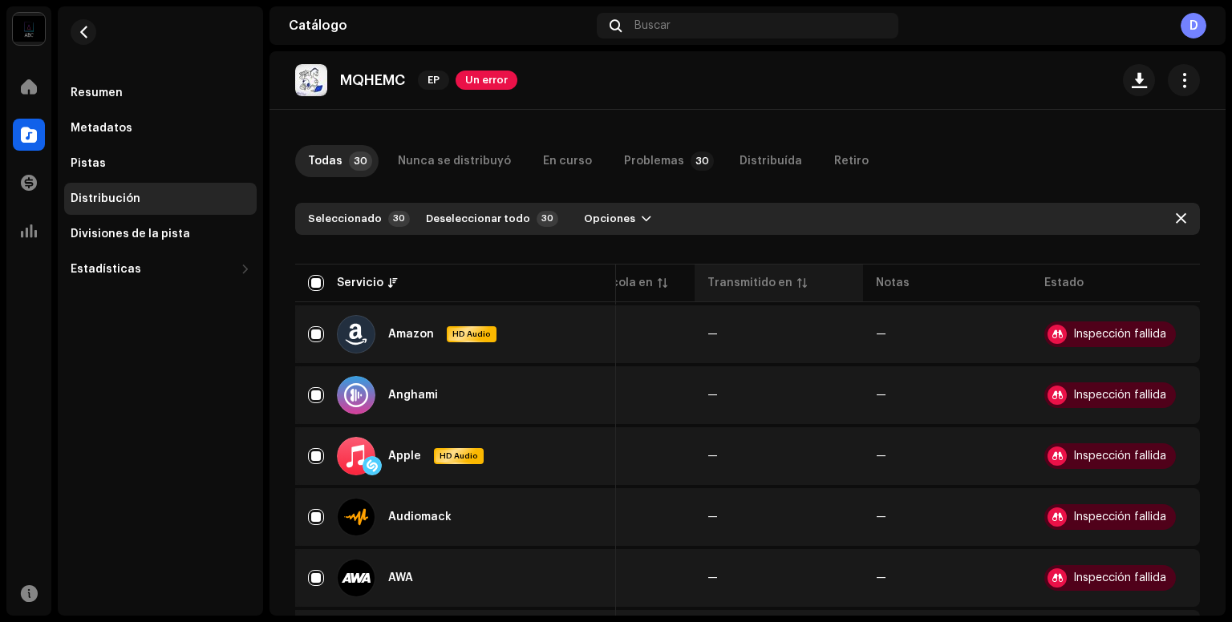
scroll to position [0, 0]
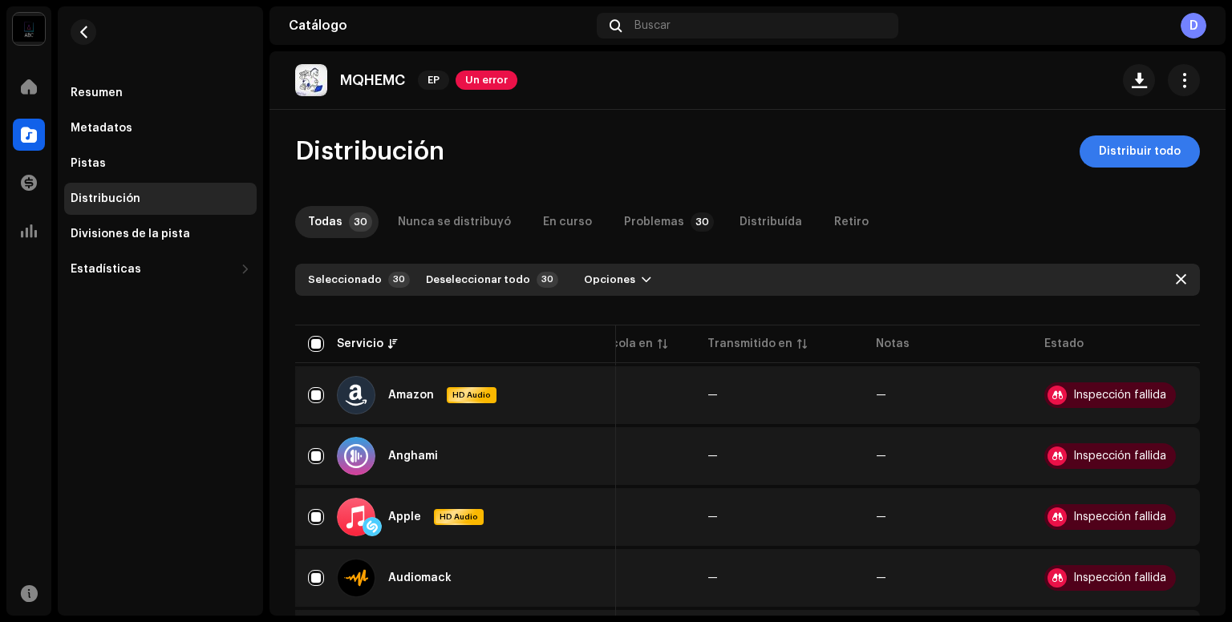
click at [1130, 147] on span "Distribuir todo" at bounding box center [1139, 151] width 82 height 32
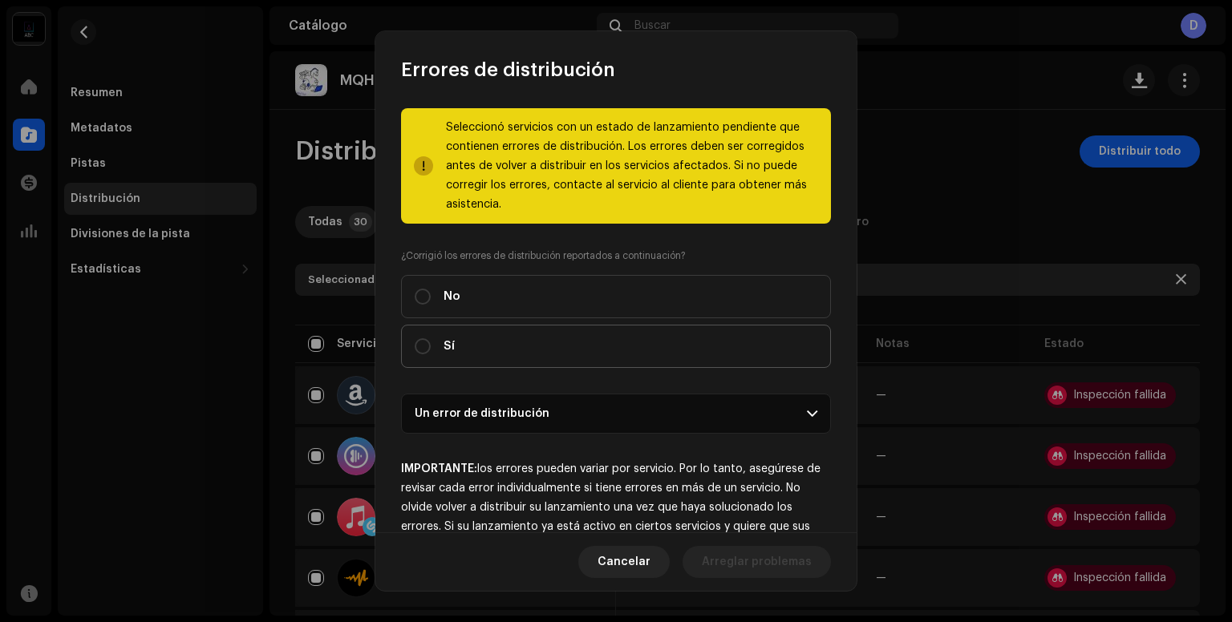
click at [479, 350] on label "Sí" at bounding box center [616, 346] width 430 height 43
click at [431, 350] on input "Sí" at bounding box center [423, 346] width 16 height 16
radio input "true"
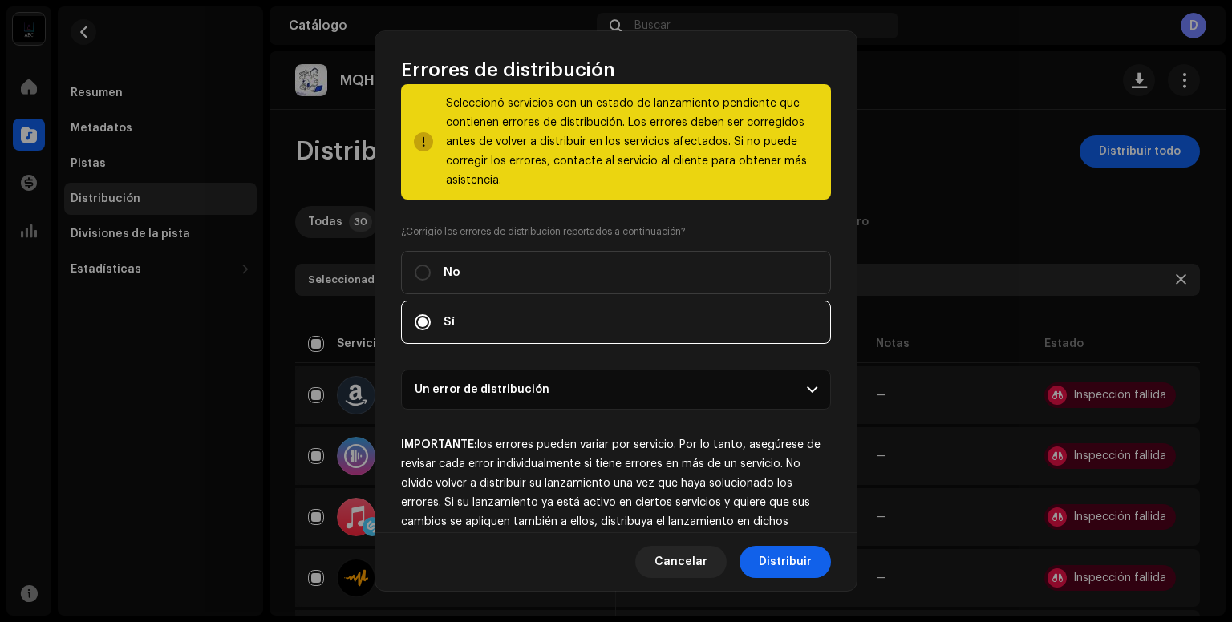
scroll to position [67, 0]
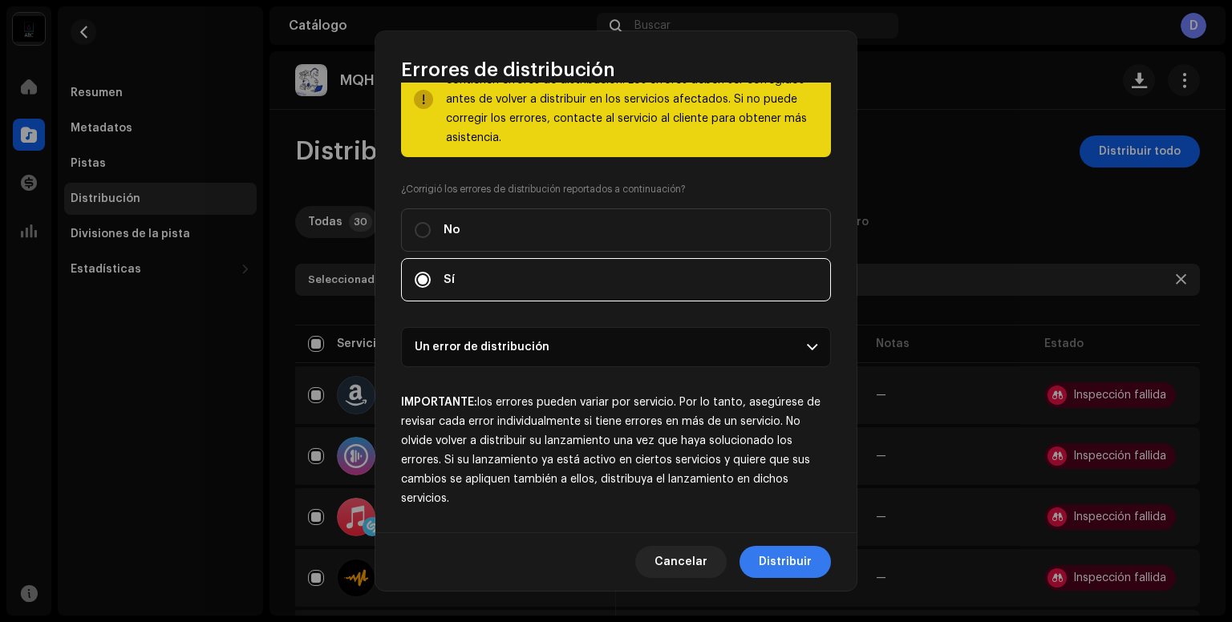
click at [797, 559] on span "Distribuir" at bounding box center [784, 562] width 53 height 32
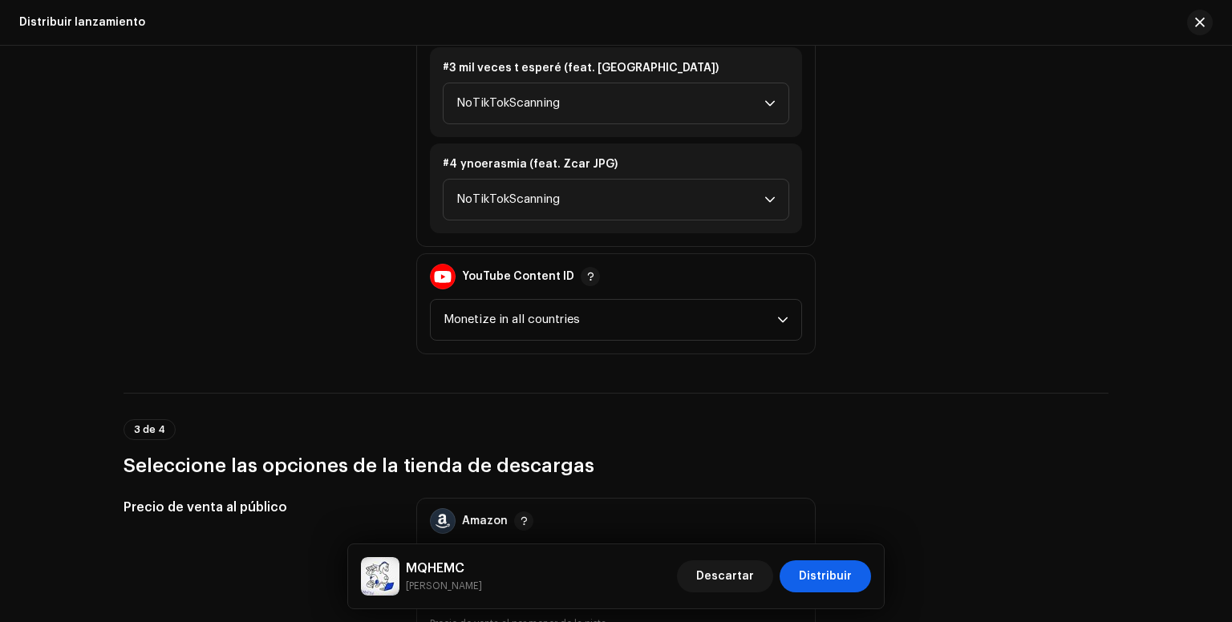
scroll to position [2165, 0]
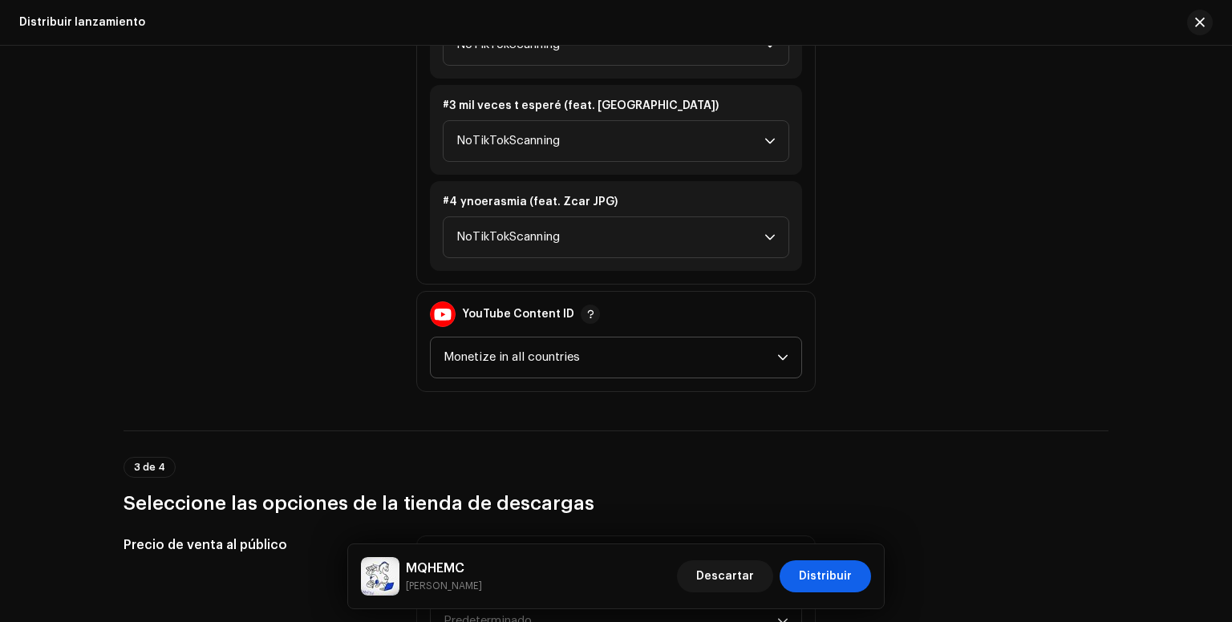
click at [609, 356] on span "Monetize in all countries" at bounding box center [610, 358] width 334 height 40
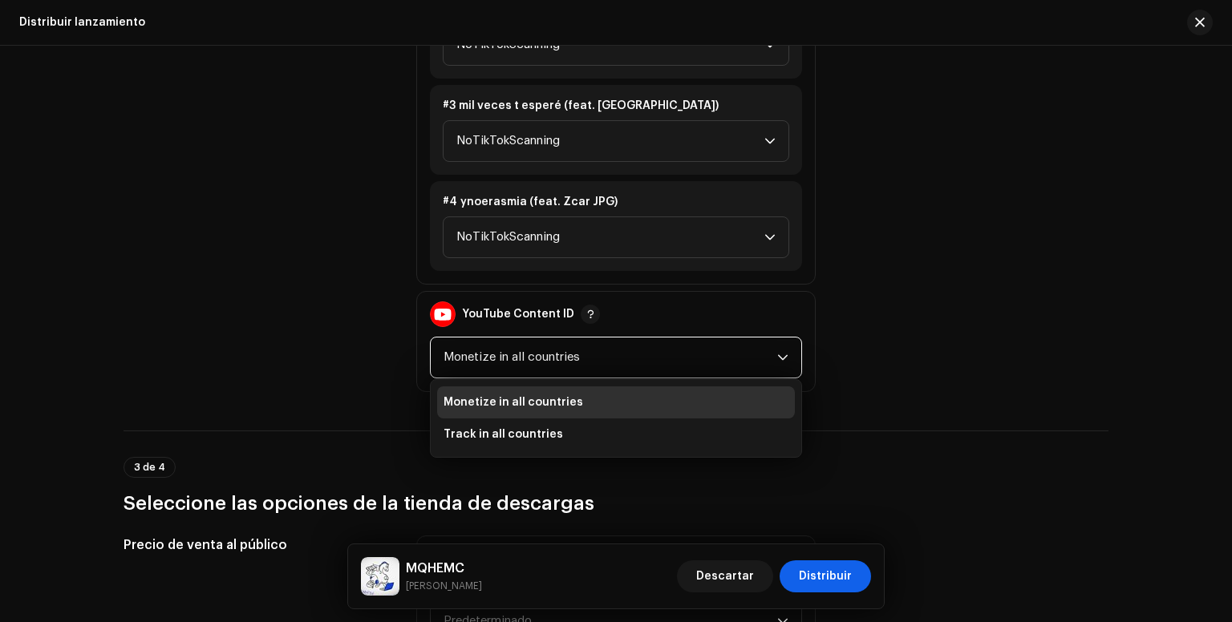
click at [609, 356] on span "Monetize in all countries" at bounding box center [610, 358] width 334 height 40
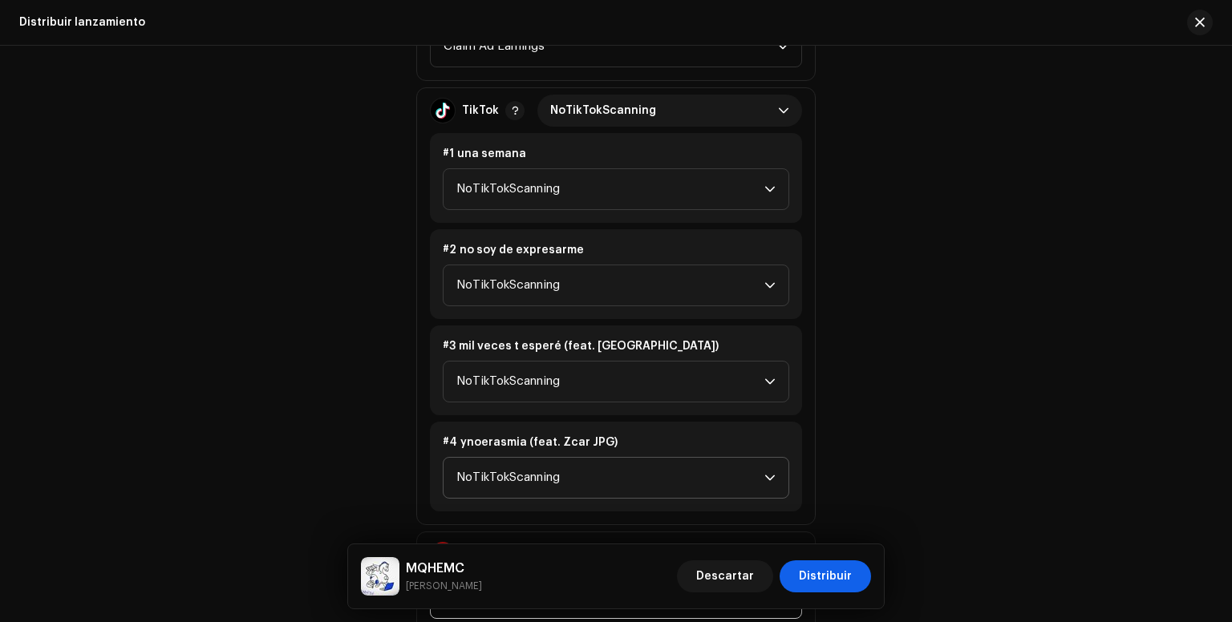
scroll to position [1844, 0]
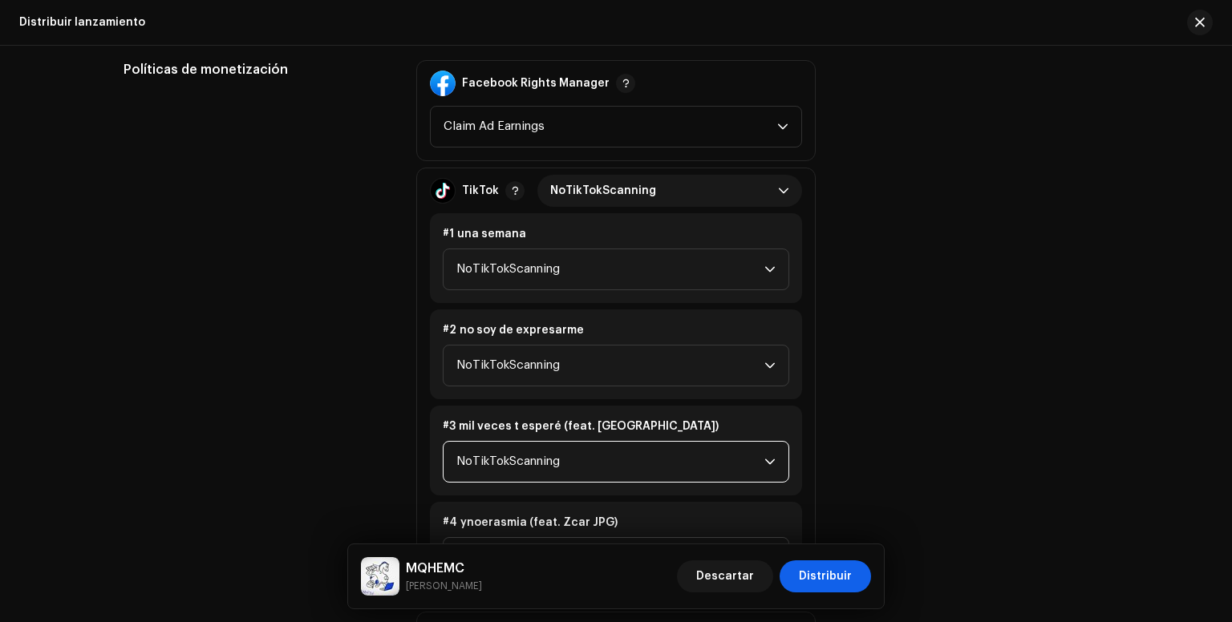
click at [667, 466] on span "NoTikTokScanning" at bounding box center [610, 462] width 308 height 40
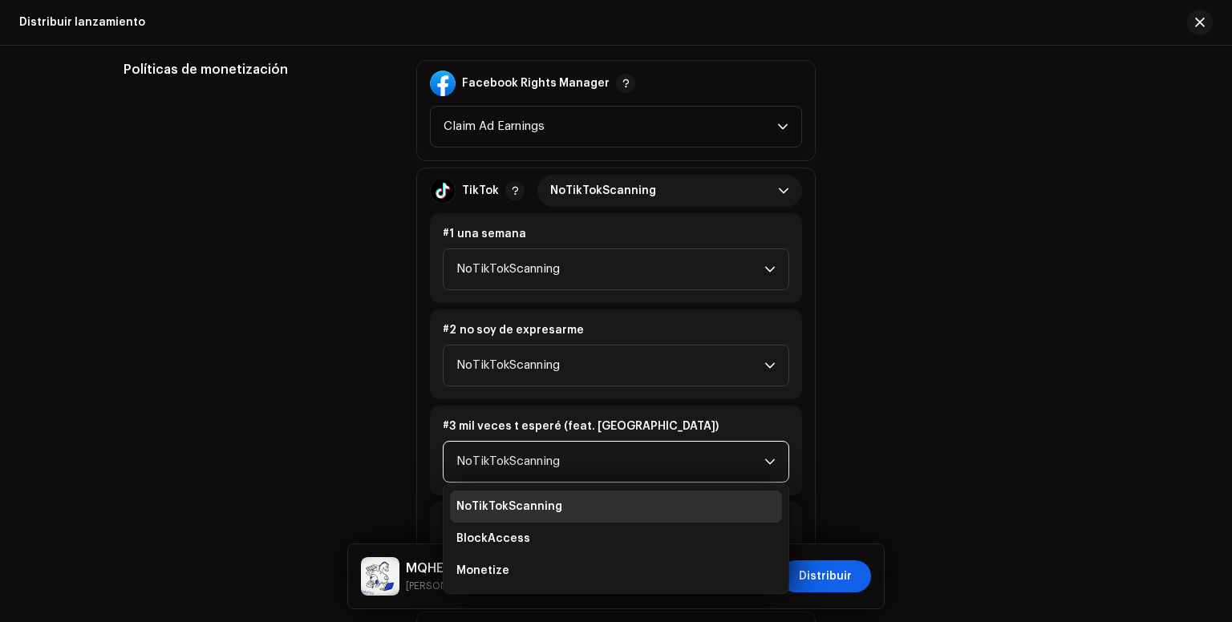
click at [667, 466] on span "NoTikTokScanning" at bounding box center [610, 462] width 308 height 40
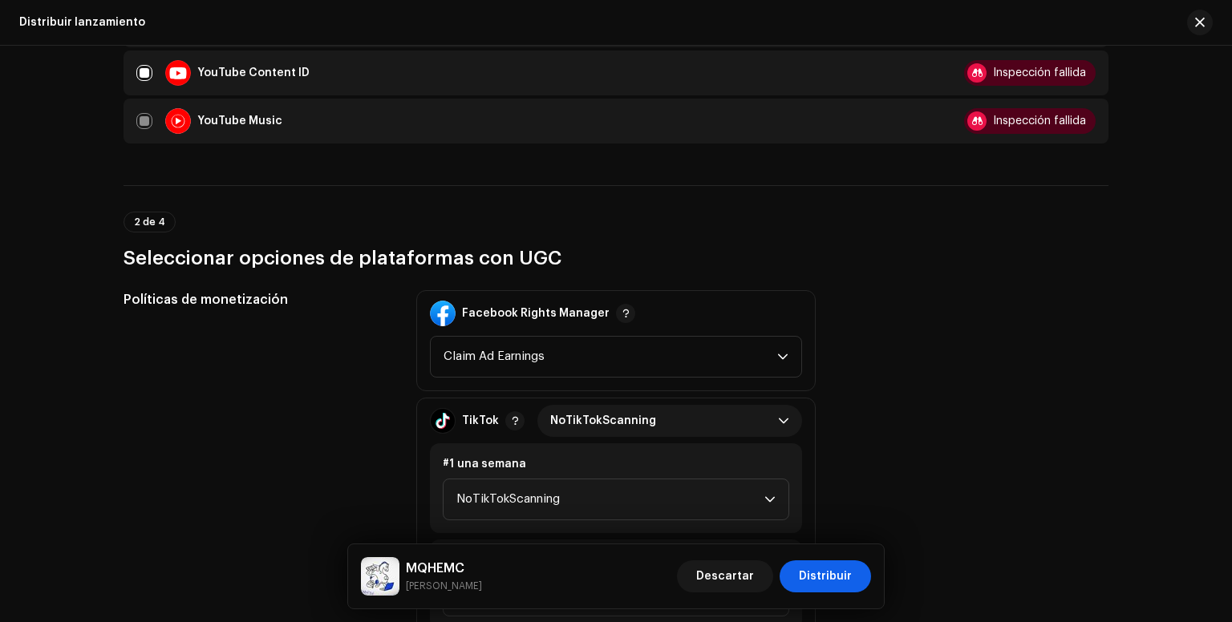
scroll to position [1604, 0]
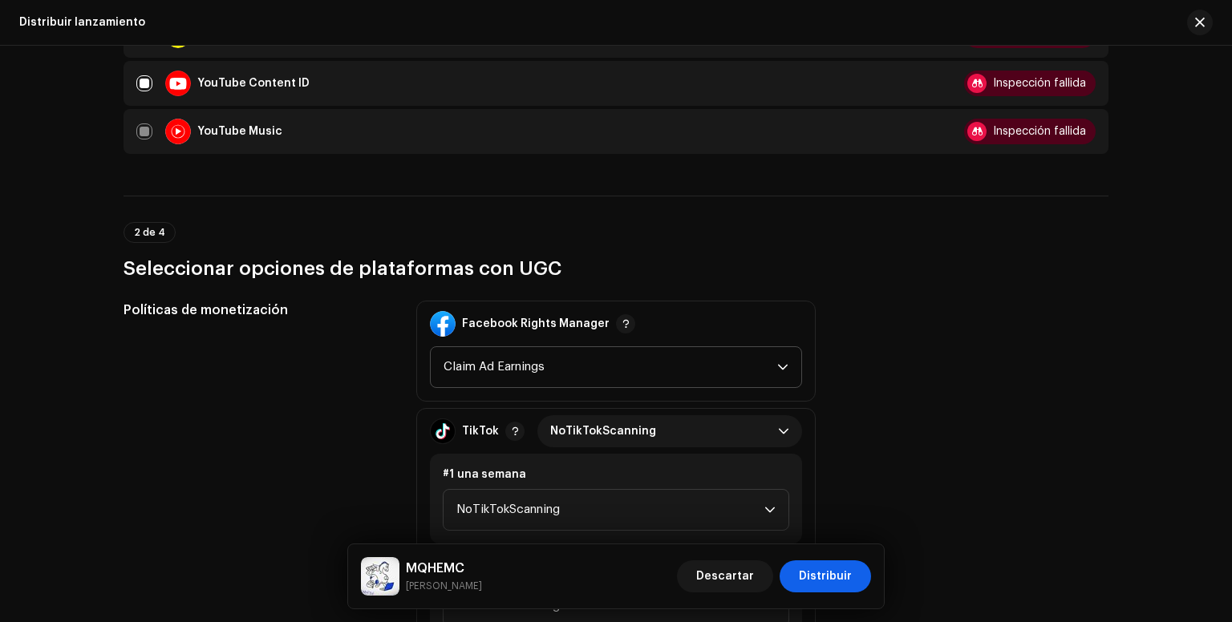
click at [681, 371] on span "Claim Ad Earnings" at bounding box center [610, 367] width 334 height 40
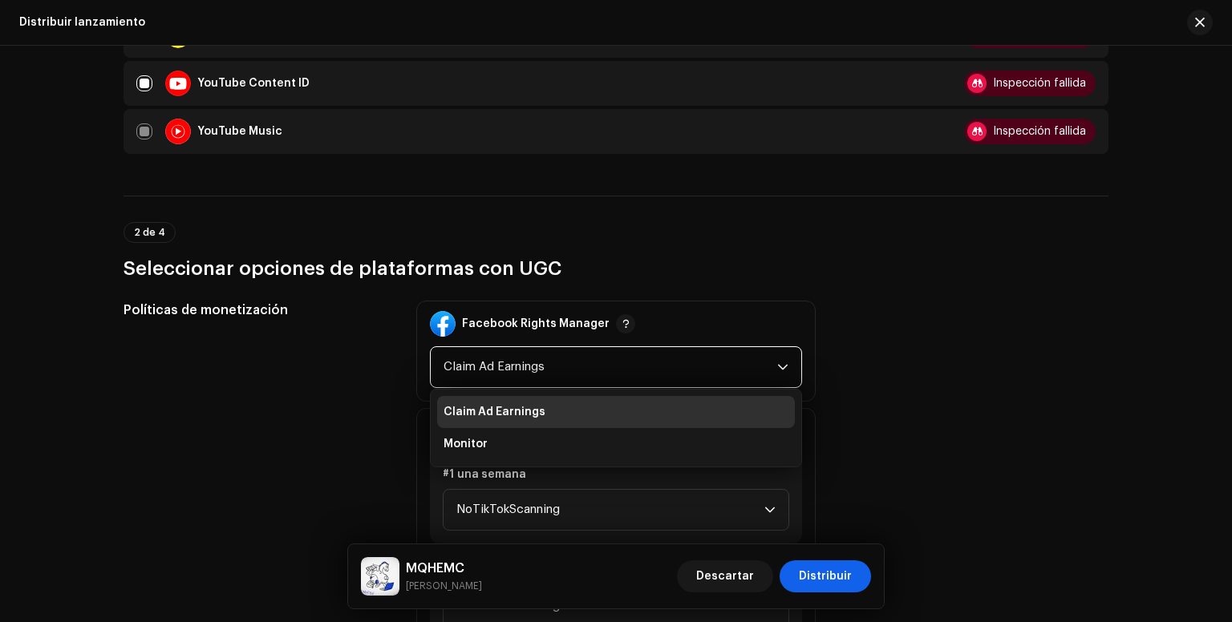
drag, startPoint x: 681, startPoint y: 371, endPoint x: 632, endPoint y: 370, distance: 49.7
click at [632, 370] on span "Claim Ad Earnings" at bounding box center [610, 367] width 334 height 40
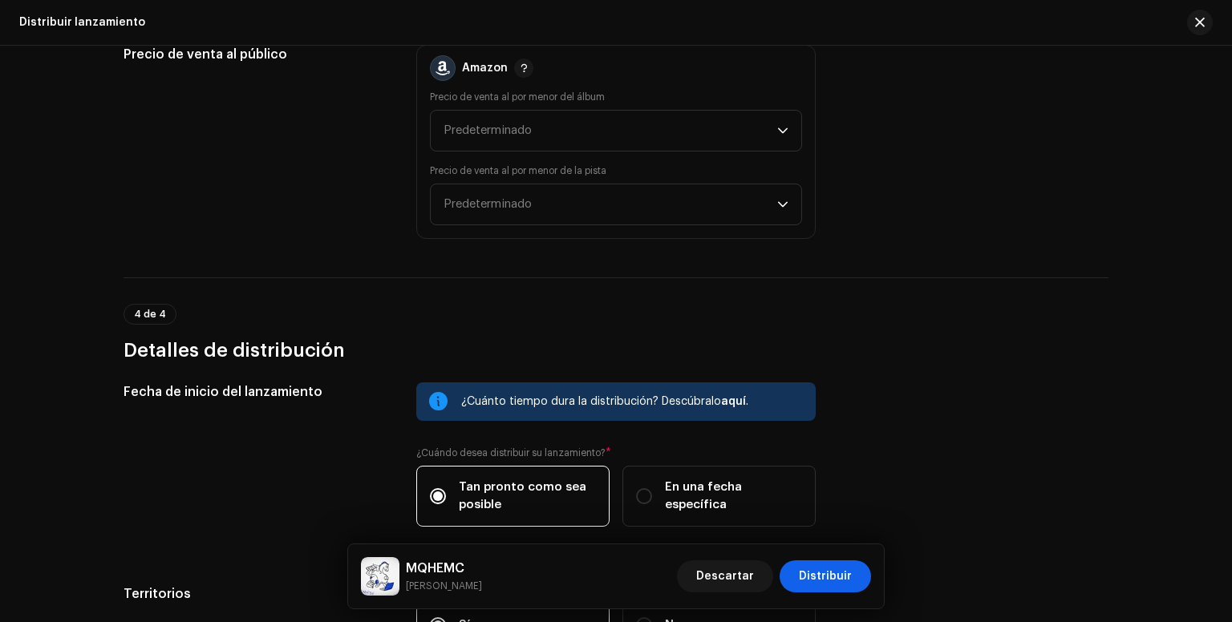
scroll to position [2852, 0]
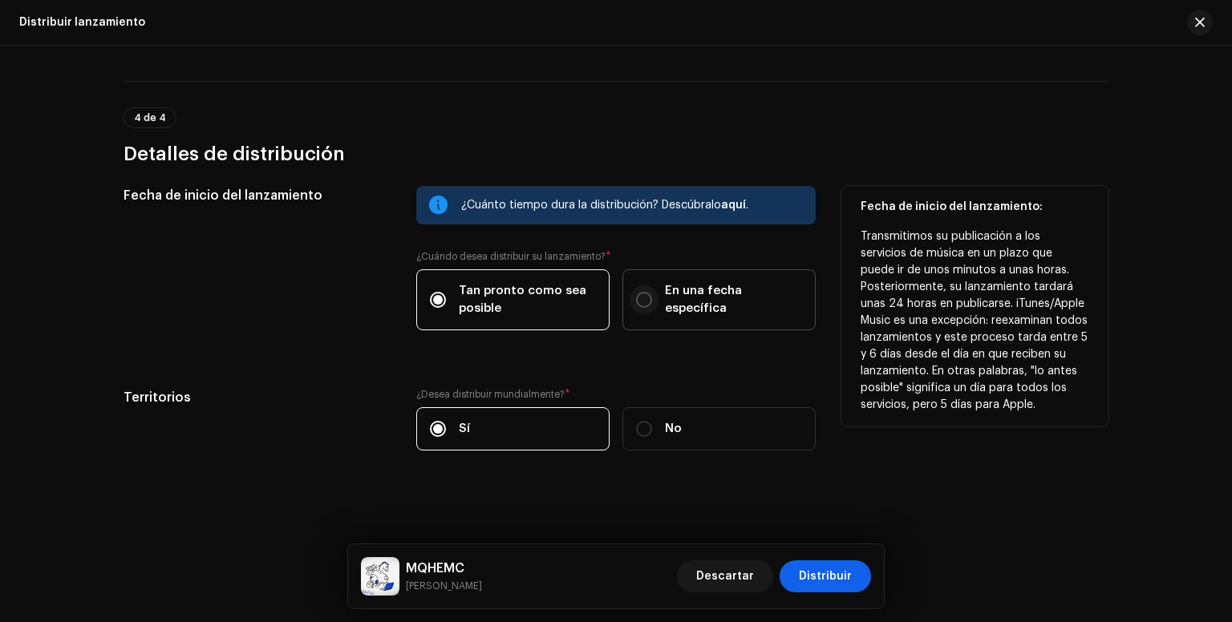
click at [636, 300] on input "En una fecha específica" at bounding box center [644, 300] width 16 height 16
radio input "true"
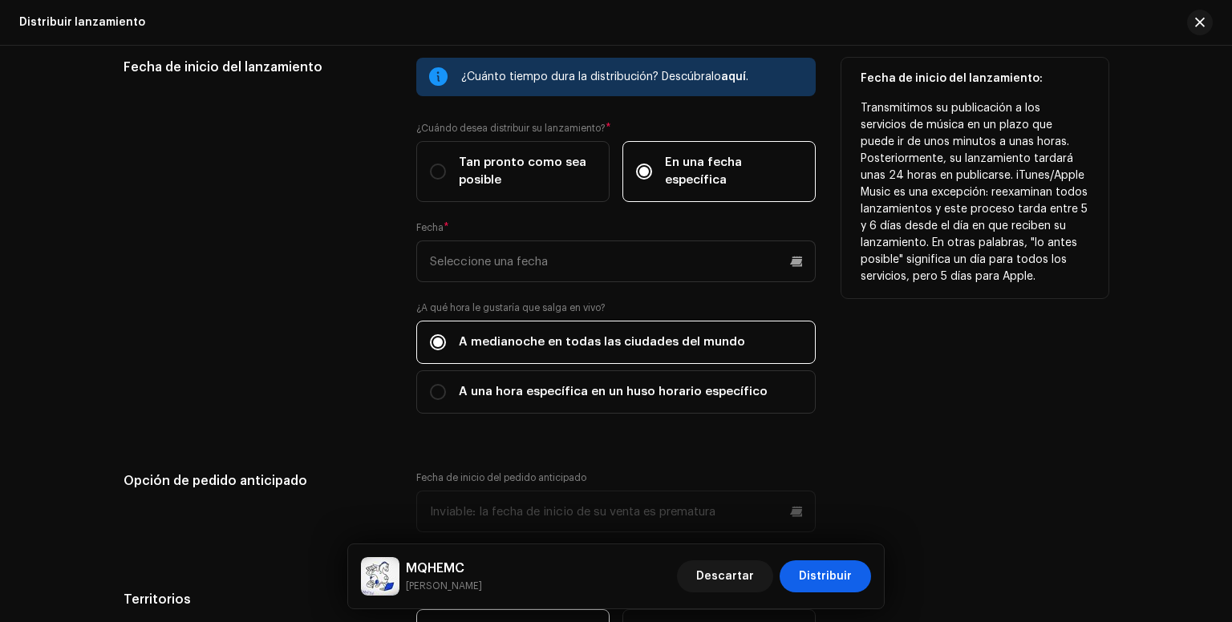
scroll to position [3012, 0]
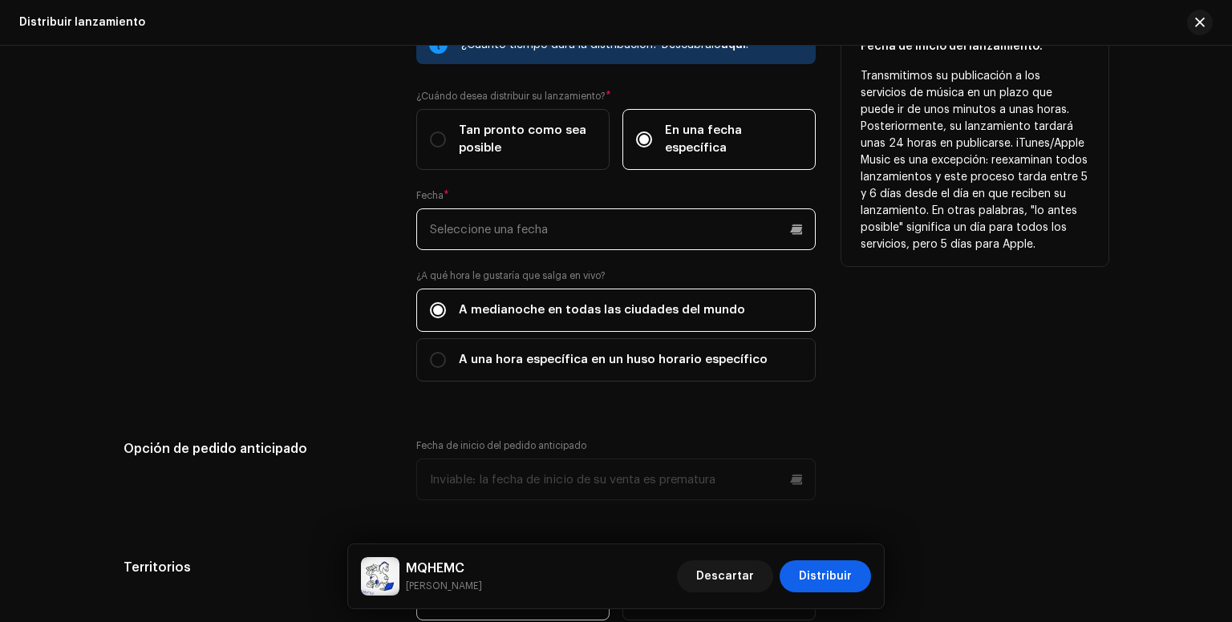
click at [591, 239] on input "text" at bounding box center [615, 229] width 399 height 42
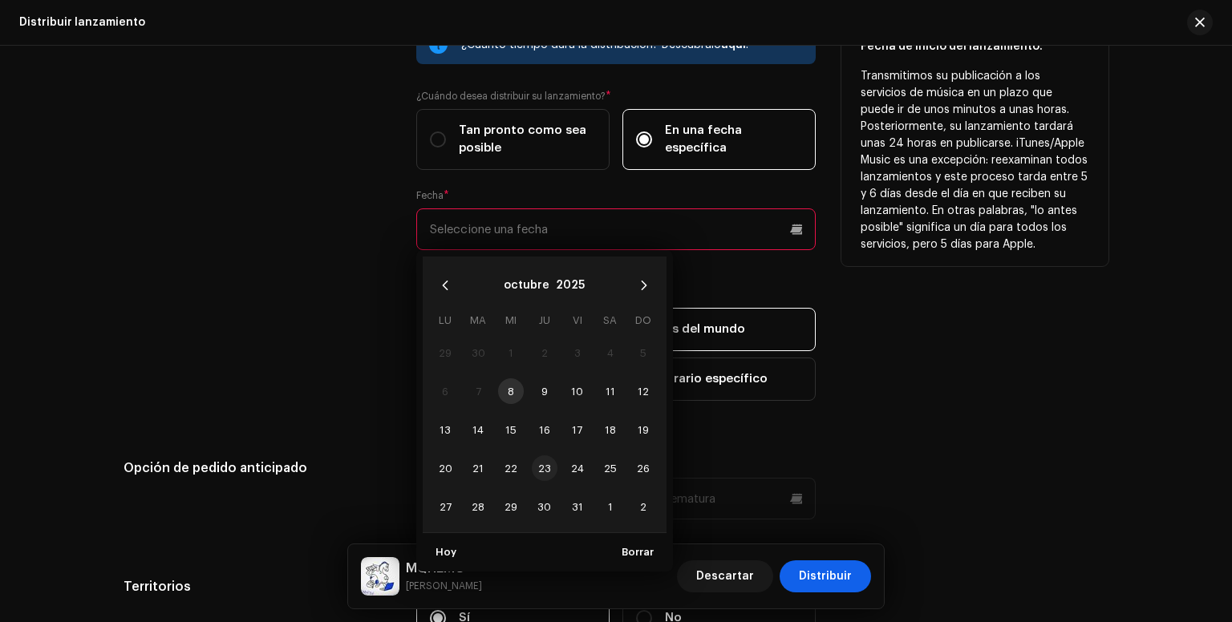
click at [544, 464] on span "23" at bounding box center [545, 468] width 26 height 26
type input "[DATE]"
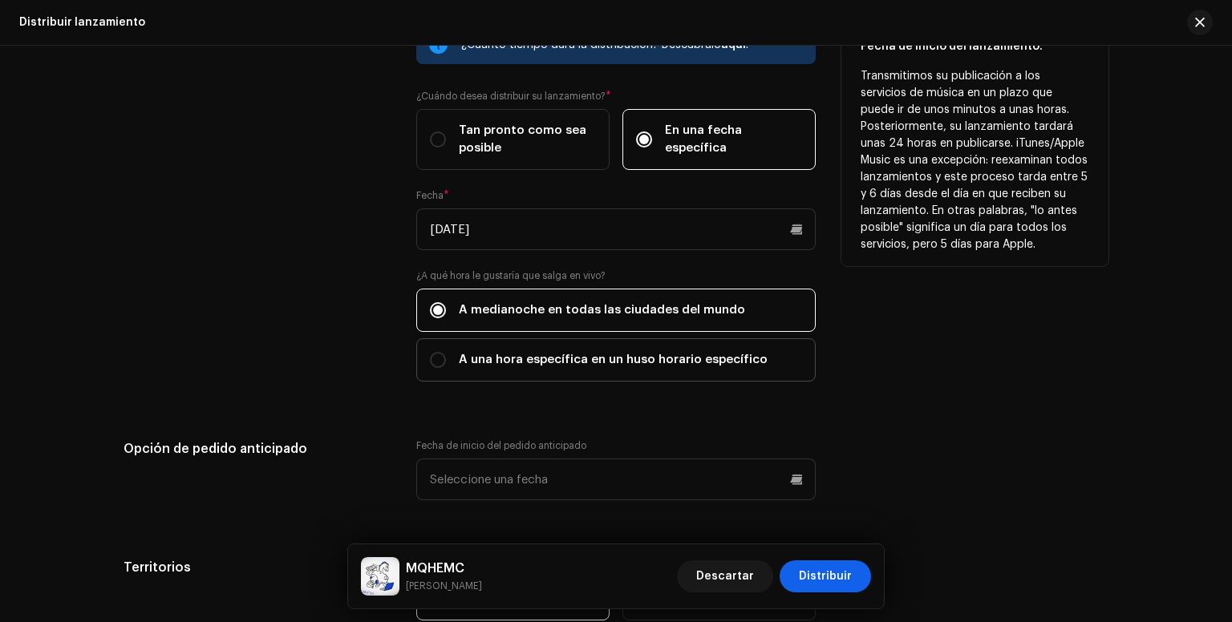
click at [519, 369] on label "A una hora específica en un huso horario específico" at bounding box center [615, 359] width 399 height 43
click at [446, 368] on input "A una hora específica en un huso horario específico" at bounding box center [438, 360] width 16 height 16
radio input "true"
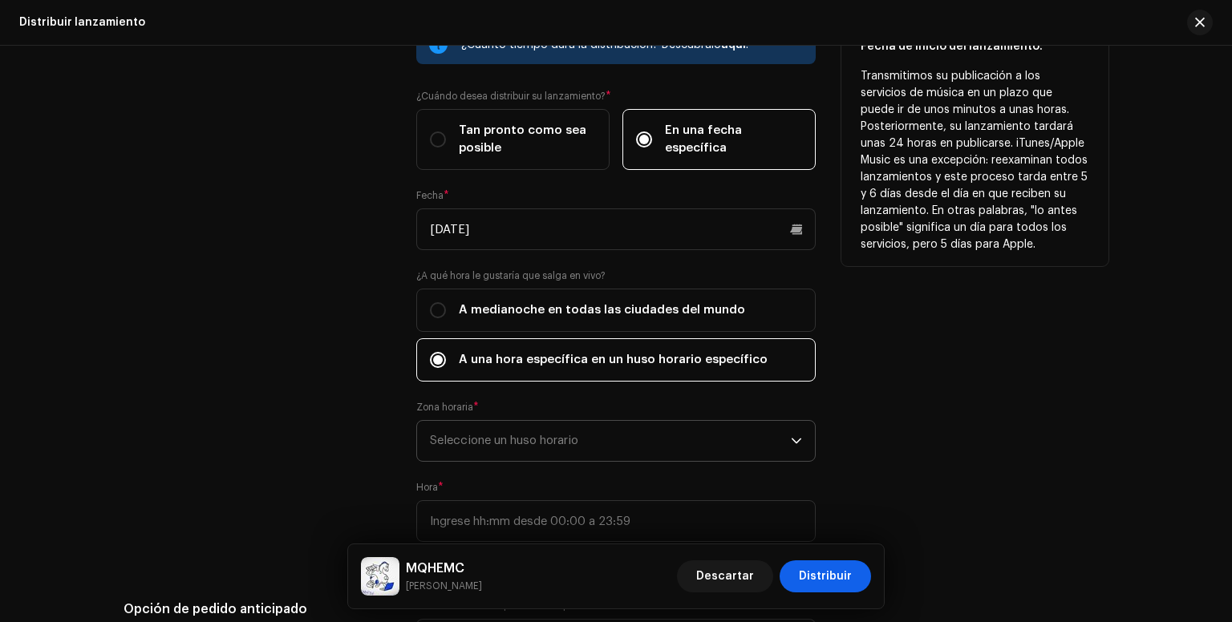
scroll to position [3092, 0]
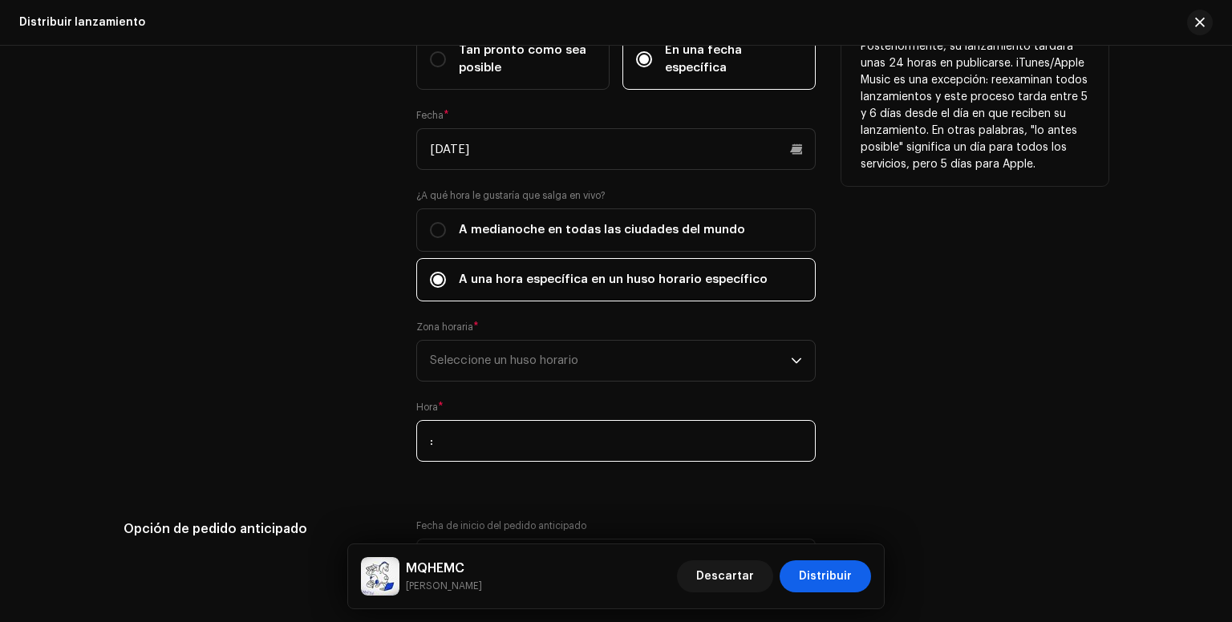
click at [629, 450] on input ":" at bounding box center [615, 441] width 399 height 42
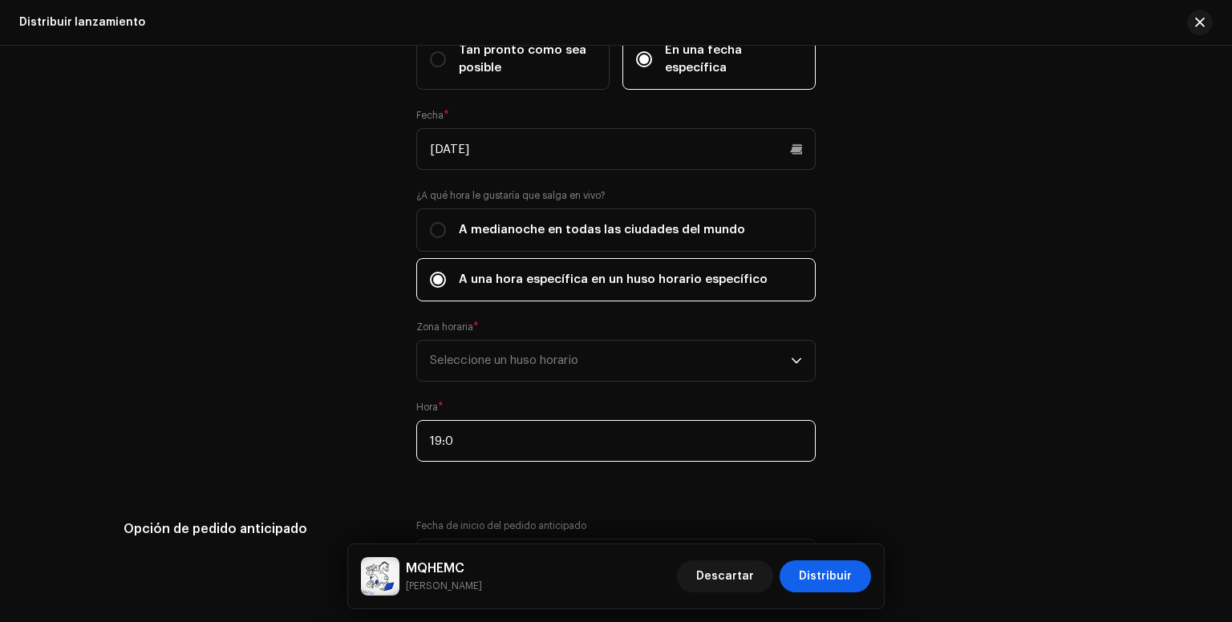
type input "19:00"
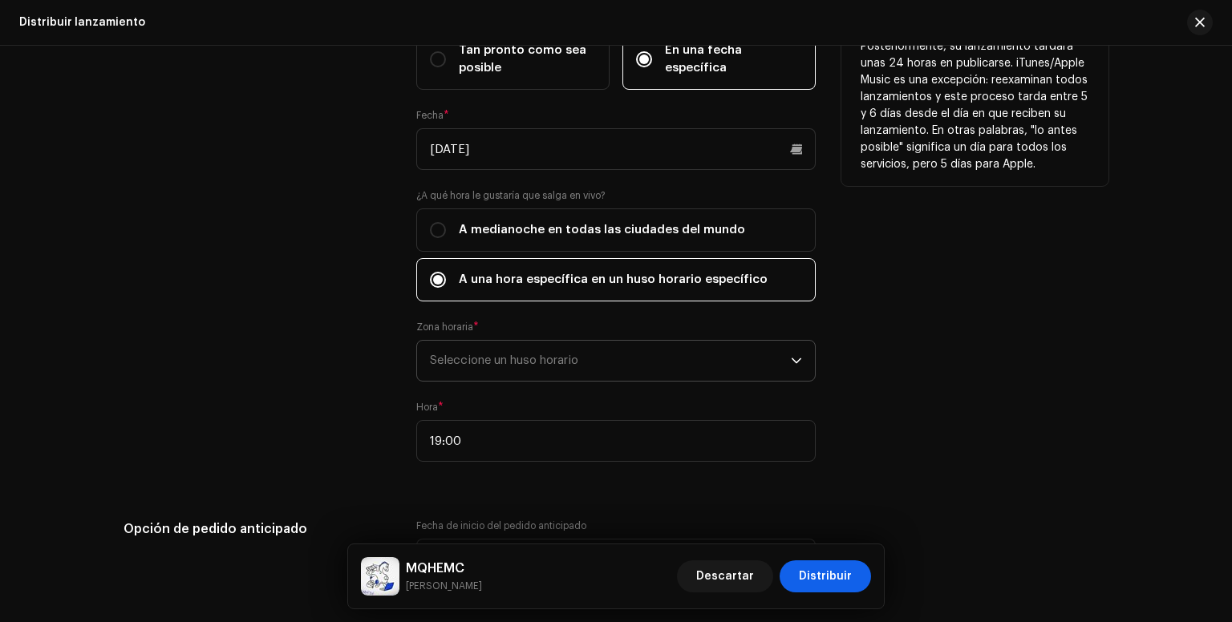
click at [608, 358] on span "Seleccione un huso horario" at bounding box center [610, 361] width 361 height 40
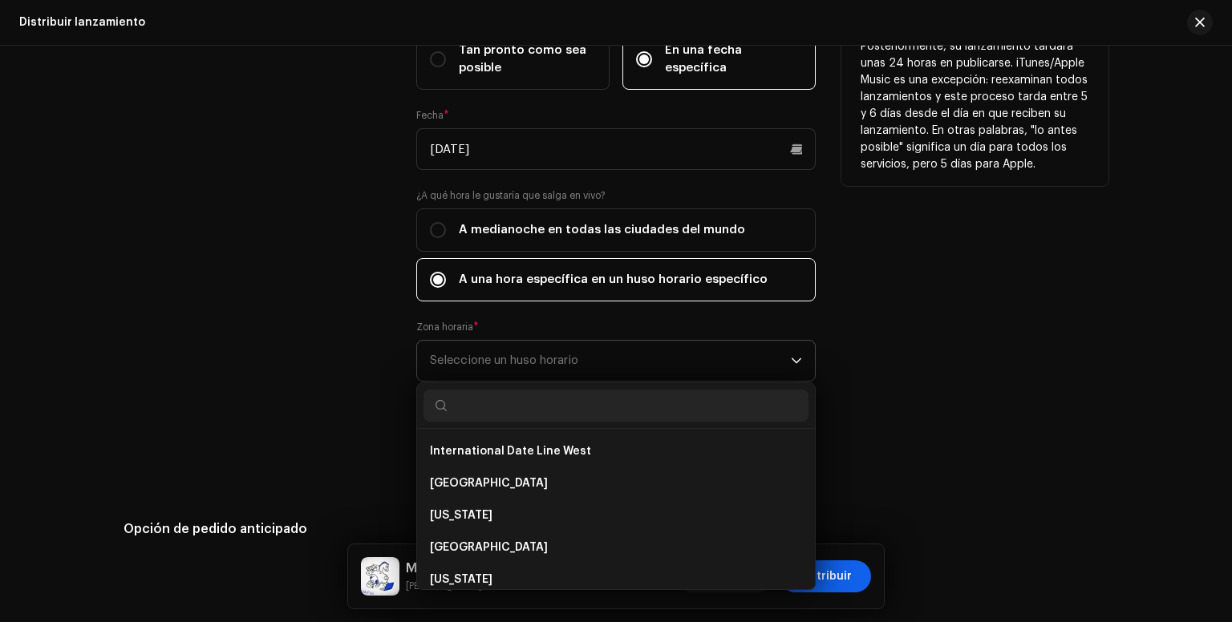
click at [608, 358] on span "Seleccione un huso horario" at bounding box center [610, 361] width 361 height 40
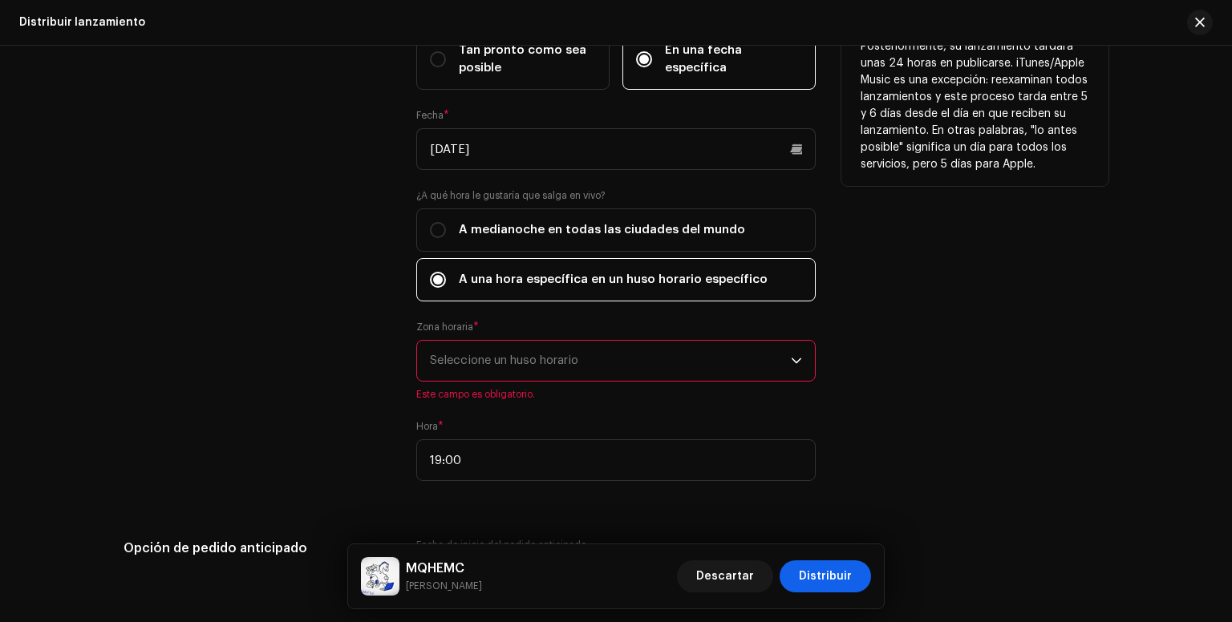
click at [608, 358] on span "Seleccione un huso horario" at bounding box center [610, 361] width 361 height 40
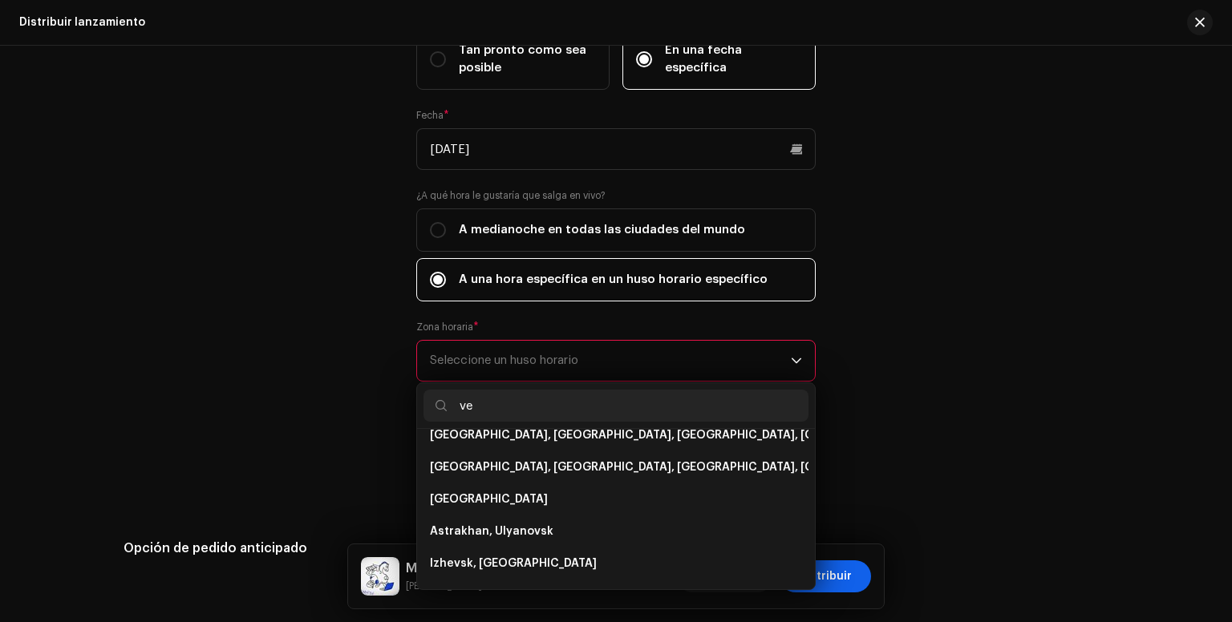
scroll to position [0, 0]
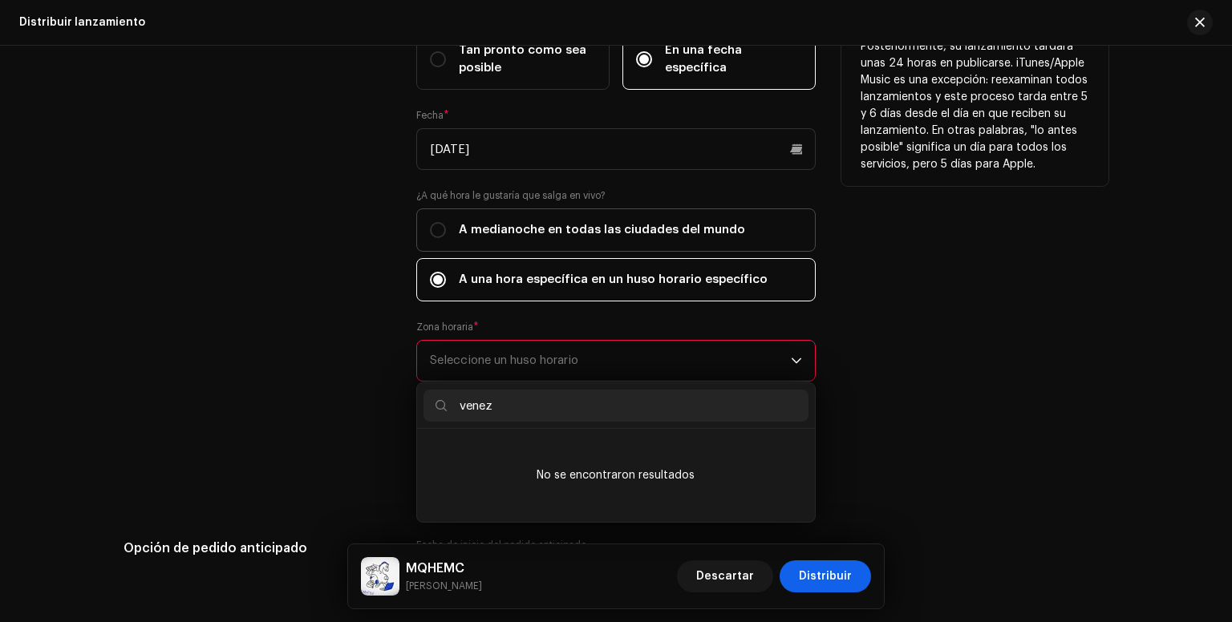
type input "venez"
click at [459, 231] on span "A medianoche en todas las ciudades del mundo" at bounding box center [602, 230] width 286 height 18
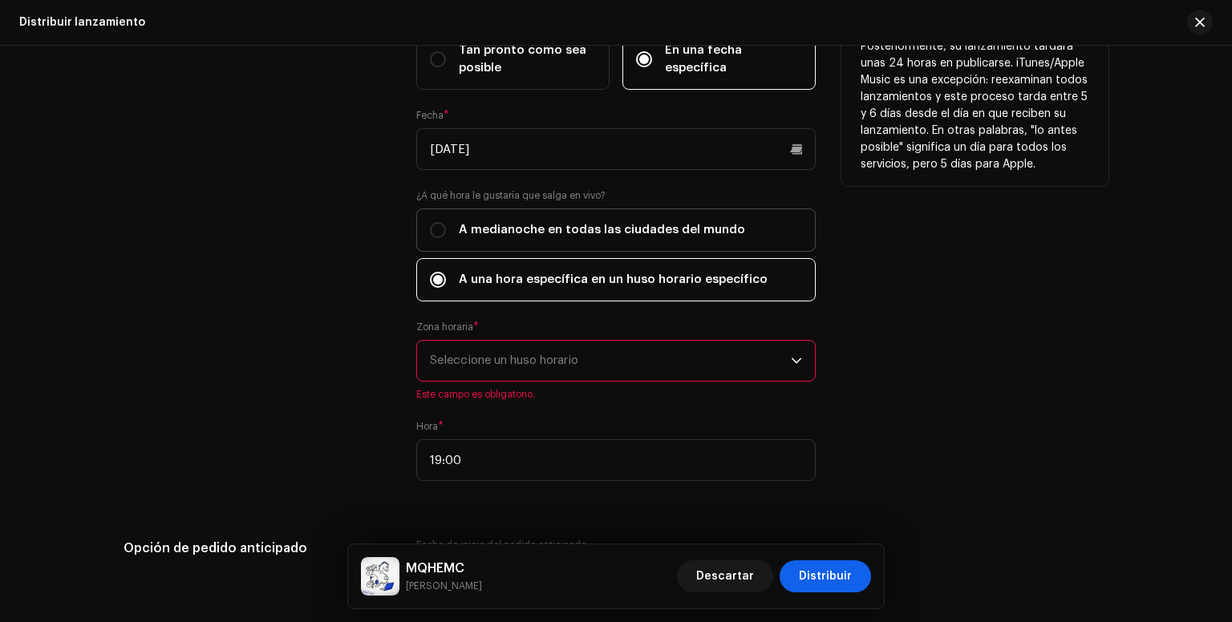
click at [446, 231] on input "A medianoche en todas las ciudades del mundo" at bounding box center [438, 230] width 16 height 16
radio input "true"
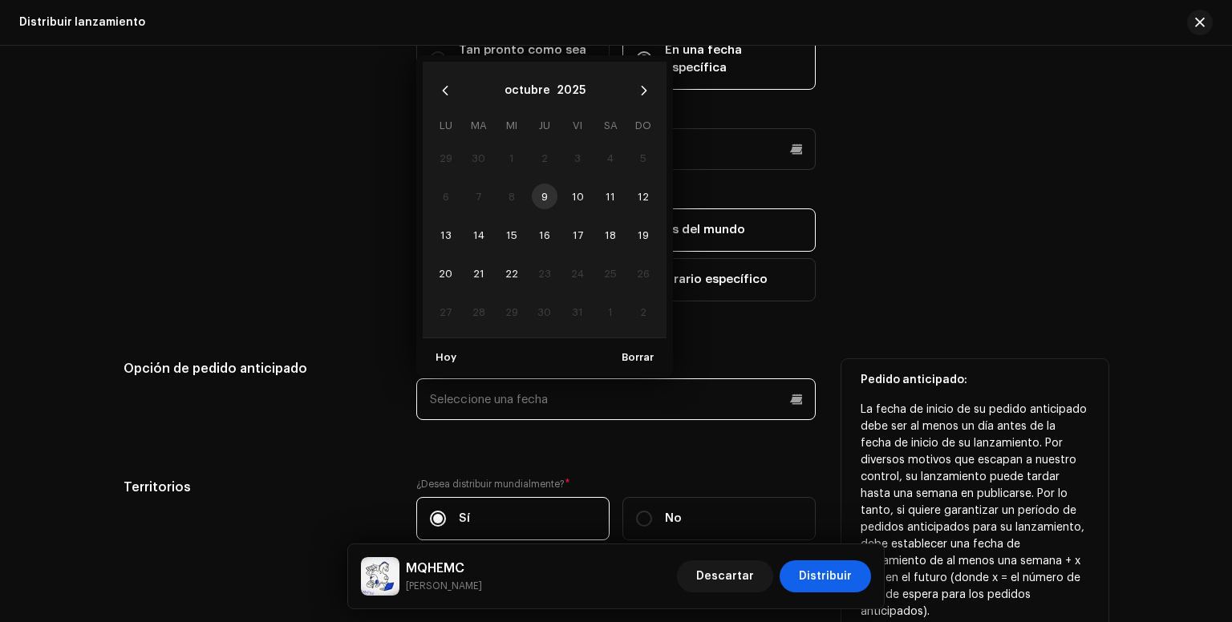
click at [596, 415] on input "text" at bounding box center [615, 399] width 399 height 42
click at [556, 392] on input "text" at bounding box center [615, 399] width 399 height 42
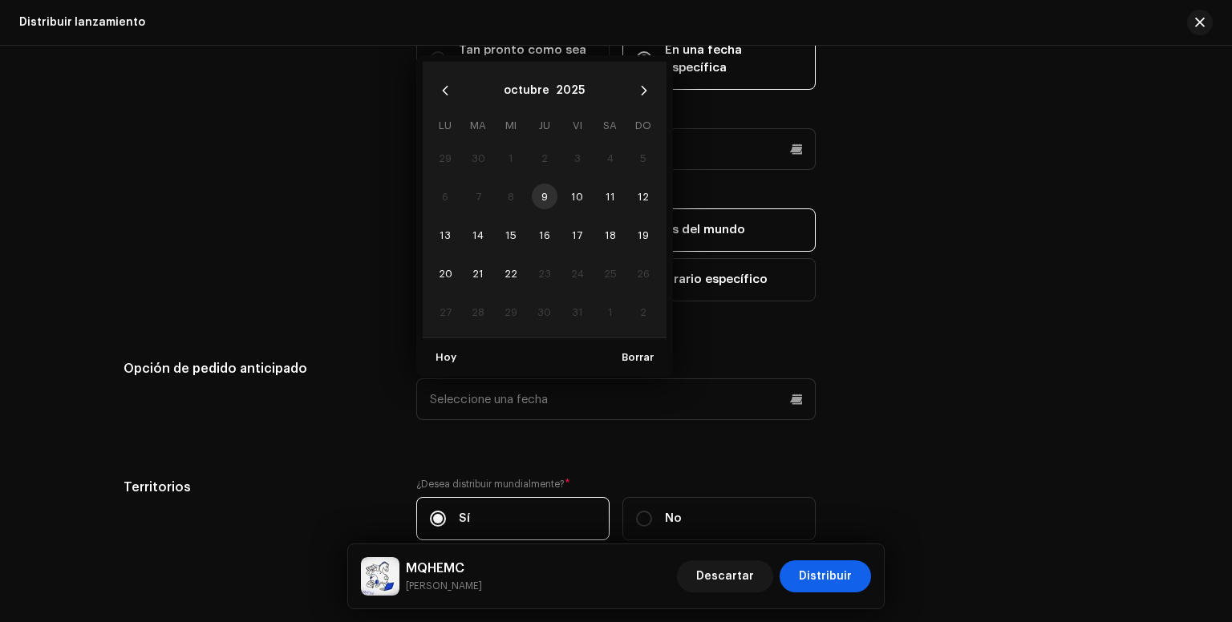
click at [545, 440] on div "Fecha de inicio del lanzamiento ¿Cuánto tiempo dura la distribución? Descúbralo…" at bounding box center [615, 252] width 985 height 614
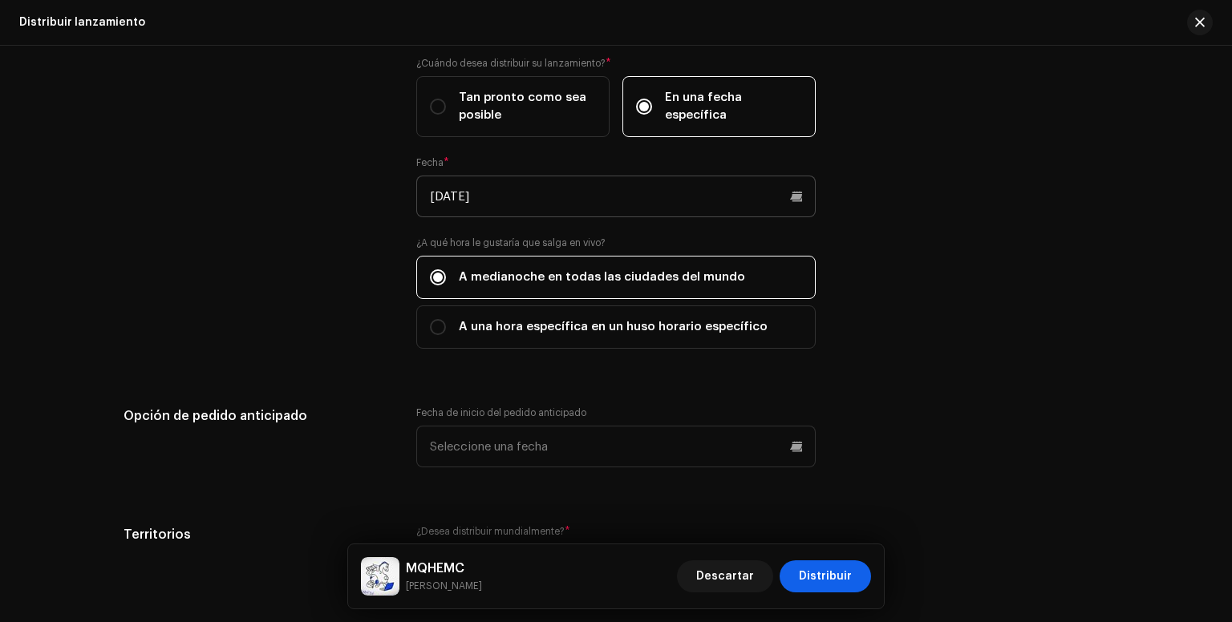
scroll to position [3183, 0]
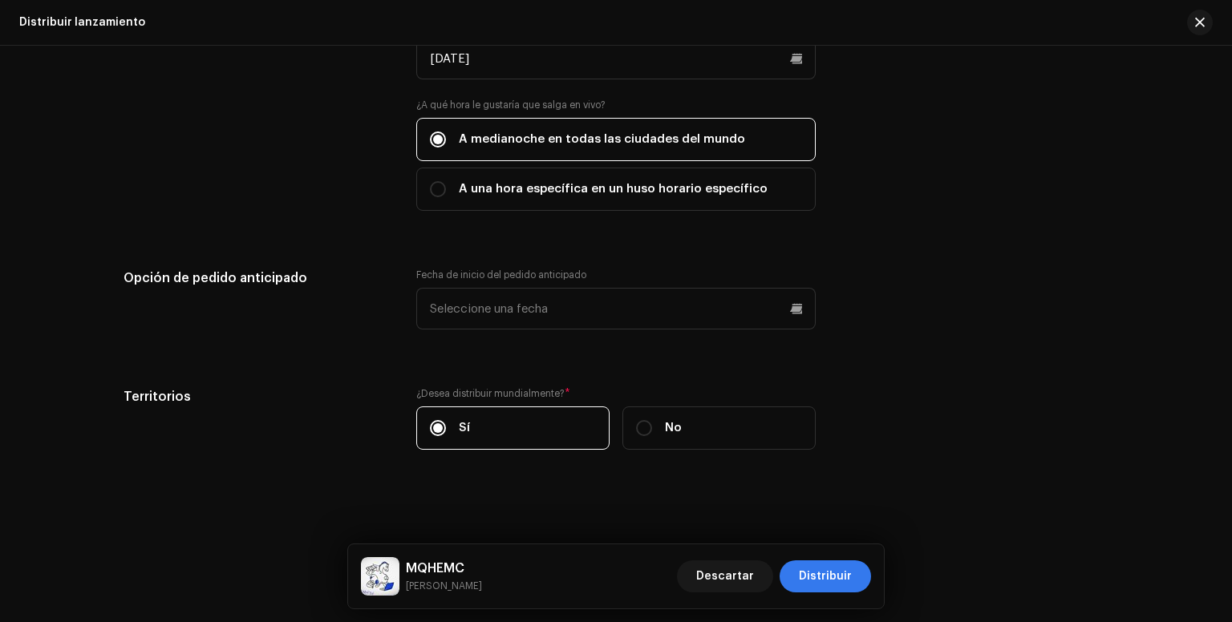
click at [825, 584] on span "Distribuir" at bounding box center [825, 576] width 53 height 32
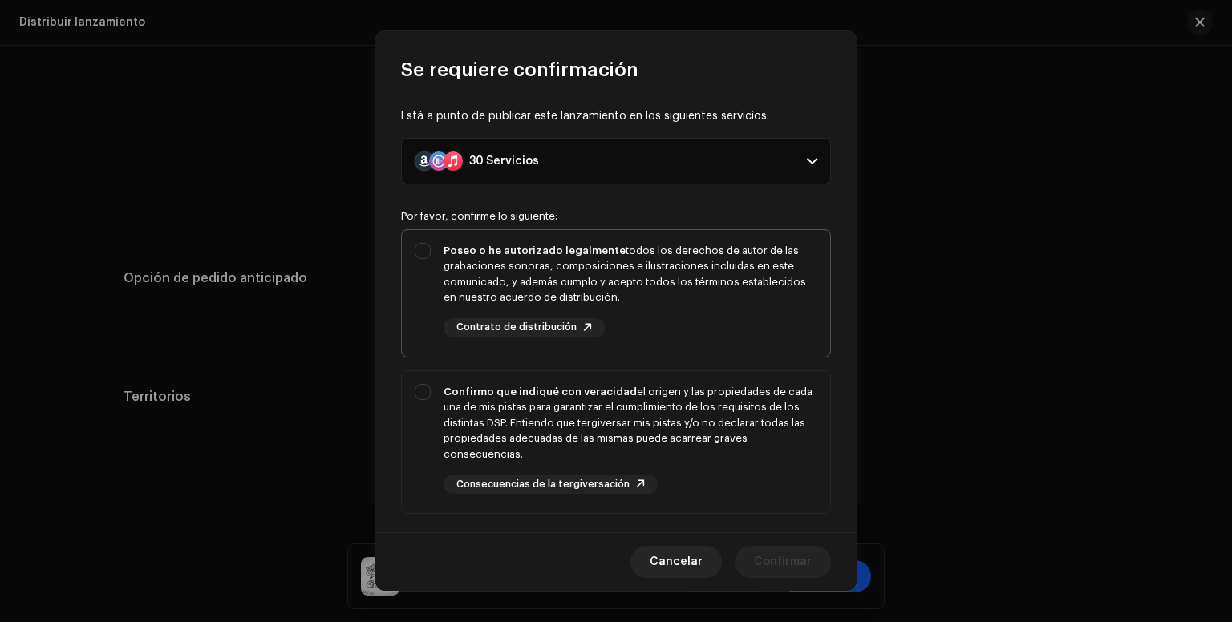
click at [427, 260] on div "Poseo o he autorizado legalmente todos los derechos de autor de las grabaciones…" at bounding box center [616, 290] width 428 height 120
checkbox input "true"
click at [415, 389] on div "Confirmo que indiqué con veracidad el origen y las propiedades de cada una de m…" at bounding box center [616, 439] width 428 height 136
checkbox input "true"
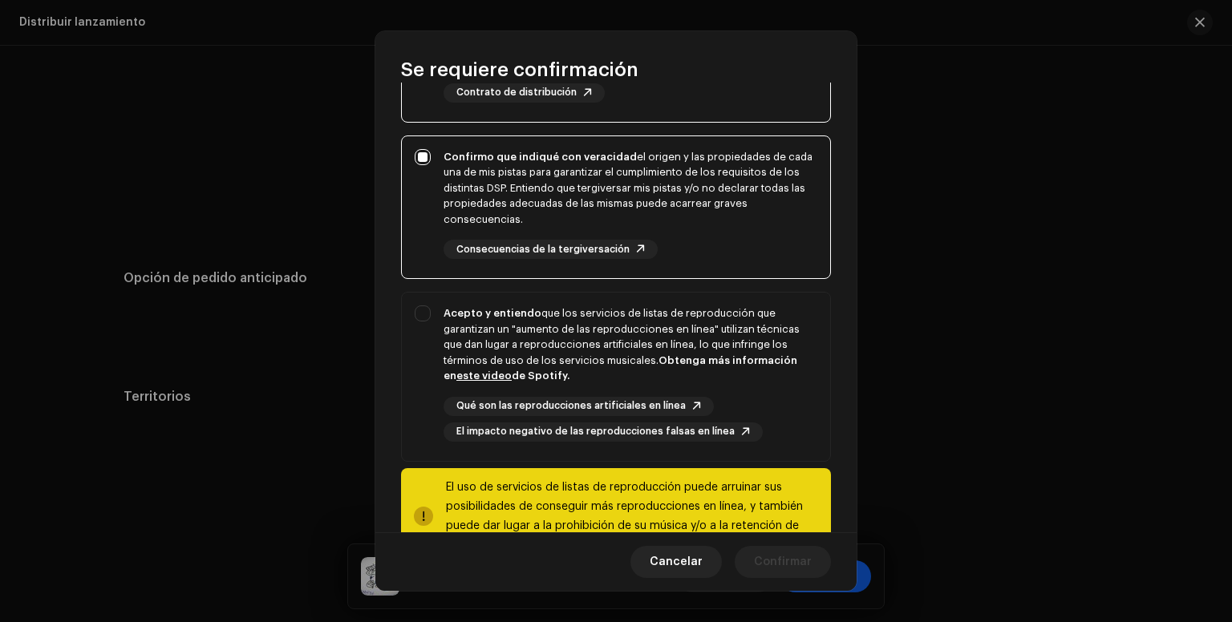
scroll to position [290, 0]
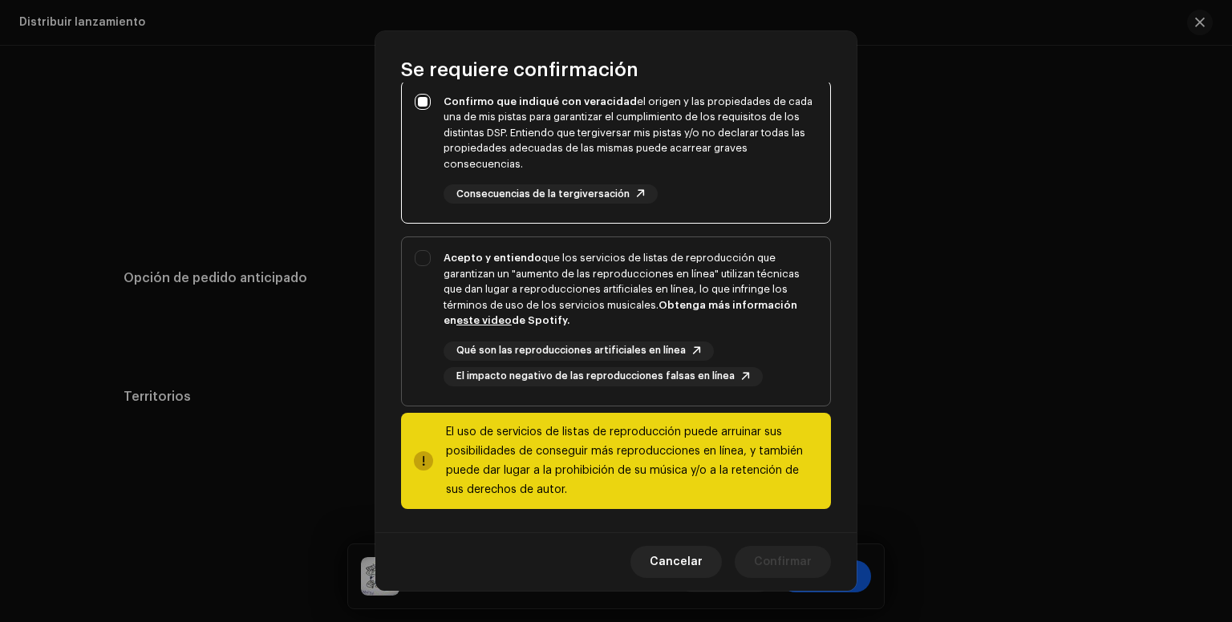
click at [425, 264] on div "Acepto y entiendo que los servicios de listas de reproducción que garantizan un…" at bounding box center [616, 318] width 428 height 162
checkbox input "true"
click at [761, 565] on span "Confirmar" at bounding box center [783, 562] width 58 height 32
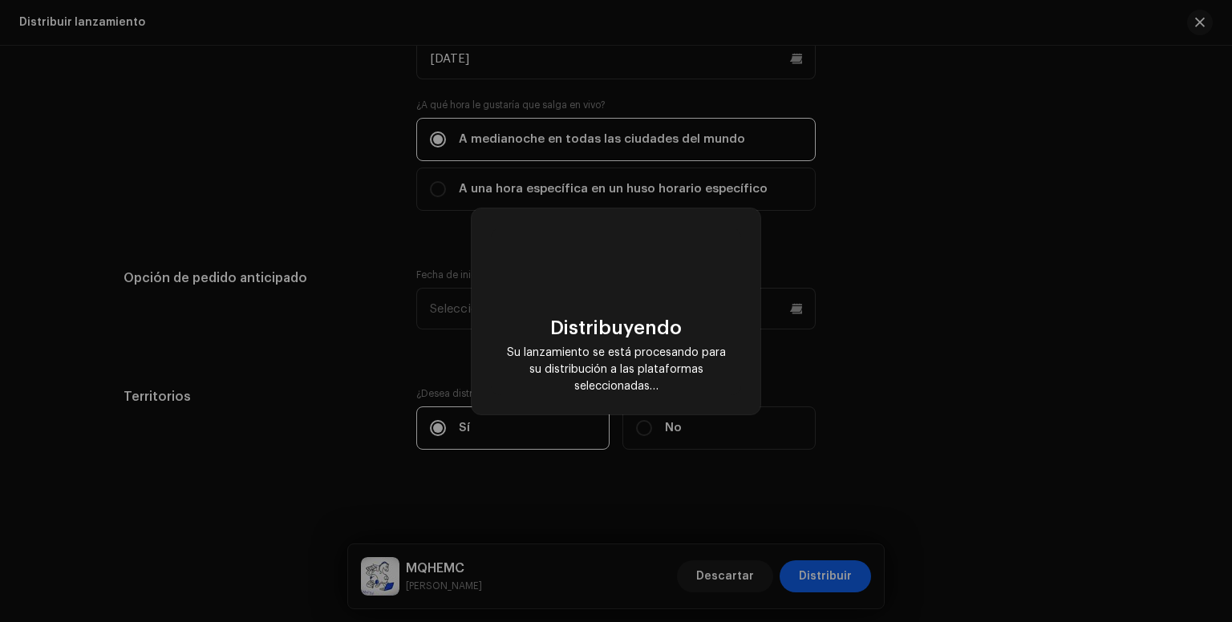
checkbox input "false"
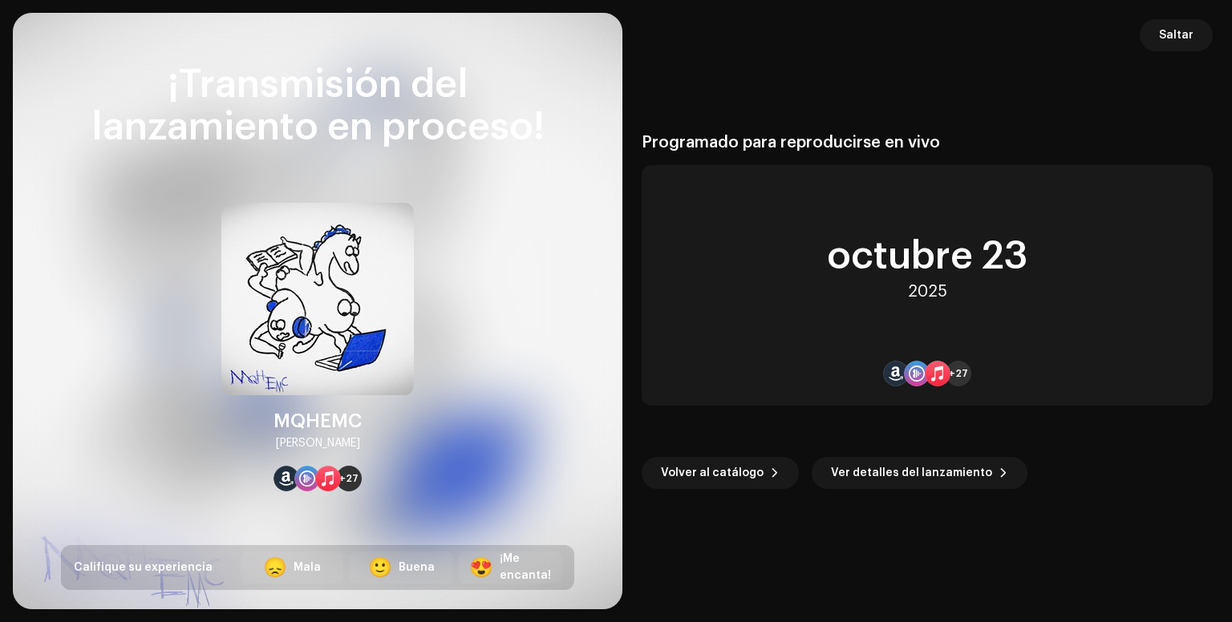
click at [330, 277] on img at bounding box center [317, 299] width 192 height 192
